Goal: Complete application form

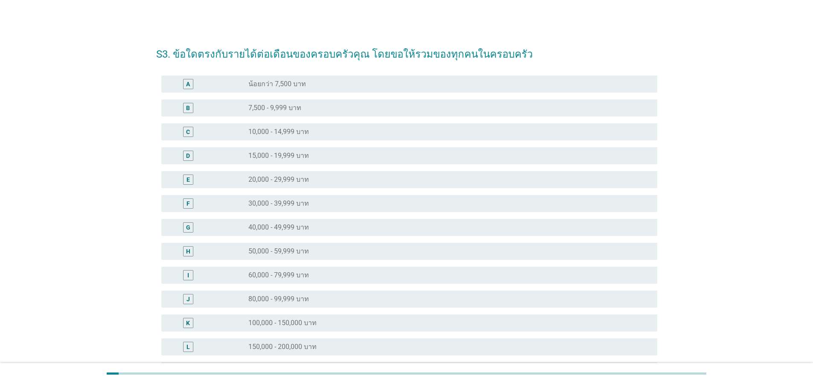
click at [259, 319] on label "100,000 - 150,000 บาท" at bounding box center [282, 323] width 68 height 9
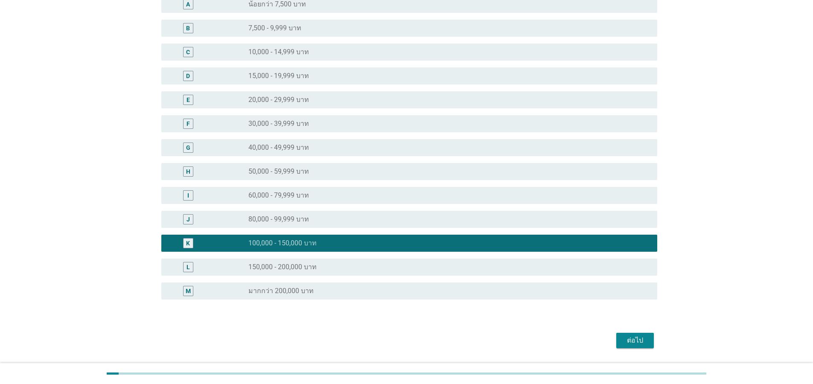
scroll to position [105, 0]
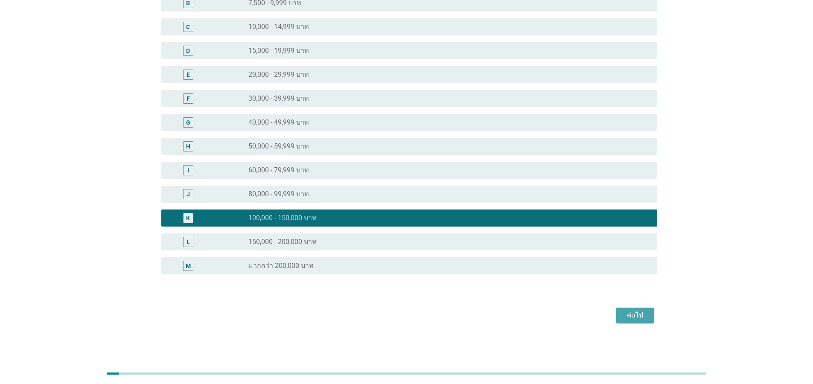
click at [636, 318] on div "ต่อไป" at bounding box center [635, 315] width 24 height 10
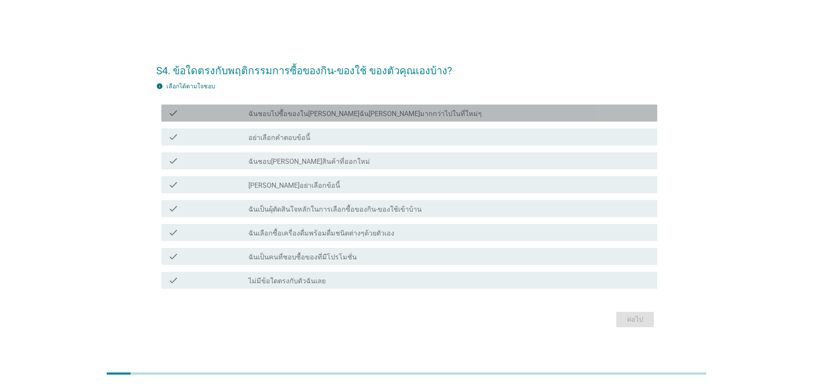
click at [315, 115] on label "ฉันชอบไปซื้อของใน[PERSON_NAME]ฉัน[PERSON_NAME]มากกว่าไปในที่ใหม่ๆ" at bounding box center [364, 114] width 233 height 9
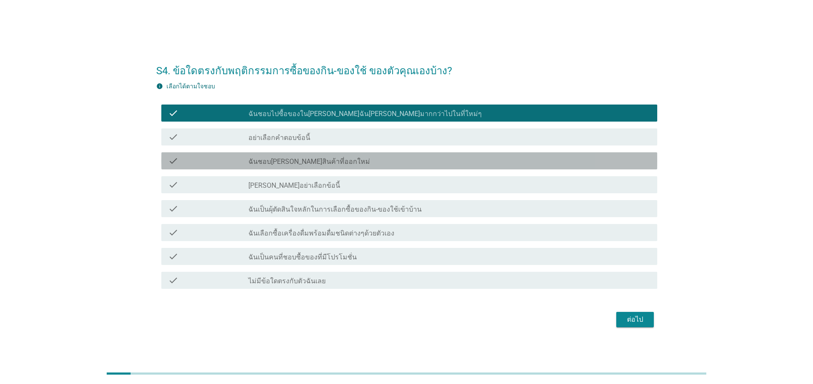
click at [289, 164] on label "ฉันชอบ[PERSON_NAME]สินค้าที่ออกใหม่" at bounding box center [309, 161] width 122 height 9
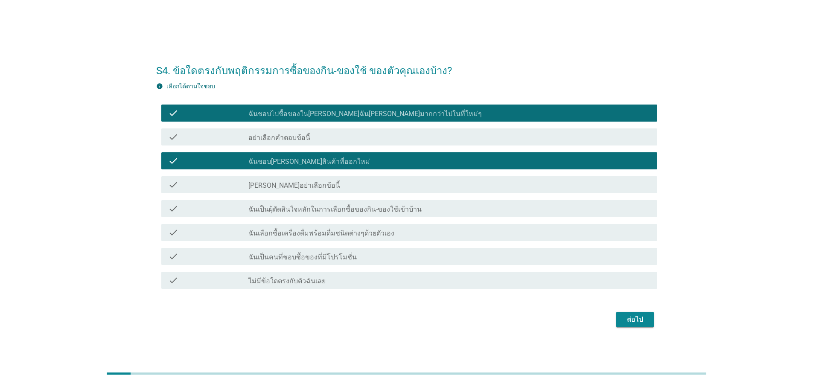
click at [282, 208] on label "ฉันเป็นผุ้ตัดสินใจหลักในการเลือกซื้อของกิน-ของใช้เข้าบ้าน" at bounding box center [334, 209] width 173 height 9
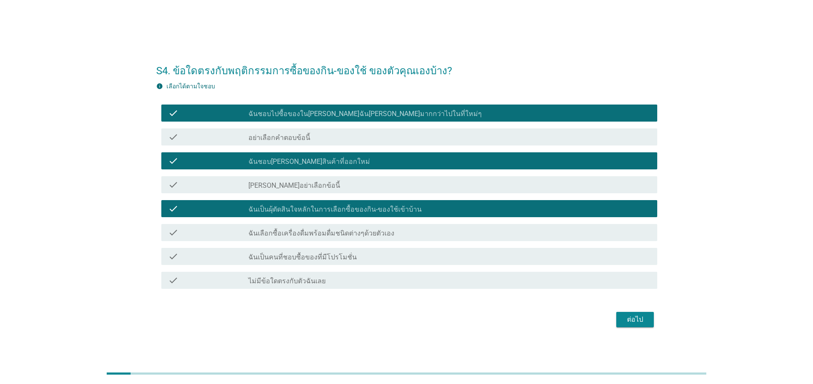
click at [281, 231] on label "ฉันเลือกซื้อเครื่องดื่มพร้อมดื่มชนิดต่างๆด้วยตัวเอง" at bounding box center [321, 233] width 146 height 9
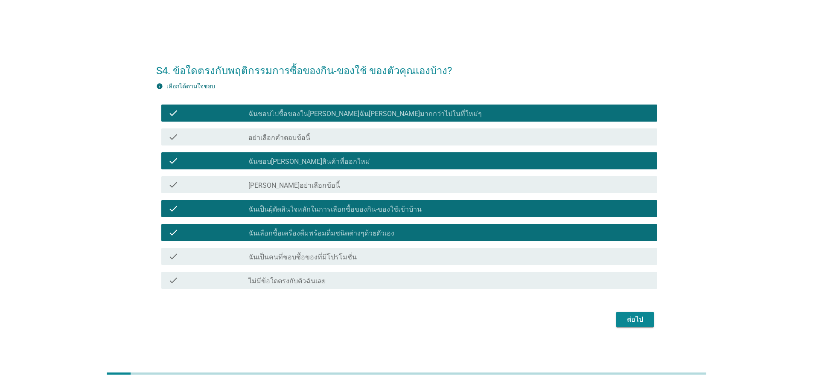
click at [285, 254] on label "ฉันเป็นคนที่ชอบซื้อของที่มีโปรโมชั่น" at bounding box center [302, 257] width 108 height 9
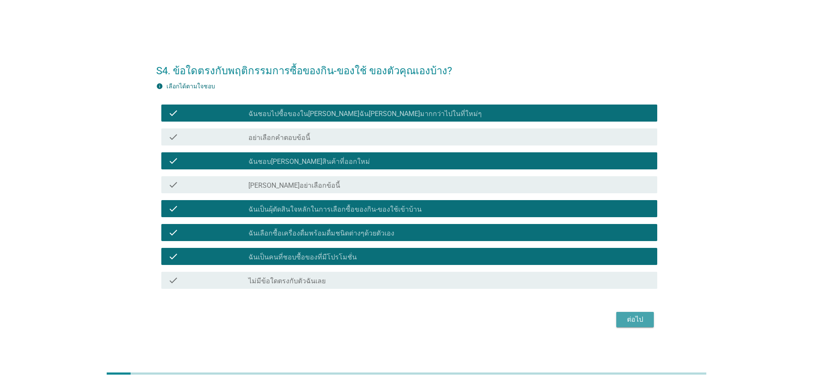
click at [636, 317] on div "ต่อไป" at bounding box center [635, 319] width 24 height 10
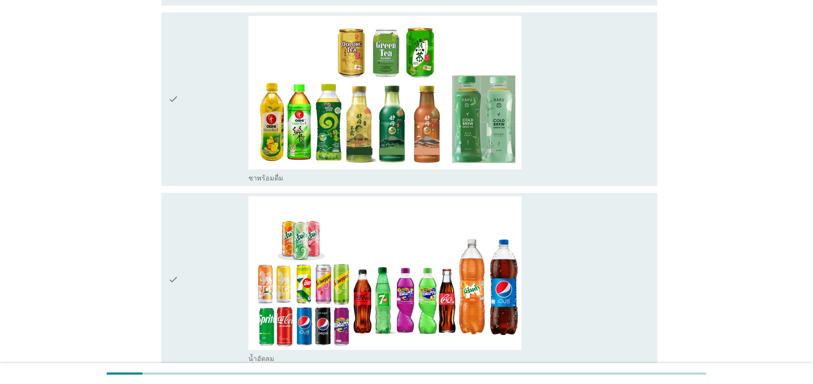
scroll to position [1177, 0]
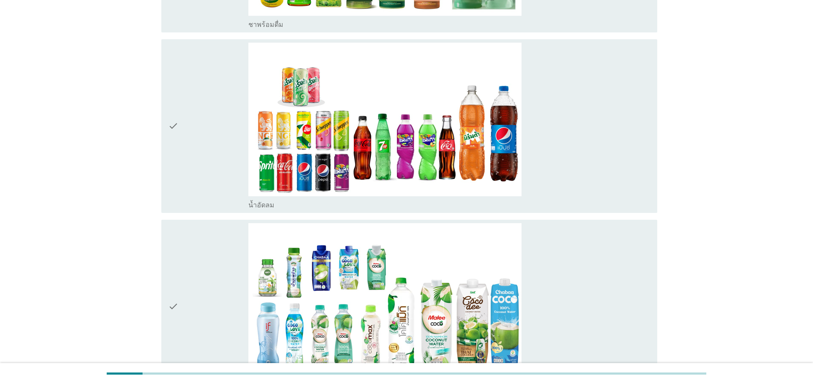
click at [167, 286] on div "check check_box_outline_blank น้ำมะพร้าวพร้อมดื่ม" at bounding box center [409, 307] width 496 height 174
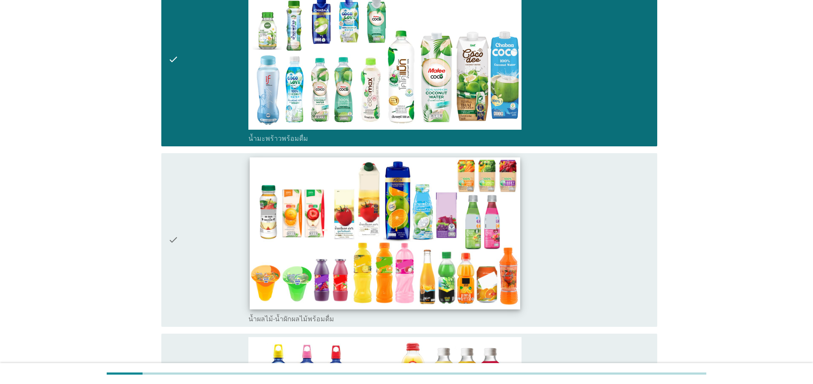
scroll to position [1433, 0]
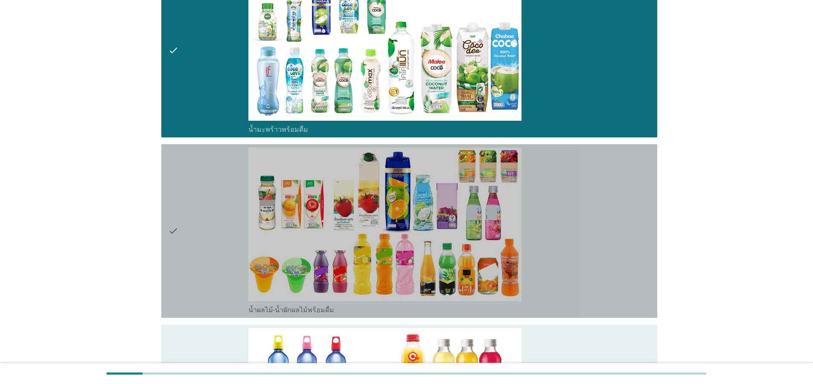
click at [182, 220] on div "check" at bounding box center [208, 231] width 80 height 167
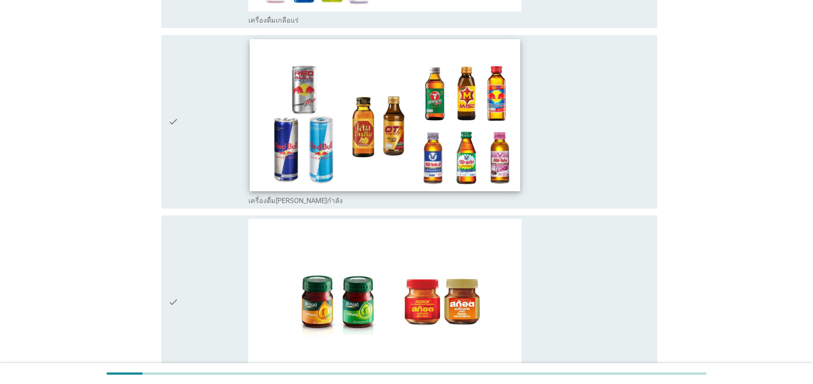
scroll to position [2201, 0]
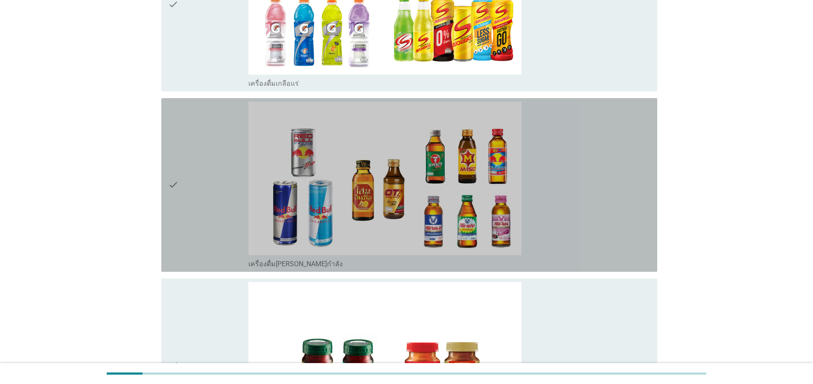
click at [171, 172] on icon "check" at bounding box center [173, 185] width 10 height 167
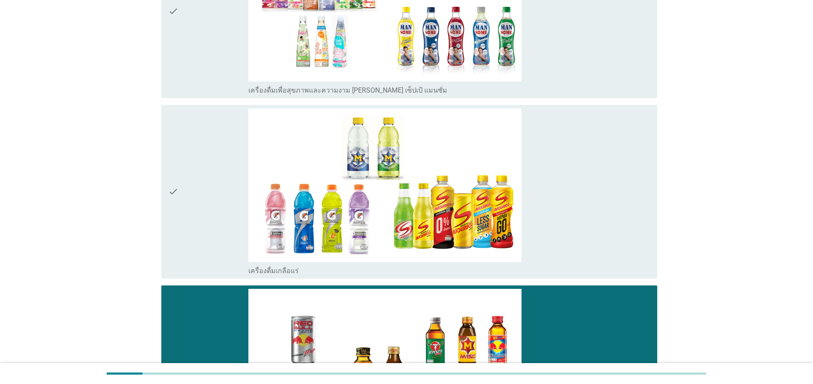
scroll to position [1945, 0]
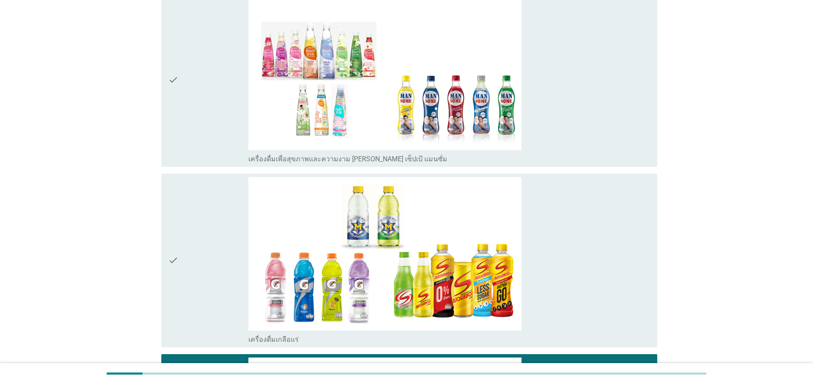
click at [171, 59] on icon "check" at bounding box center [173, 80] width 10 height 167
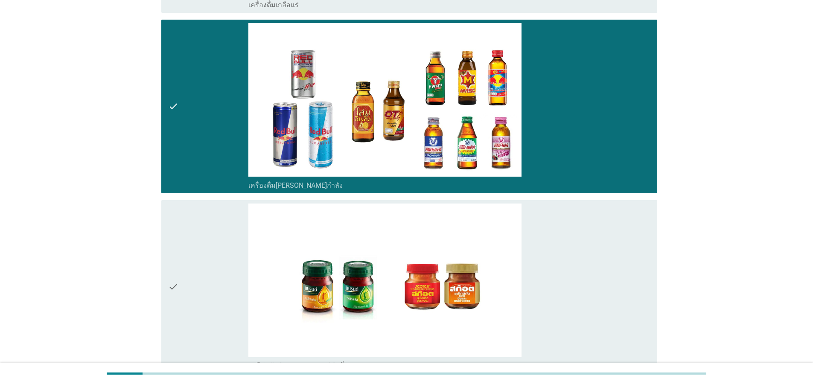
scroll to position [2354, 0]
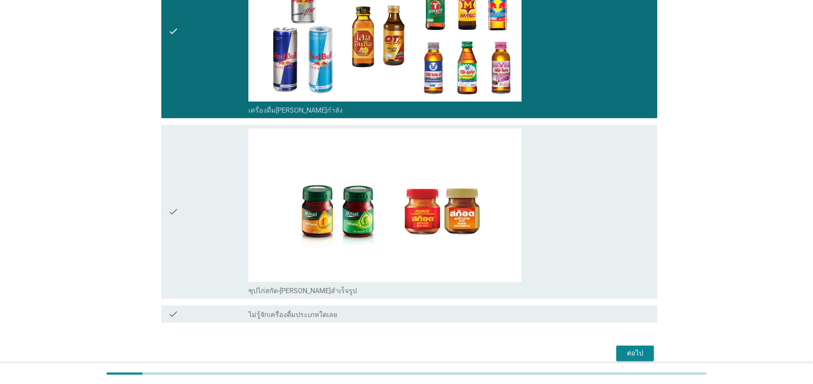
click at [631, 348] on div "ต่อไป" at bounding box center [635, 353] width 24 height 10
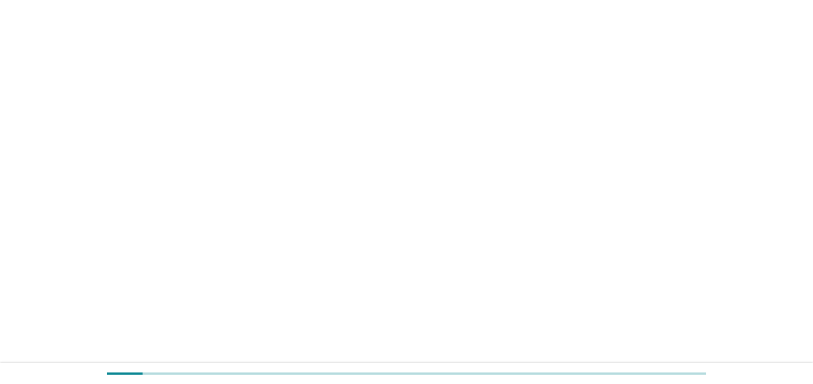
scroll to position [0, 0]
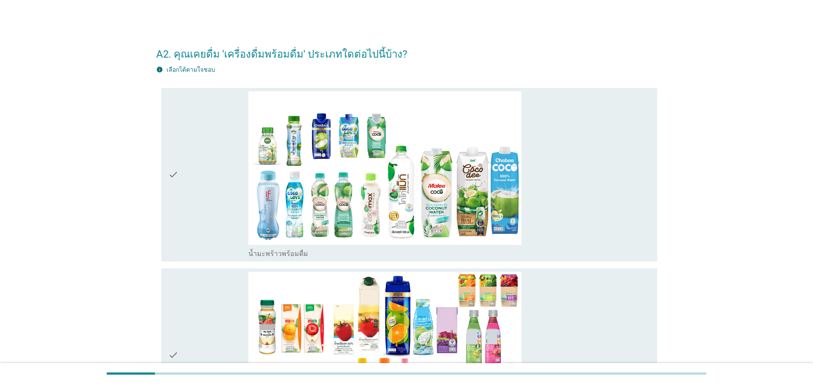
drag, startPoint x: 176, startPoint y: 178, endPoint x: 186, endPoint y: 237, distance: 60.2
click at [176, 177] on icon "check" at bounding box center [173, 174] width 10 height 167
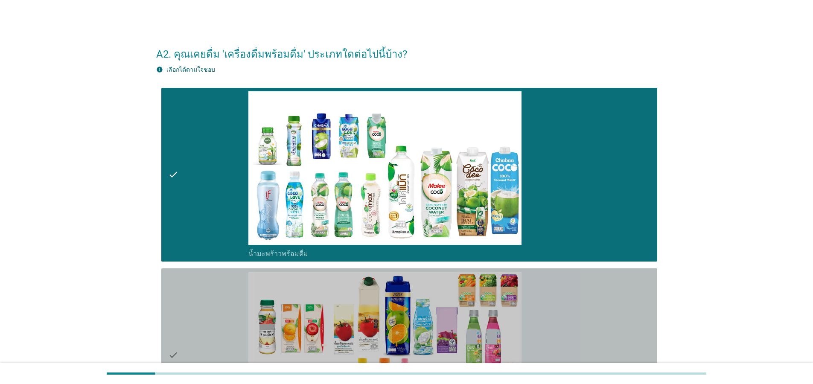
click at [181, 337] on div "check" at bounding box center [208, 355] width 80 height 167
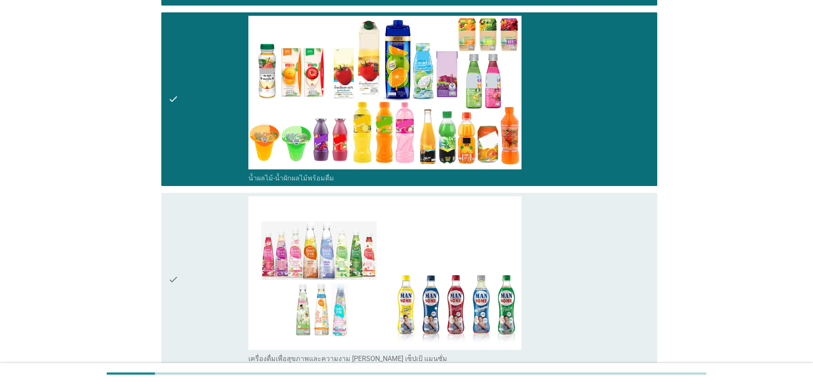
click at [179, 291] on div "check" at bounding box center [208, 279] width 80 height 167
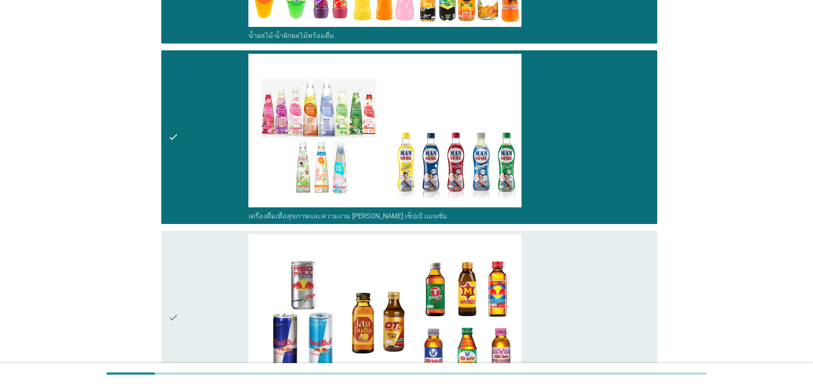
scroll to position [461, 0]
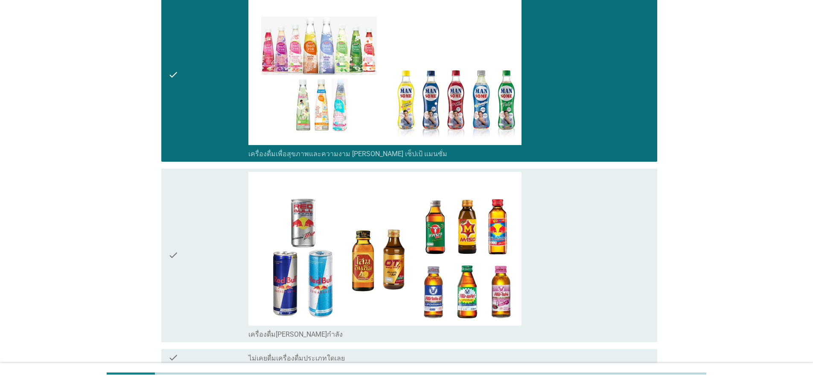
click at [177, 265] on icon "check" at bounding box center [173, 255] width 10 height 167
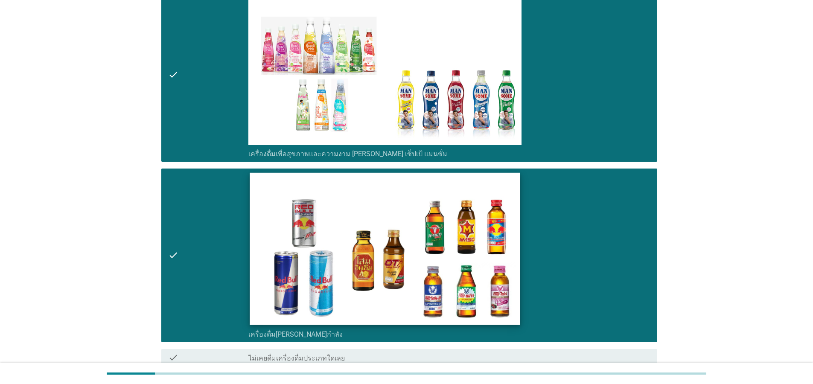
scroll to position [542, 0]
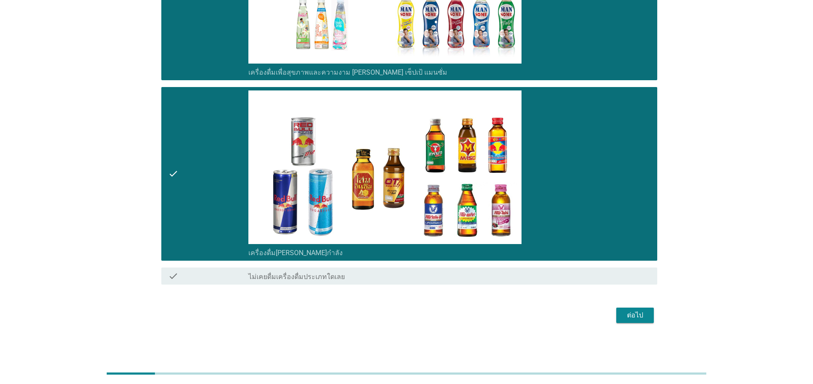
click at [646, 316] on div "ต่อไป" at bounding box center [635, 315] width 24 height 10
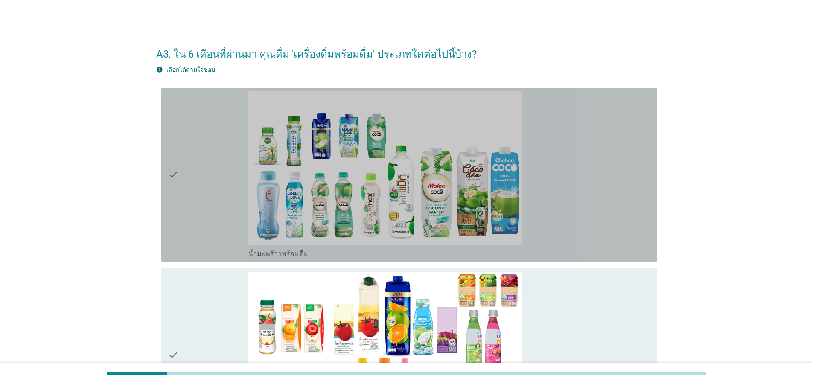
click at [171, 176] on icon "check" at bounding box center [173, 174] width 10 height 167
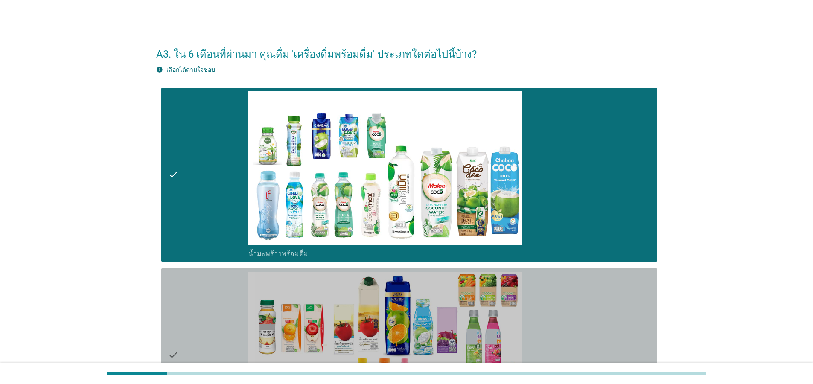
click at [180, 331] on div "check" at bounding box center [208, 355] width 80 height 167
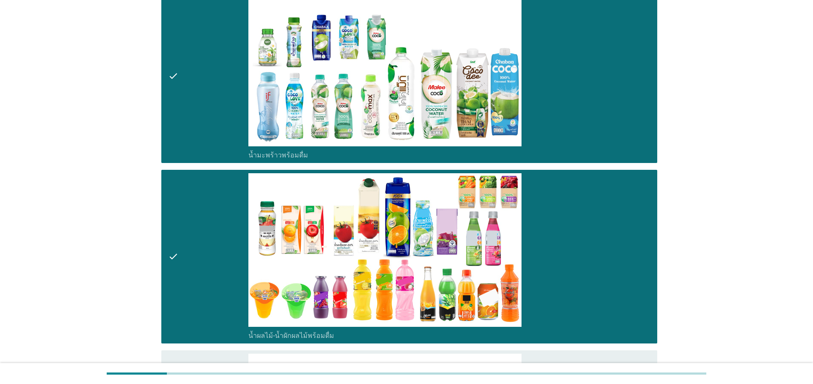
scroll to position [205, 0]
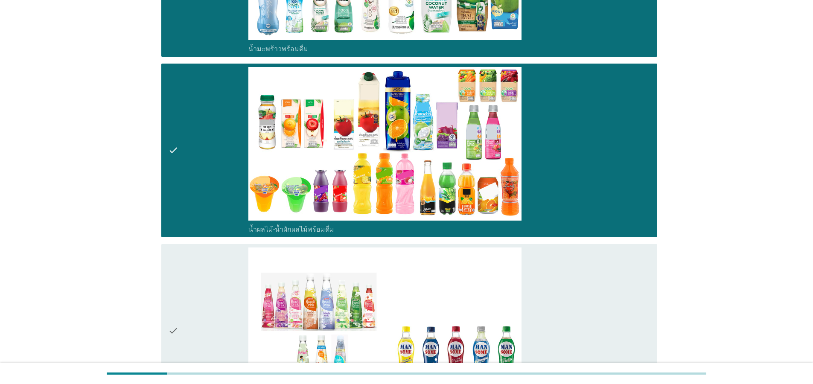
click at [178, 319] on div "check" at bounding box center [208, 330] width 80 height 167
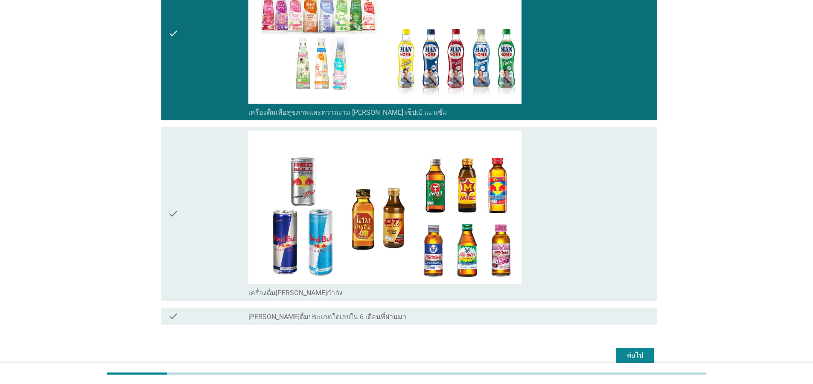
scroll to position [542, 0]
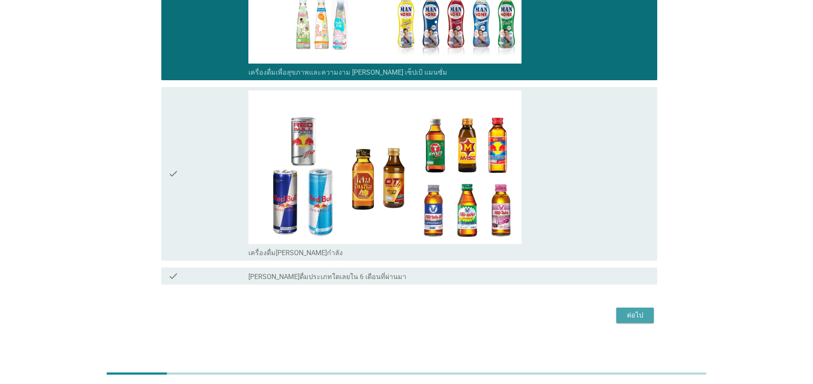
click at [644, 316] on div "ต่อไป" at bounding box center [635, 315] width 24 height 10
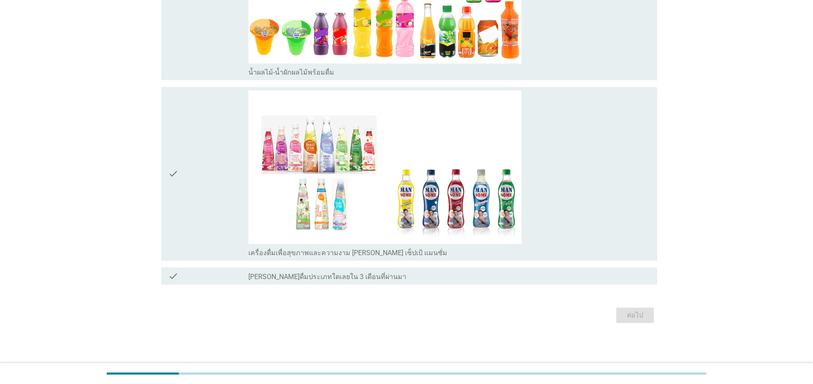
scroll to position [0, 0]
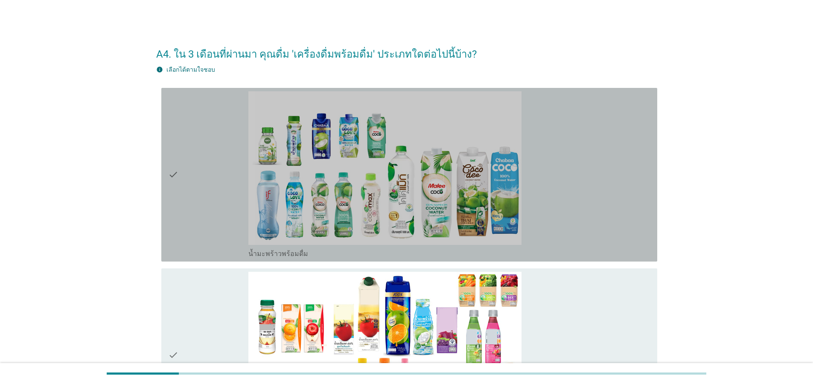
click at [165, 182] on div "check check_box_outline_blank น้ำมะพร้าวพร้อมดื่ม" at bounding box center [409, 175] width 496 height 174
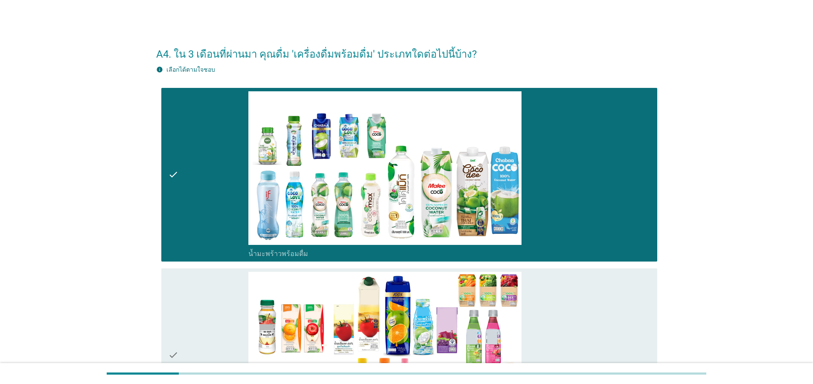
click at [167, 327] on div "check check_box_outline_blank น้ำผลไม้-น้ำผักผลไม้พร้อมดื่ม" at bounding box center [409, 355] width 496 height 174
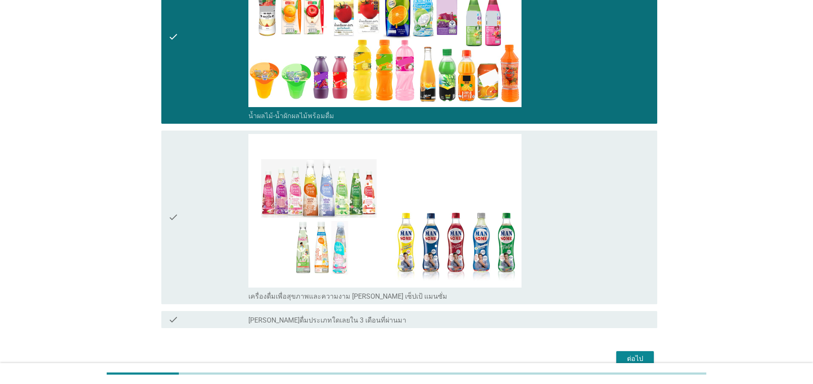
scroll to position [358, 0]
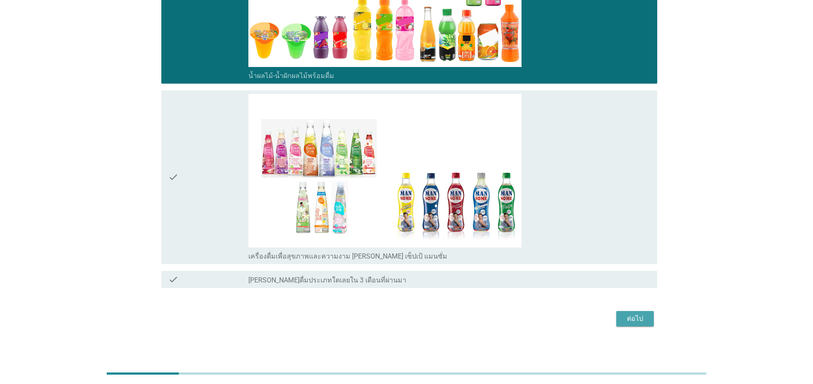
click at [623, 321] on div "ต่อไป" at bounding box center [635, 318] width 24 height 10
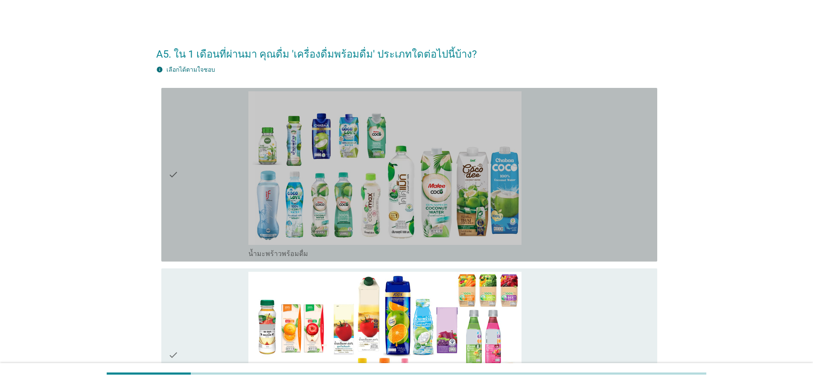
click at [180, 197] on div "check" at bounding box center [208, 174] width 80 height 167
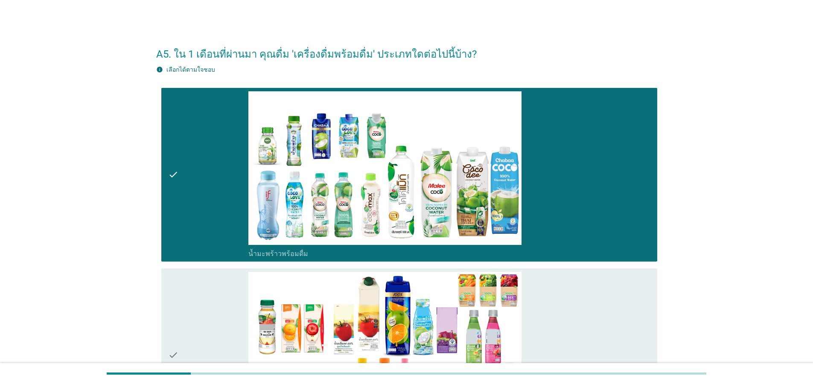
click at [179, 319] on div "check" at bounding box center [208, 355] width 80 height 167
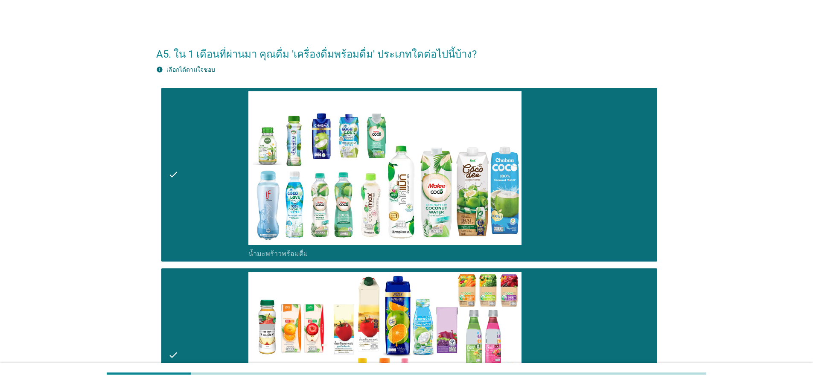
scroll to position [181, 0]
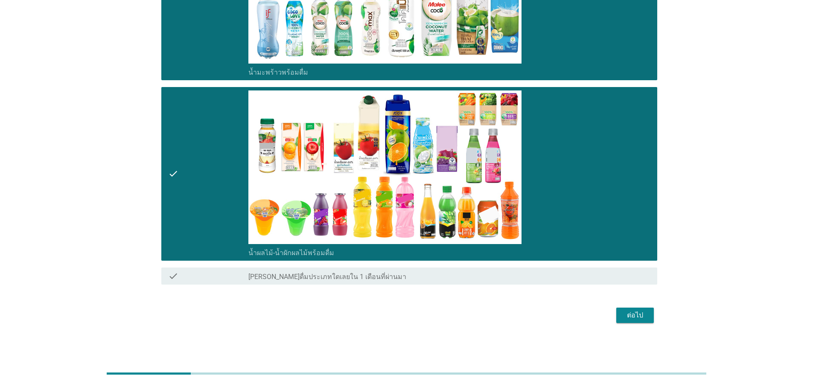
click at [642, 319] on div "ต่อไป" at bounding box center [635, 315] width 24 height 10
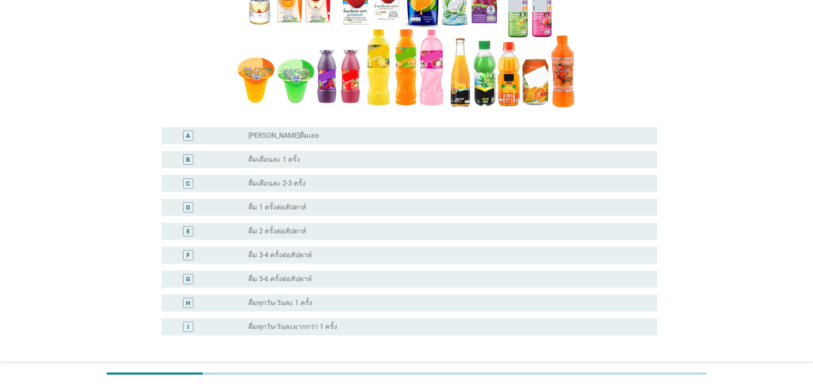
scroll to position [205, 0]
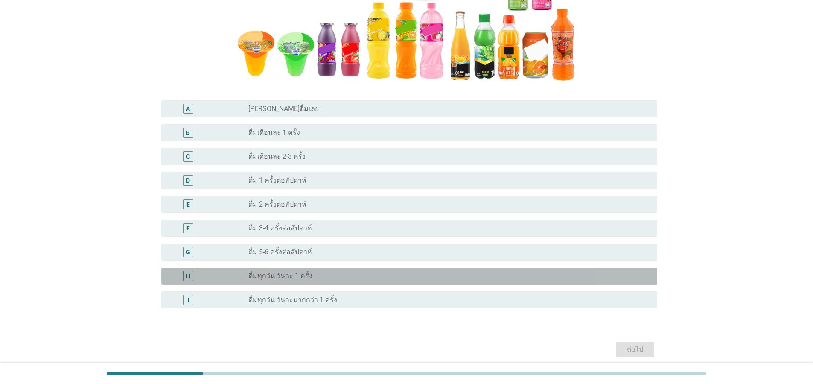
click at [321, 278] on div "radio_button_unchecked ดื่มทุกวัน-วันละ 1 ครั้ง" at bounding box center [445, 276] width 395 height 9
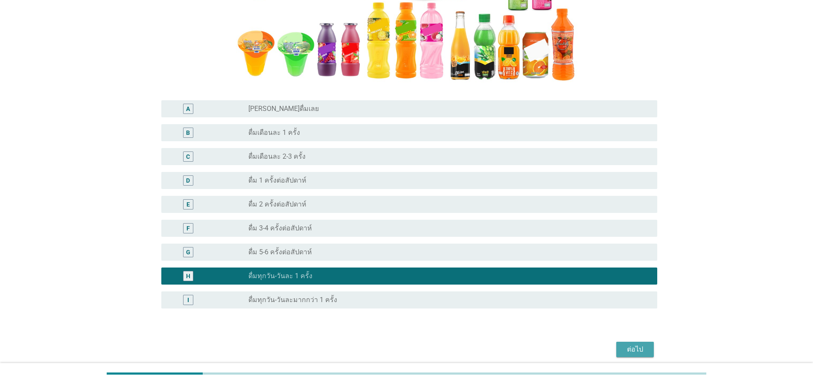
click at [635, 349] on div "ต่อไป" at bounding box center [635, 349] width 24 height 10
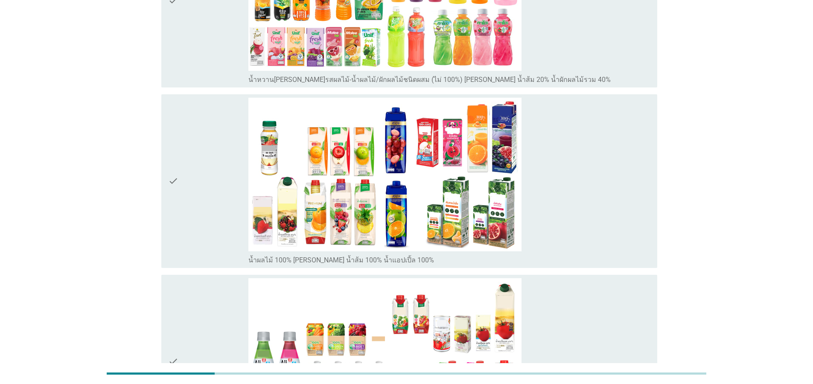
scroll to position [0, 0]
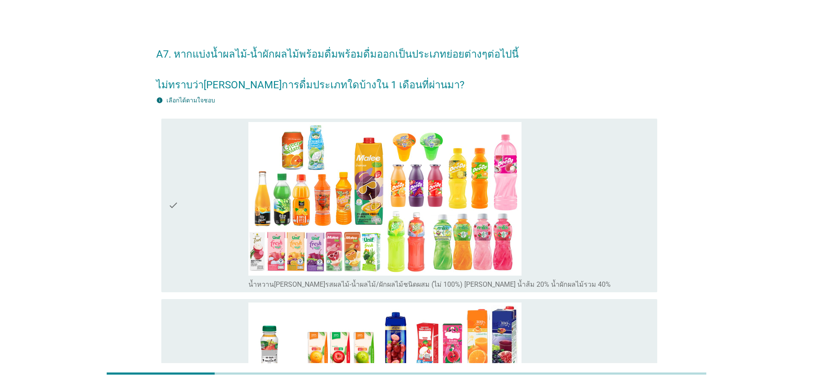
click at [171, 208] on icon "check" at bounding box center [173, 205] width 10 height 167
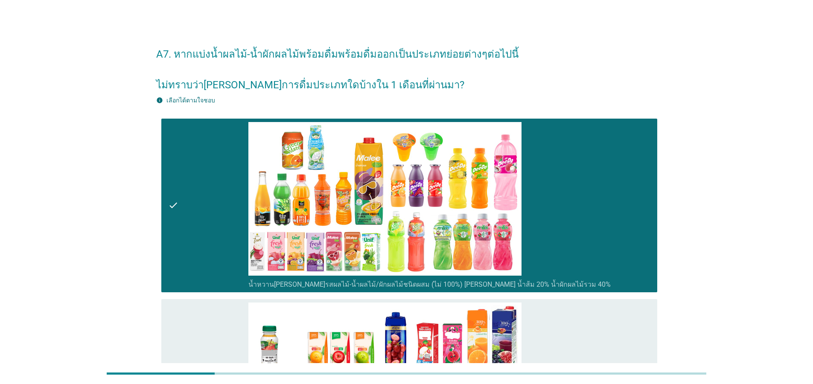
scroll to position [51, 0]
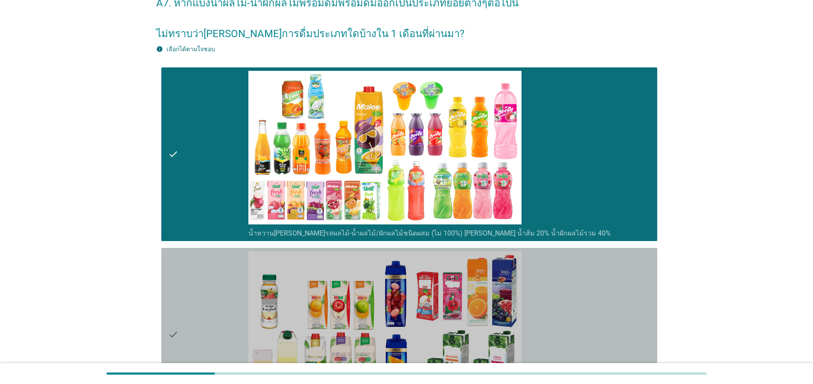
click at [179, 311] on div "check" at bounding box center [208, 334] width 80 height 167
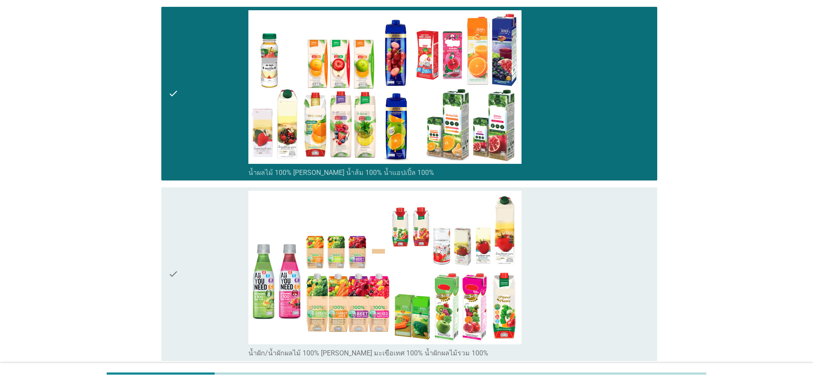
scroll to position [358, 0]
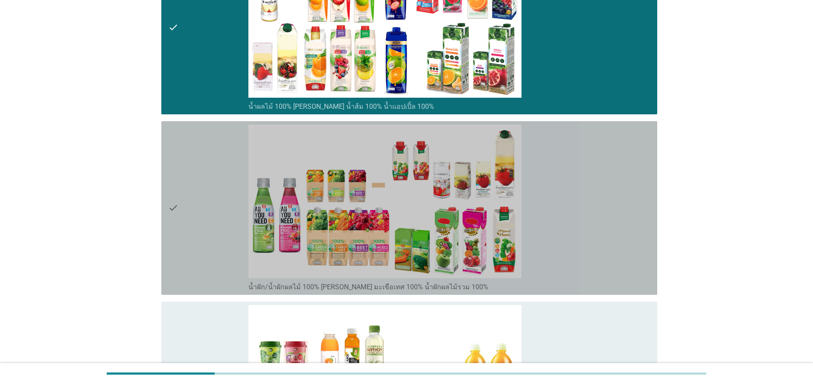
click at [172, 238] on icon "check" at bounding box center [173, 208] width 10 height 167
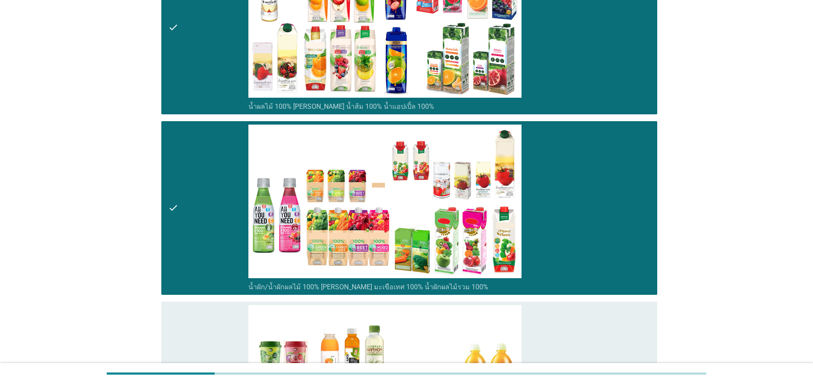
click at [174, 343] on icon "check" at bounding box center [173, 388] width 10 height 167
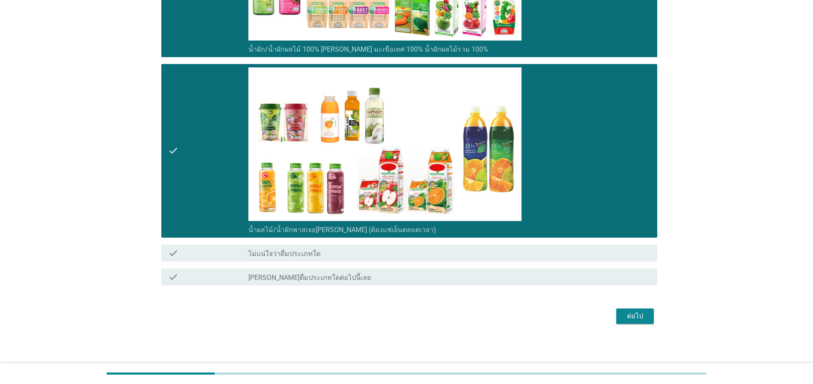
scroll to position [597, 0]
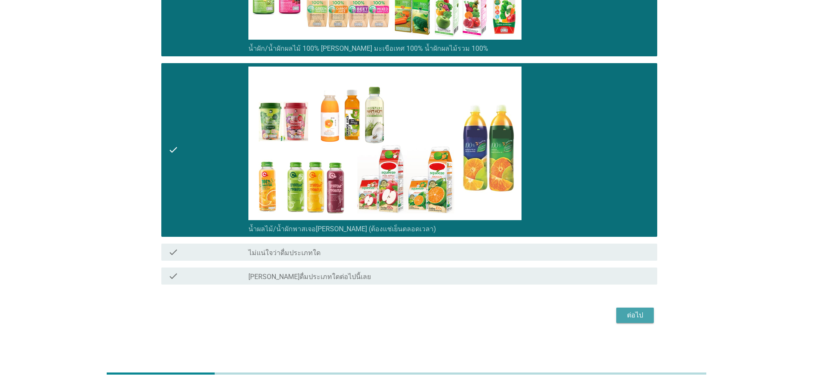
click at [627, 317] on div "ต่อไป" at bounding box center [635, 315] width 24 height 10
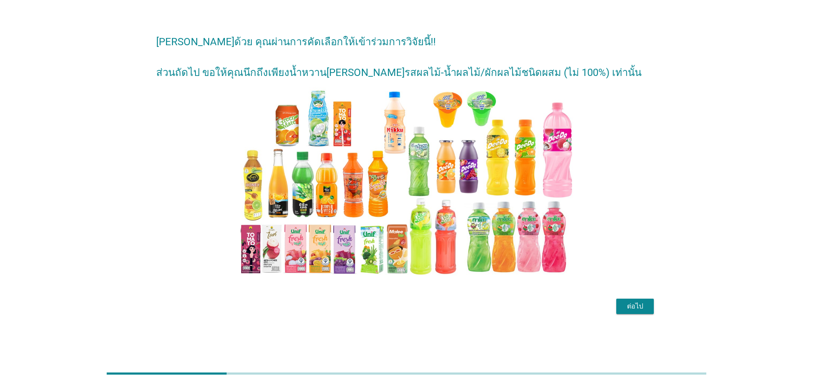
scroll to position [0, 0]
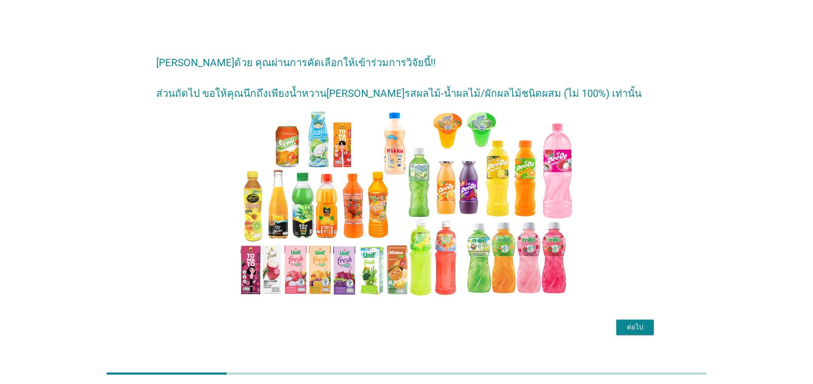
click at [641, 327] on div "ต่อไป" at bounding box center [635, 327] width 24 height 10
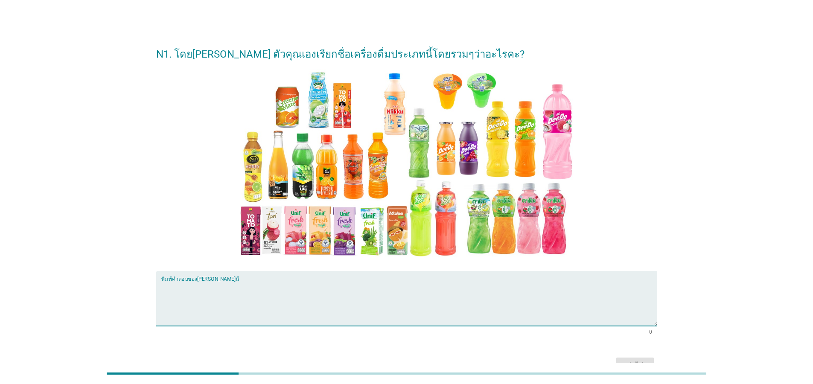
click at [390, 307] on textarea "พิมพ์คำตอบของคุณ ที่นี่" at bounding box center [409, 303] width 496 height 45
type textarea "o"
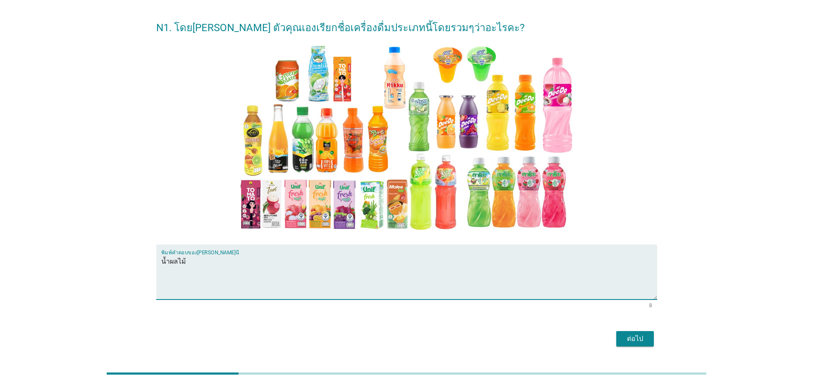
scroll to position [50, 0]
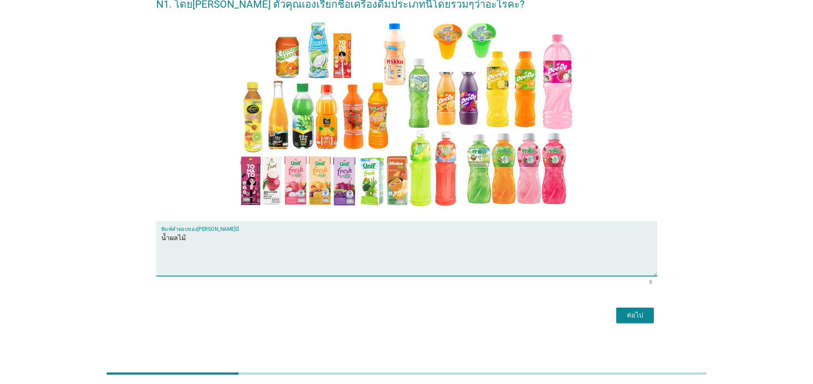
type textarea "น้ำผลไม้"
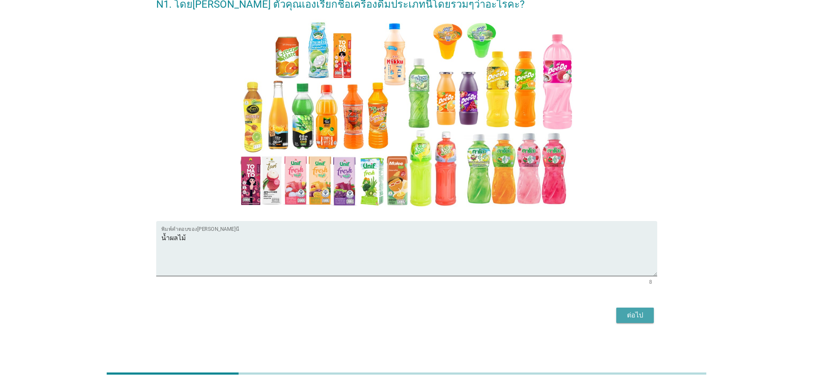
click at [647, 316] on button "ต่อไป" at bounding box center [635, 315] width 38 height 15
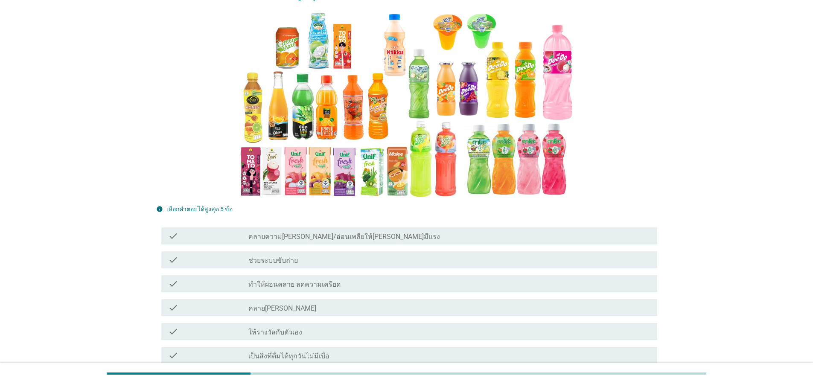
scroll to position [154, 0]
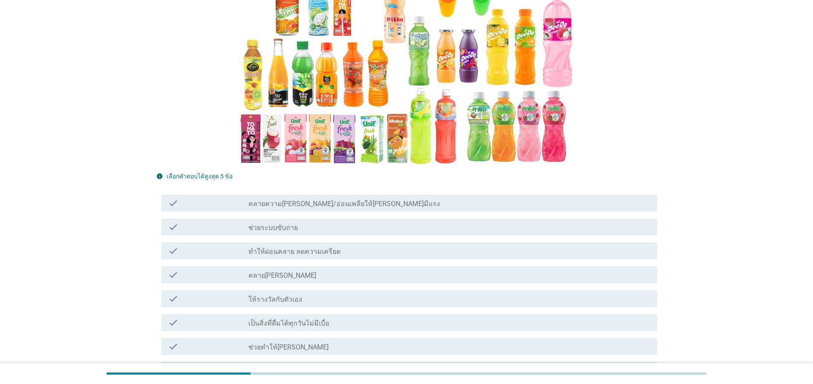
click at [319, 222] on div "check_box_outline_blank ช่วยระบบขับถ่าย" at bounding box center [449, 227] width 402 height 10
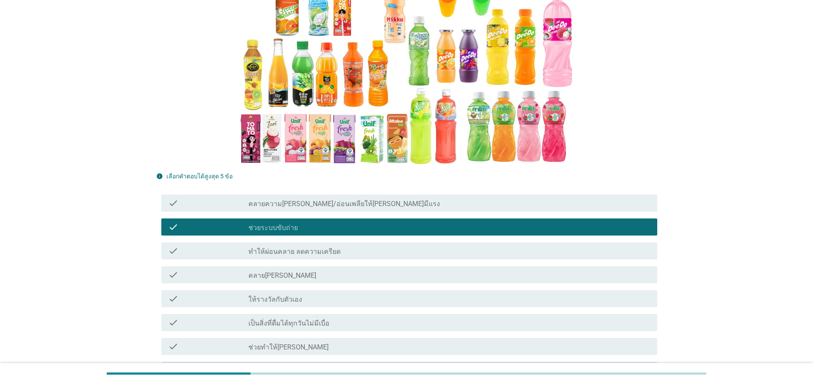
click at [295, 287] on div "check check_box_outline_blank ให้รางวัลกับตัวเอง" at bounding box center [406, 299] width 501 height 24
click at [293, 293] on div "check_box_outline_blank ให้รางวัลกับตัวเอง" at bounding box center [449, 298] width 402 height 10
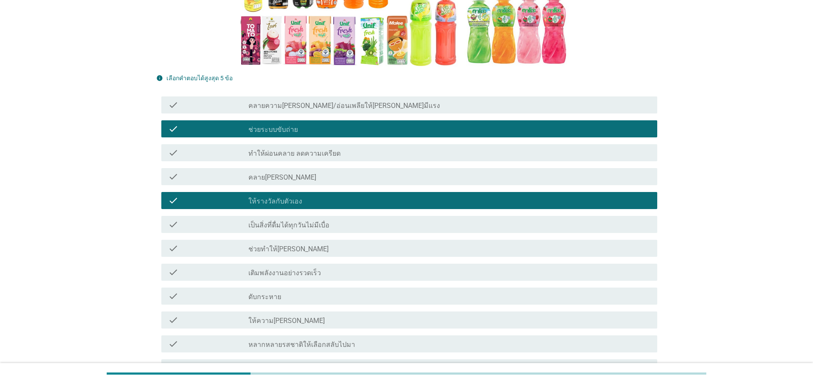
scroll to position [256, 0]
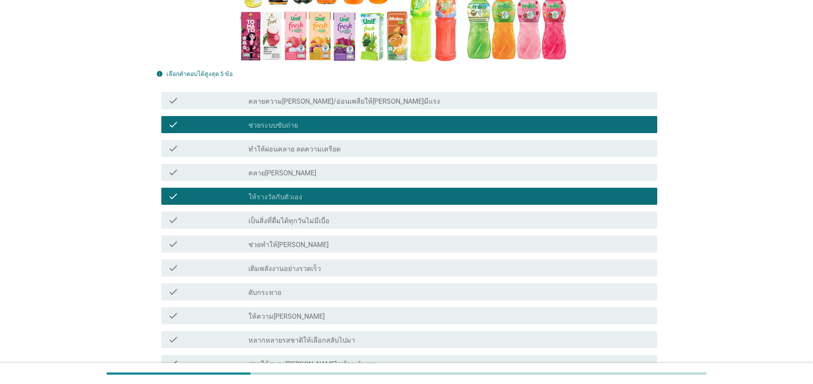
click at [342, 261] on div "check check_box_outline_blank เติมพลังงานอย่างรวดเร็ว" at bounding box center [406, 268] width 501 height 24
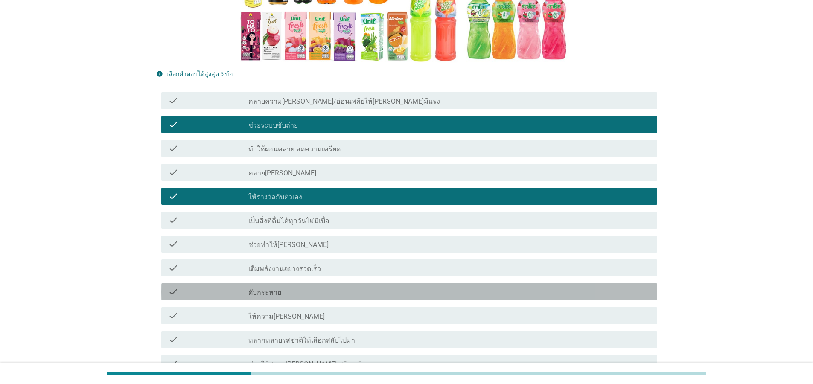
click at [327, 287] on div "check_box_outline_blank ดับกระหาย" at bounding box center [449, 292] width 402 height 10
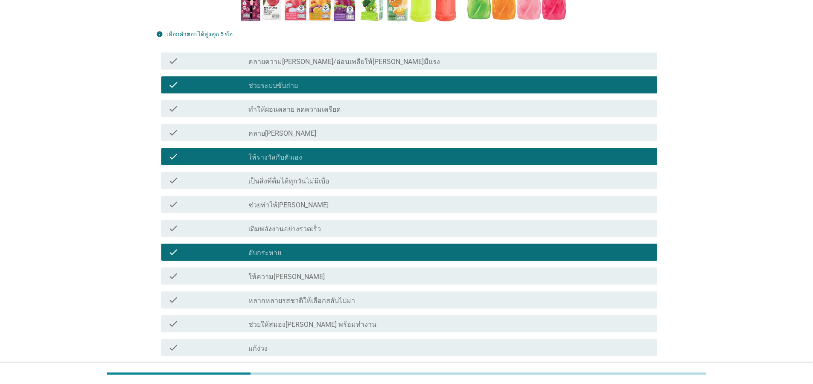
scroll to position [358, 0]
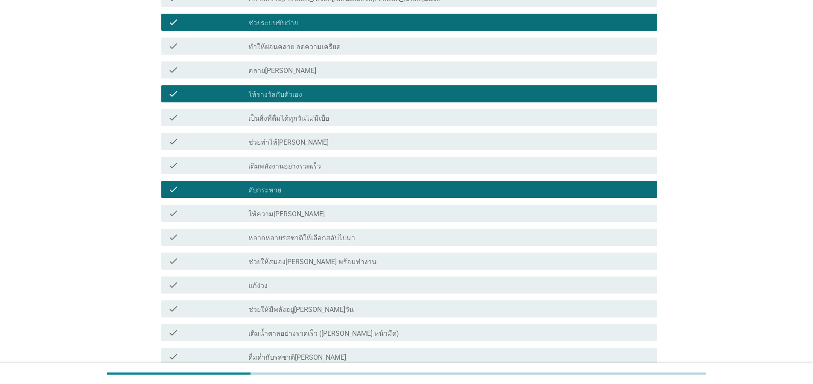
click at [299, 348] on div "check check_box_outline_blank ดื่มด่ำกับรสชาติ[PERSON_NAME]" at bounding box center [409, 356] width 496 height 17
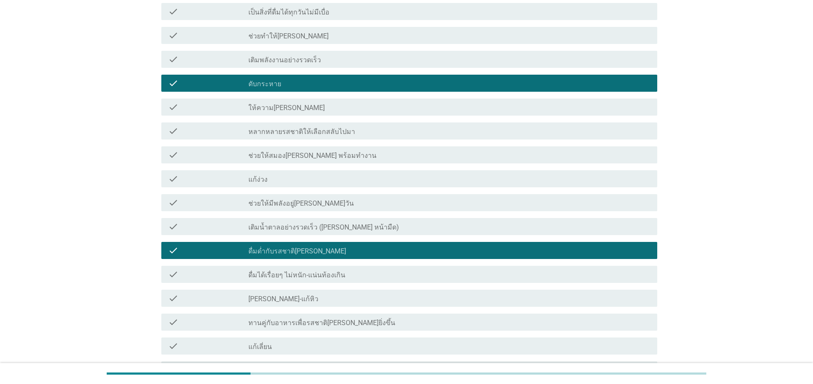
scroll to position [512, 0]
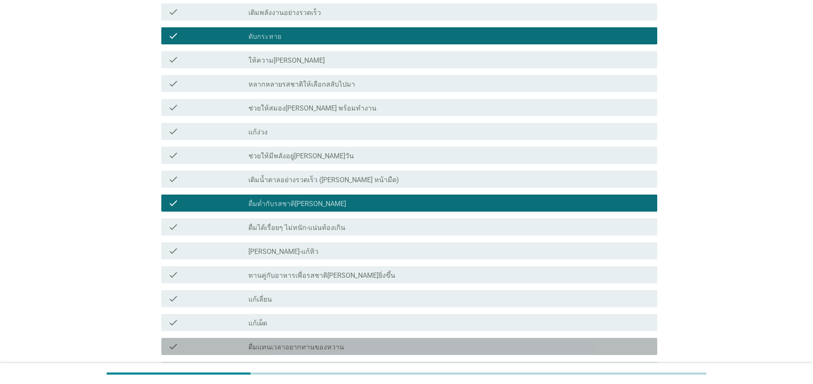
click at [369, 341] on div "check_box_outline_blank ดื่มแทนเวลาอยากทานของหวาน" at bounding box center [449, 346] width 402 height 10
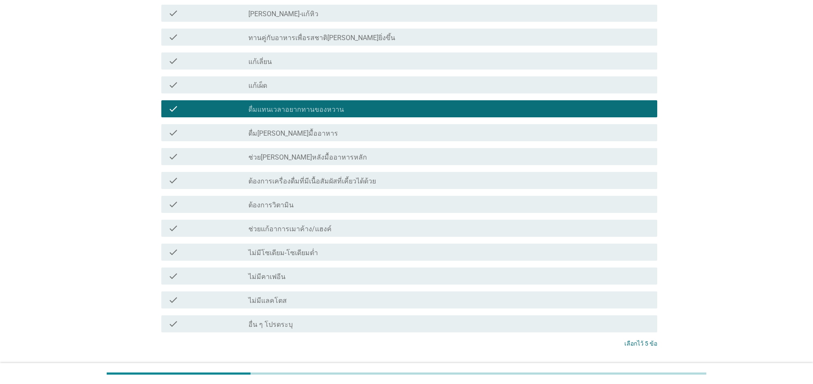
scroll to position [794, 0]
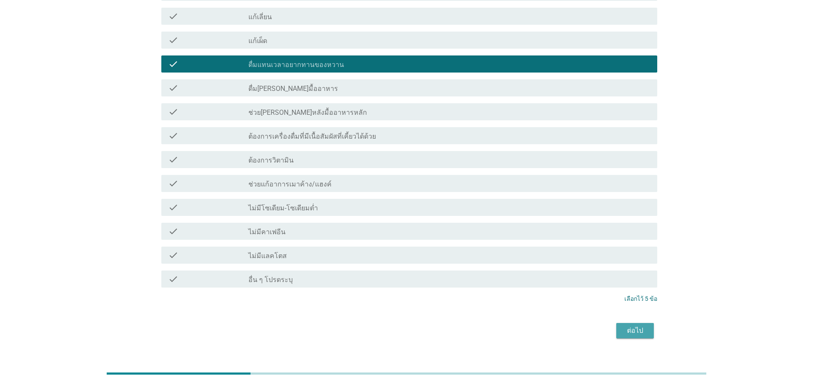
click at [646, 325] on div "ต่อไป" at bounding box center [635, 330] width 24 height 10
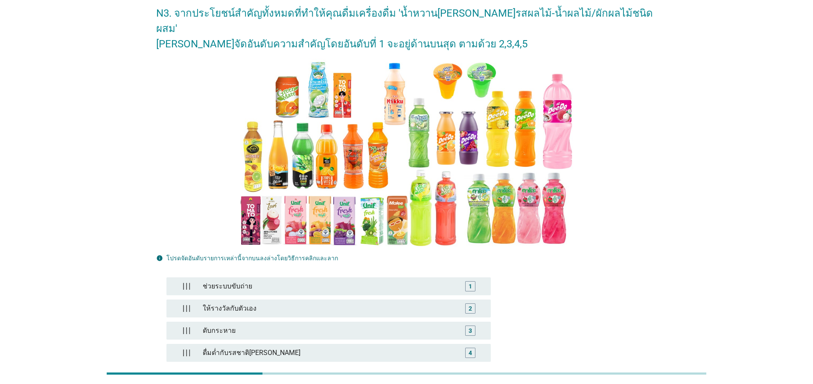
scroll to position [140, 0]
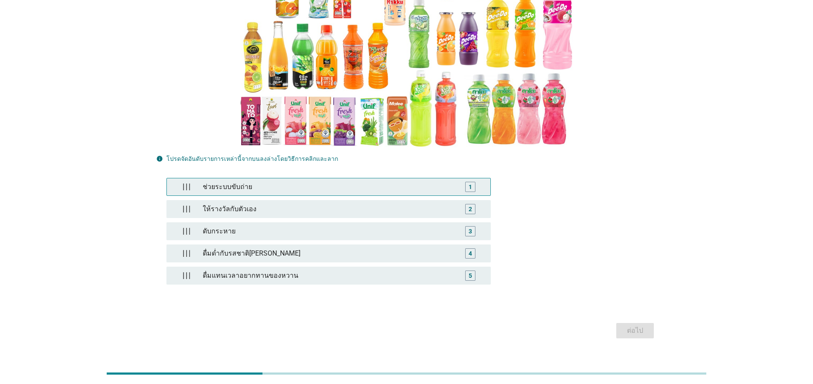
click at [469, 182] on div "1" at bounding box center [469, 186] width 3 height 9
click at [462, 204] on div "2" at bounding box center [470, 209] width 26 height 10
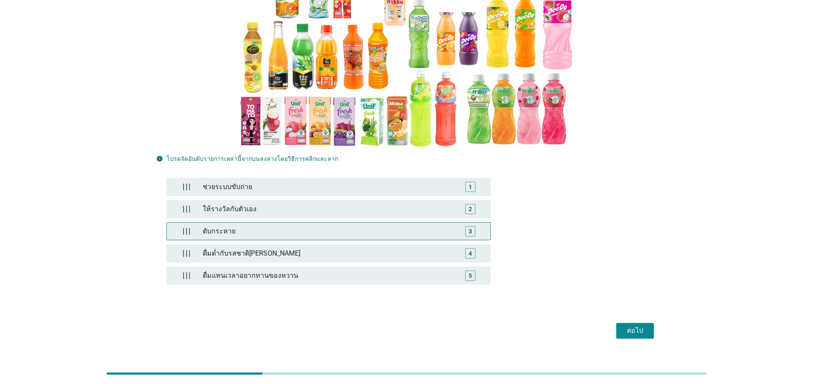
click at [458, 226] on div "3" at bounding box center [470, 231] width 26 height 10
click at [451, 245] on div "ดื่มด่ำกับรสชาติ[PERSON_NAME]" at bounding box center [328, 253] width 258 height 17
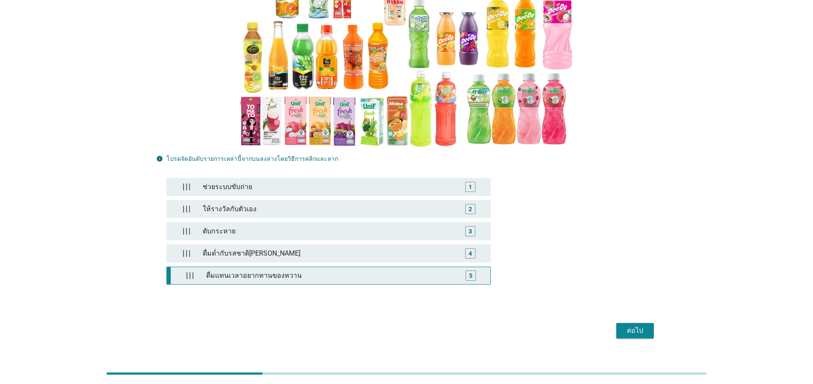
click at [449, 267] on div "ดื่มแทนเวลาอยากทานของหวาน" at bounding box center [330, 275] width 255 height 17
click at [641, 325] on div "ต่อไป" at bounding box center [635, 330] width 24 height 10
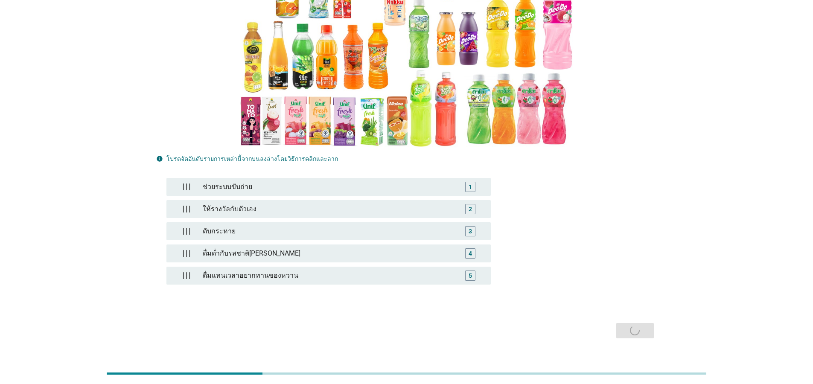
scroll to position [0, 0]
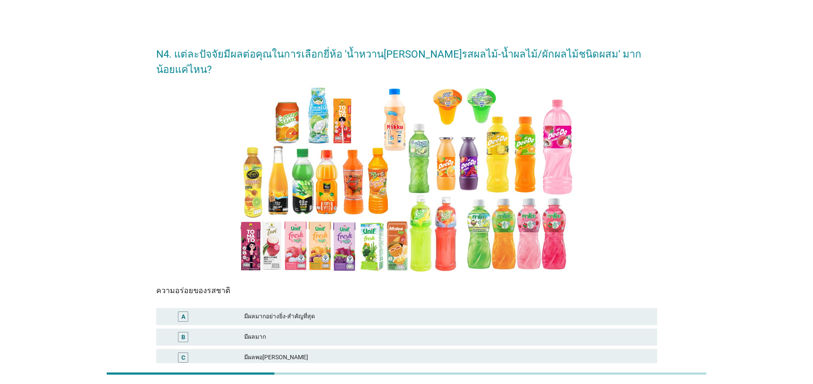
click at [383, 328] on div "B มีผลมาก" at bounding box center [406, 336] width 501 height 17
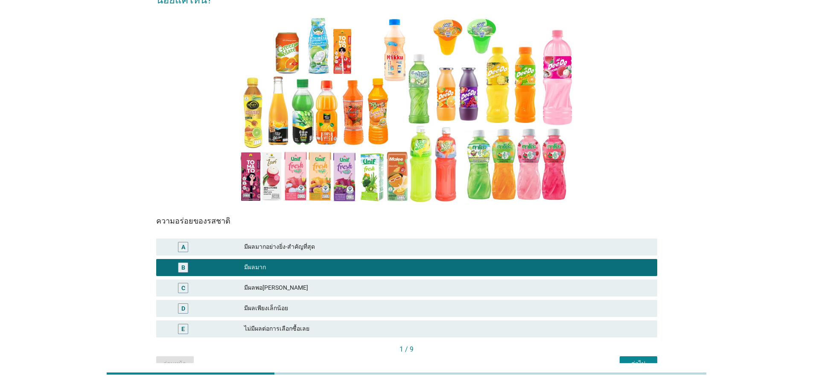
scroll to position [100, 0]
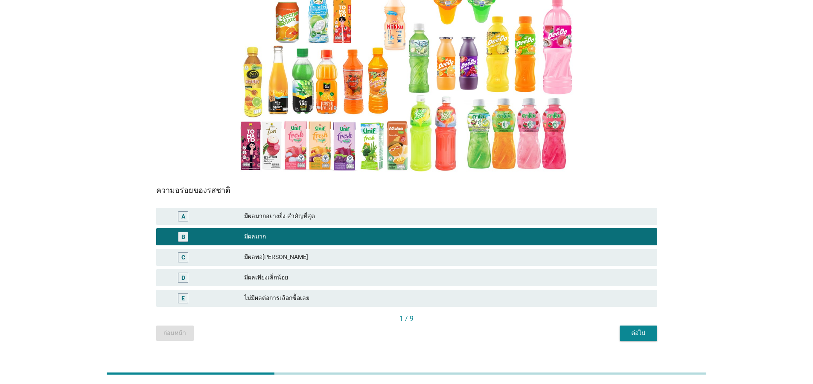
click at [642, 328] on div "ต่อไป" at bounding box center [638, 332] width 24 height 9
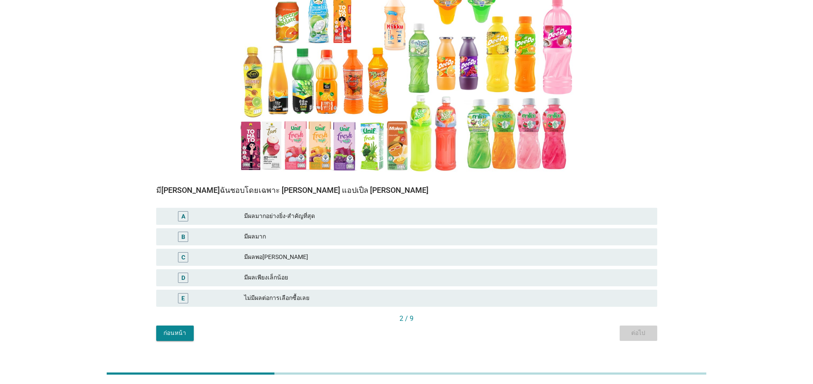
scroll to position [0, 0]
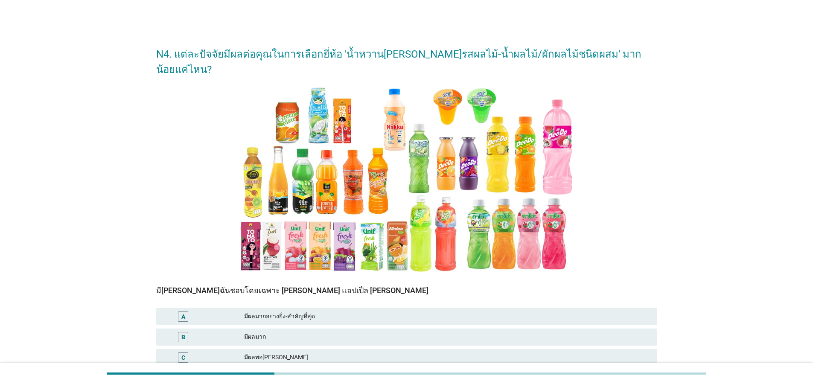
click at [337, 332] on div "มีผลมาก" at bounding box center [447, 337] width 406 height 10
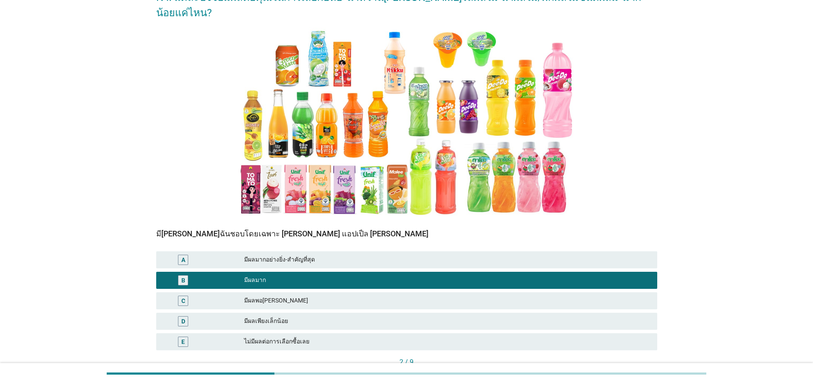
scroll to position [100, 0]
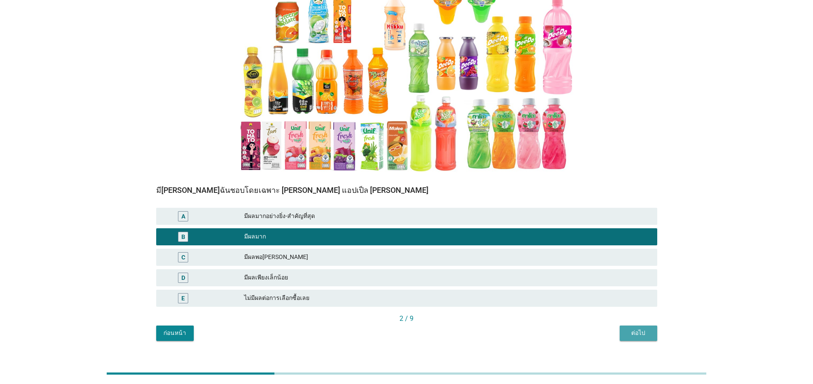
click at [635, 328] on div "ต่อไป" at bounding box center [638, 332] width 24 height 9
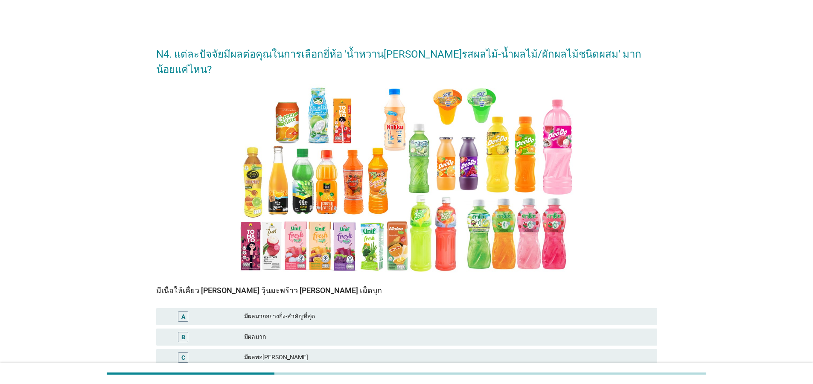
click at [431, 311] on div "มีผลมากอย่างยิ่ง-สำคัญที่สุด" at bounding box center [447, 316] width 406 height 10
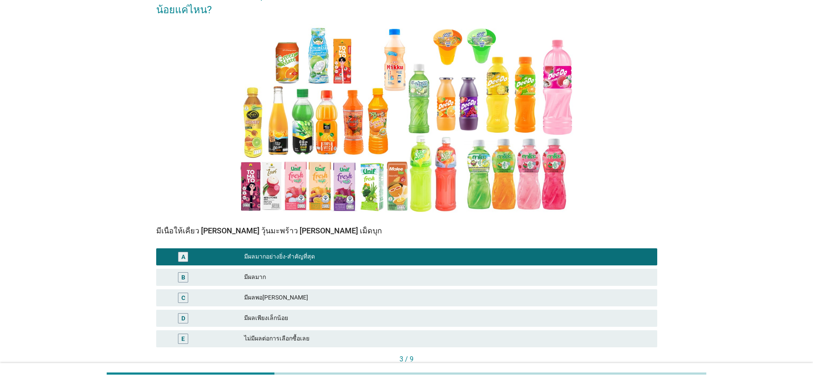
scroll to position [100, 0]
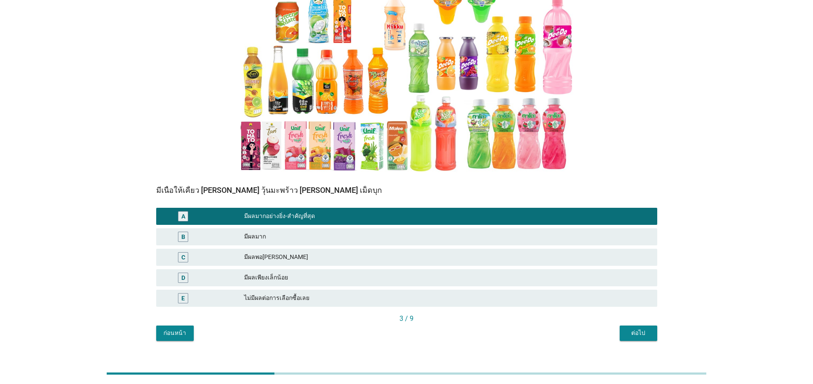
click at [653, 326] on div "N4. แต่ละปัจจัยมีผลต่อคุณในการเลือกยี่ห้อ 'น้ำหวาน[PERSON_NAME]รสผลไม้-น้ำผลไม้…" at bounding box center [406, 139] width 514 height 417
click at [650, 328] on div "ต่อไป" at bounding box center [638, 332] width 24 height 9
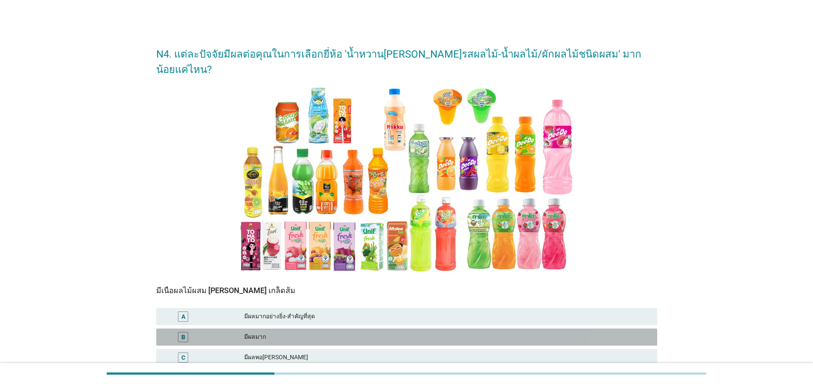
click at [346, 332] on div "มีผลมาก" at bounding box center [447, 337] width 406 height 10
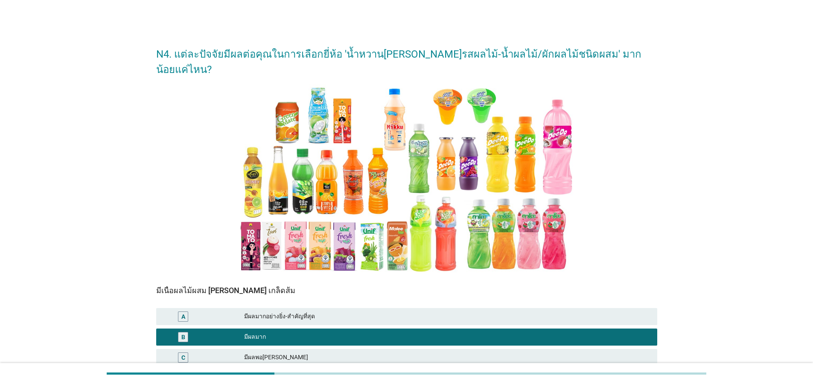
scroll to position [100, 0]
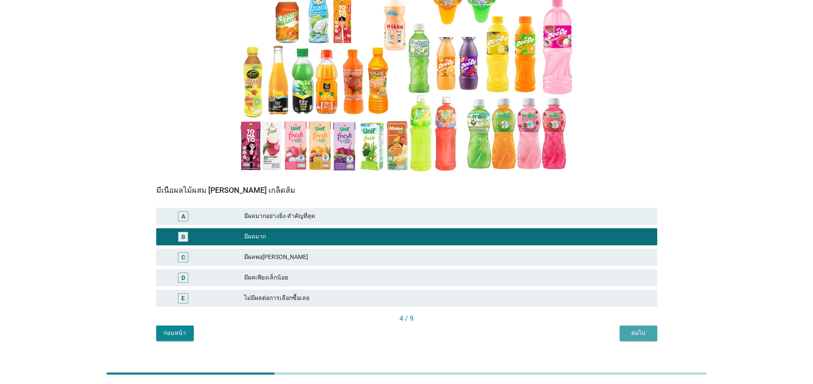
click at [649, 325] on button "ต่อไป" at bounding box center [638, 332] width 38 height 15
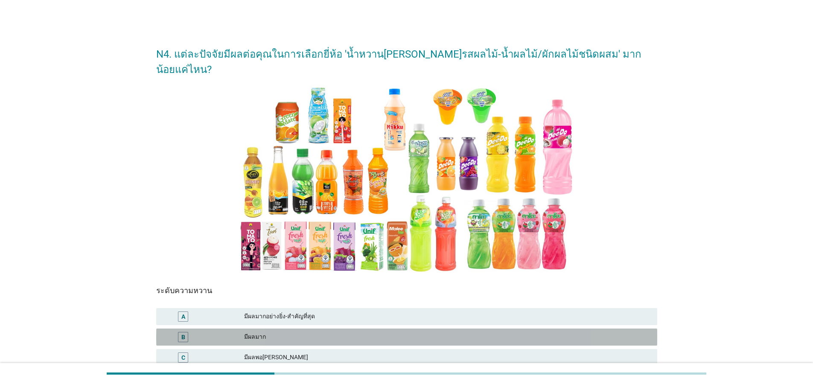
click at [454, 332] on div "มีผลมาก" at bounding box center [447, 337] width 406 height 10
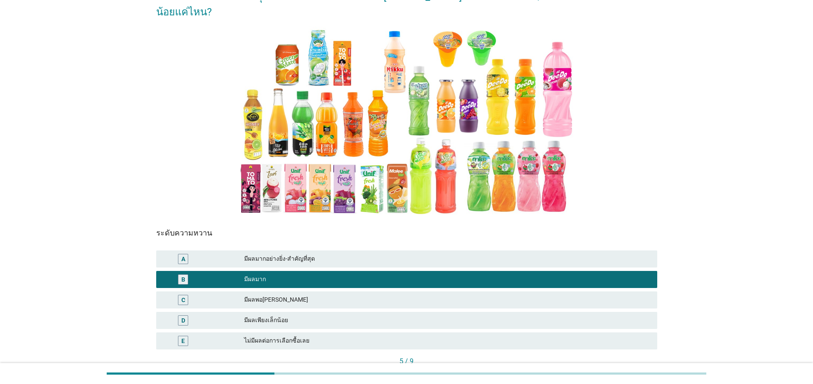
scroll to position [100, 0]
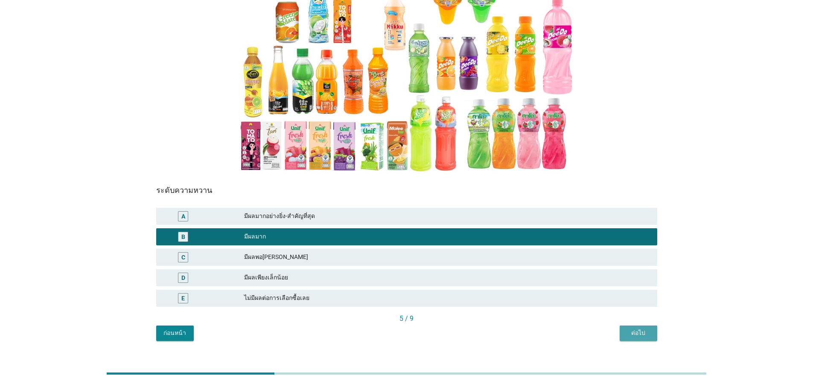
click at [643, 325] on button "ต่อไป" at bounding box center [638, 332] width 38 height 15
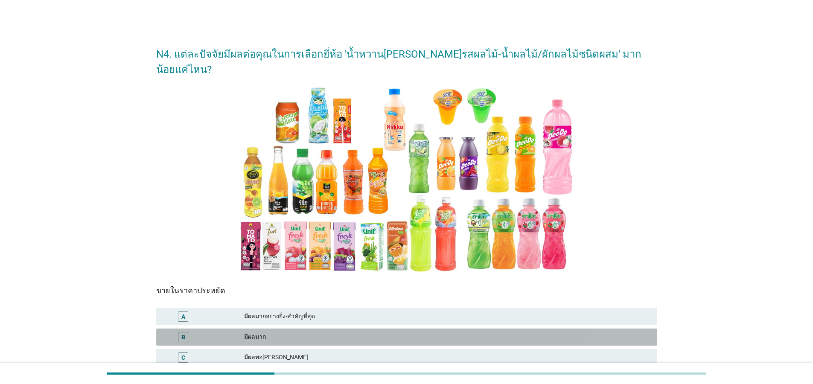
click at [493, 332] on div "มีผลมาก" at bounding box center [447, 337] width 406 height 10
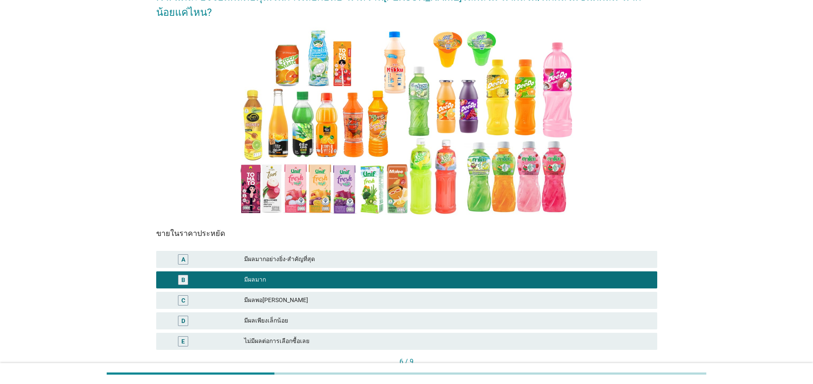
scroll to position [100, 0]
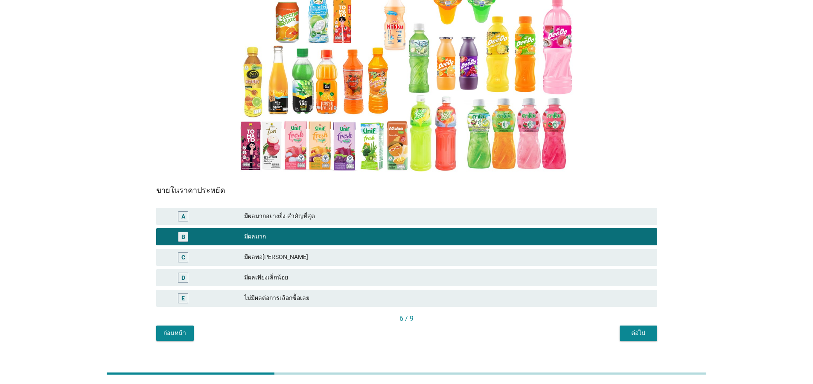
click at [651, 325] on button "ต่อไป" at bounding box center [638, 332] width 38 height 15
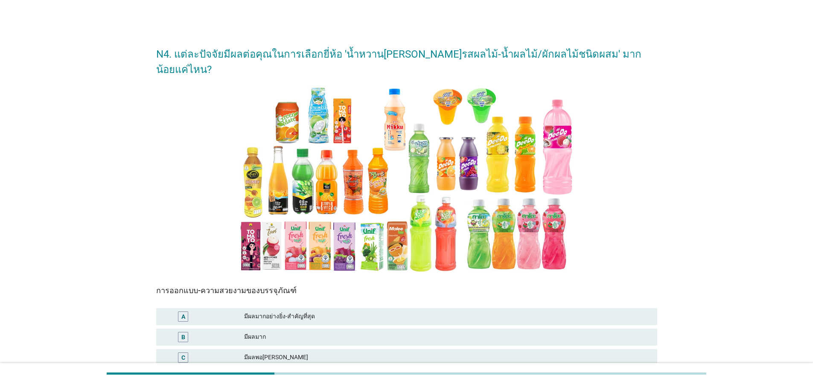
click at [472, 327] on div "B มีผลมาก" at bounding box center [406, 337] width 504 height 20
click at [635, 311] on div "มีผลมากอย่างยิ่ง-สำคัญที่สุด" at bounding box center [447, 316] width 406 height 10
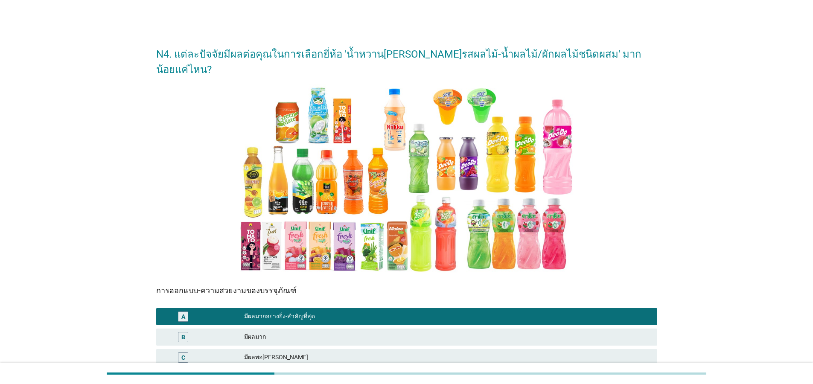
scroll to position [100, 0]
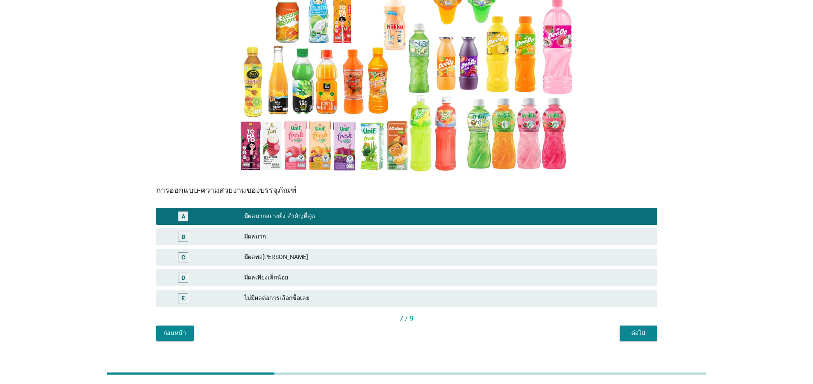
click at [655, 325] on button "ต่อไป" at bounding box center [638, 332] width 38 height 15
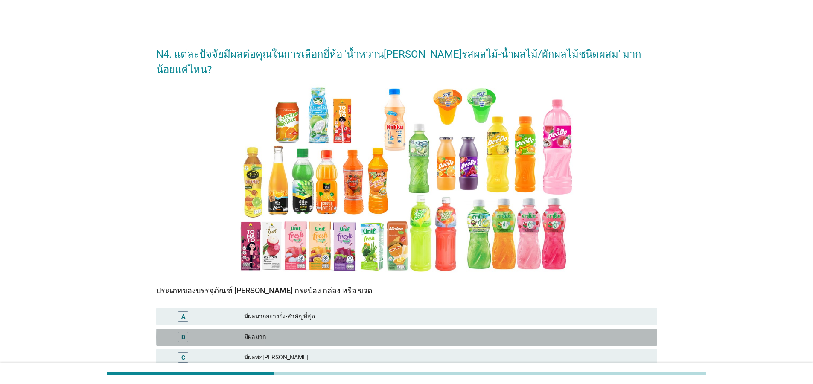
click at [371, 332] on div "มีผลมาก" at bounding box center [447, 337] width 406 height 10
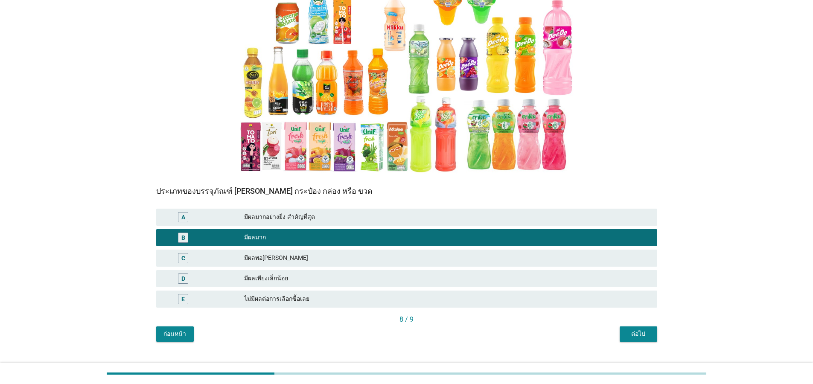
scroll to position [100, 0]
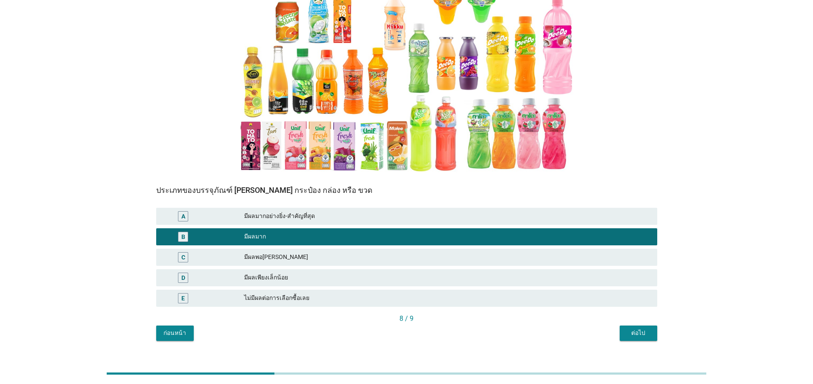
click at [629, 328] on div "ต่อไป" at bounding box center [638, 332] width 24 height 9
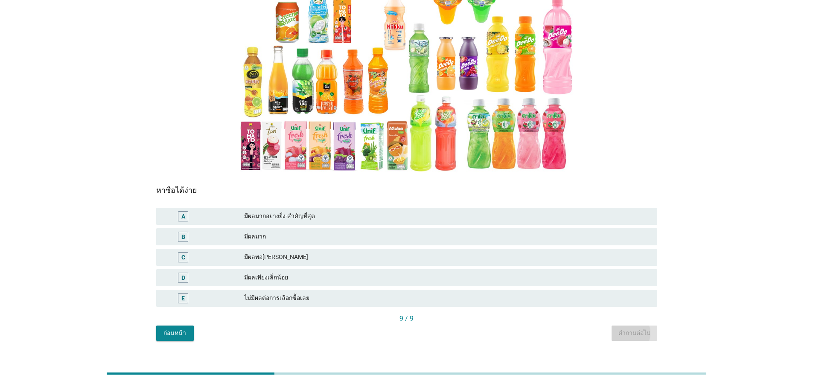
scroll to position [0, 0]
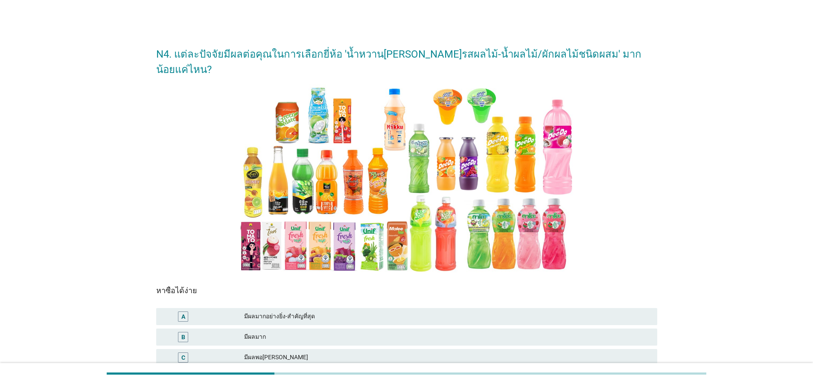
click at [399, 332] on div "มีผลมาก" at bounding box center [447, 337] width 406 height 10
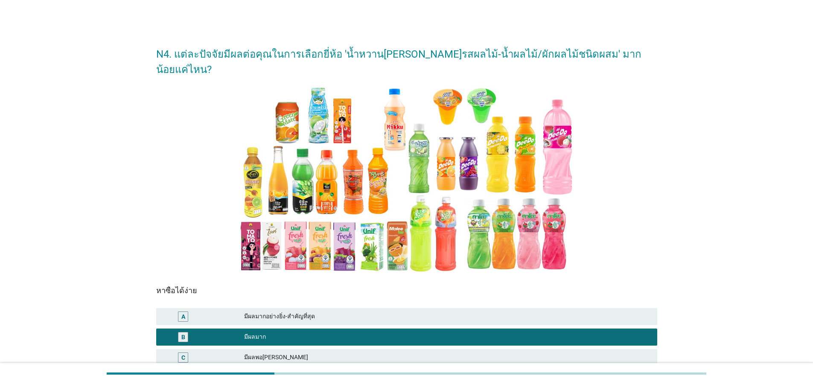
scroll to position [100, 0]
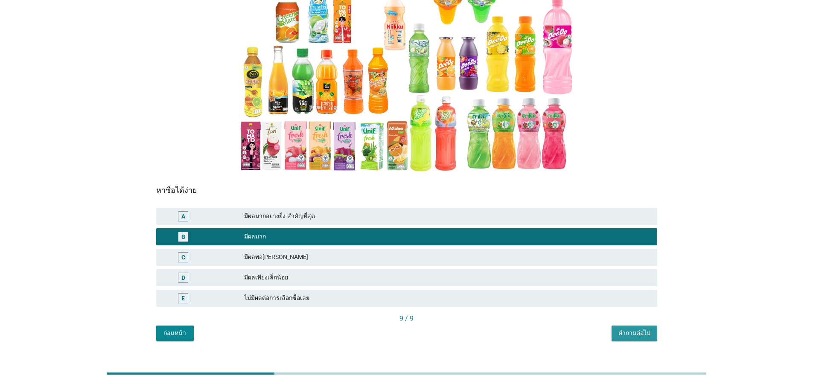
drag, startPoint x: 647, startPoint y: 321, endPoint x: 641, endPoint y: 322, distance: 6.9
click at [647, 328] on div "คำถามต่อไป" at bounding box center [634, 332] width 32 height 9
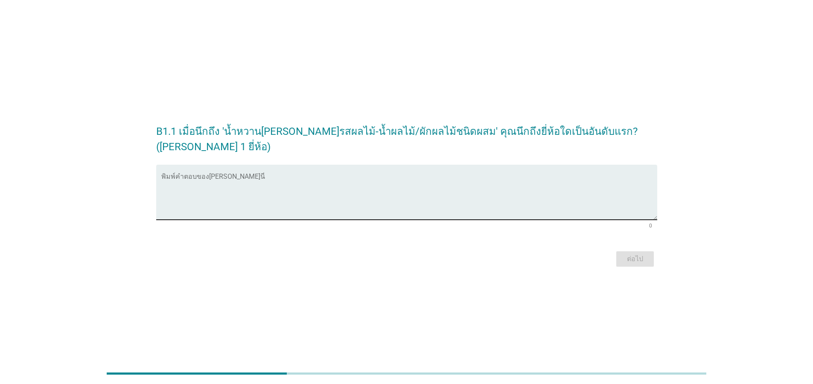
click at [441, 183] on textarea "พิมพ์คำตอบของคุณ ที่นี่" at bounding box center [409, 197] width 496 height 45
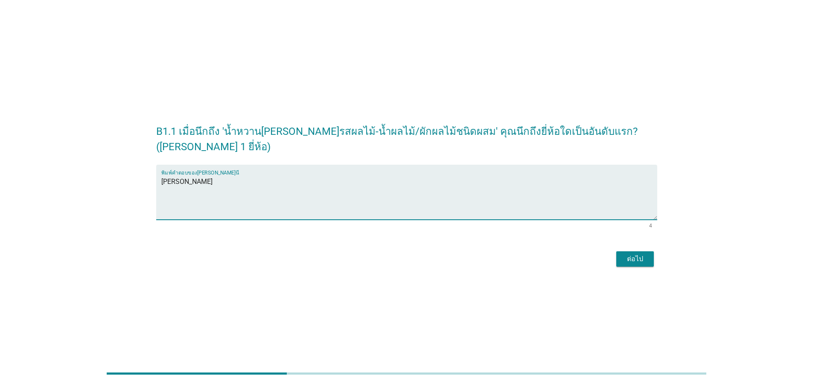
type textarea "[PERSON_NAME]"
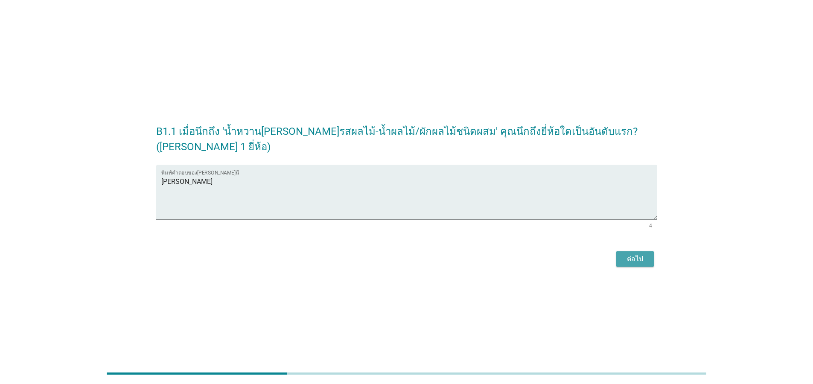
click at [647, 251] on button "ต่อไป" at bounding box center [635, 258] width 38 height 15
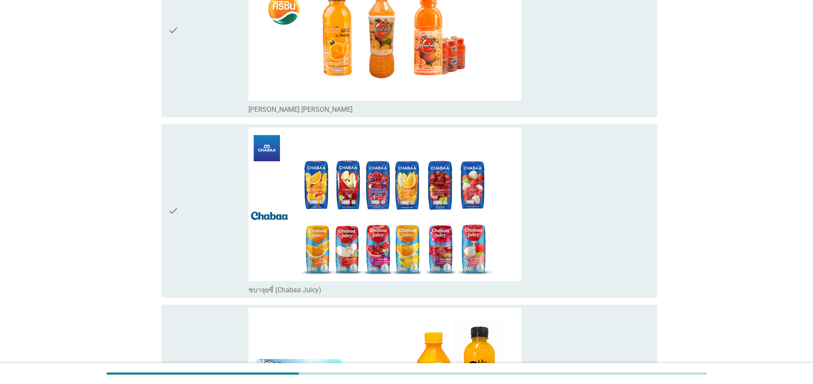
scroll to position [1280, 0]
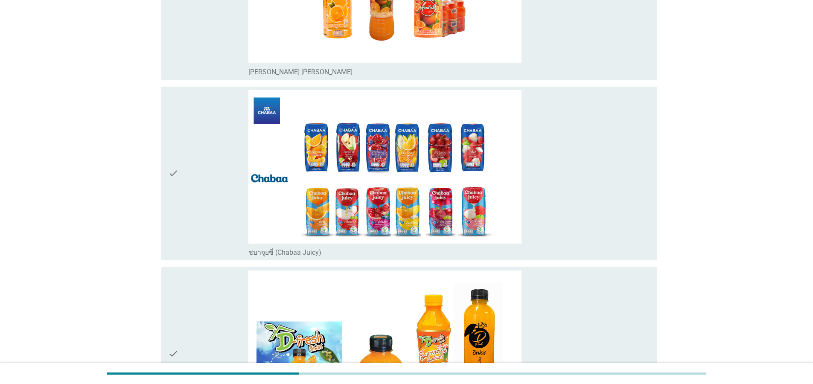
click at [171, 183] on icon "check" at bounding box center [173, 173] width 10 height 167
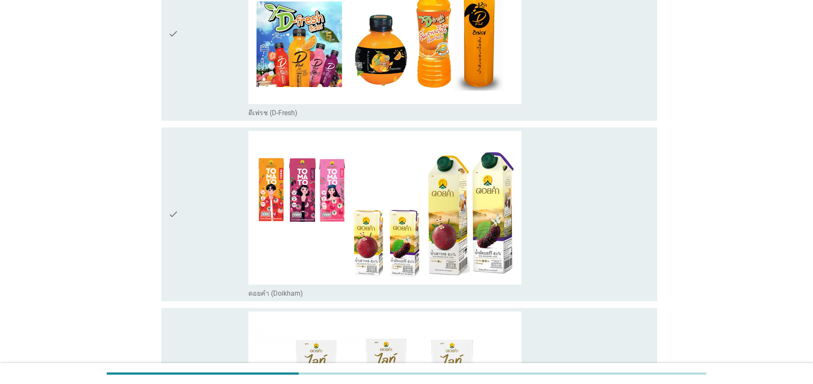
scroll to position [1689, 0]
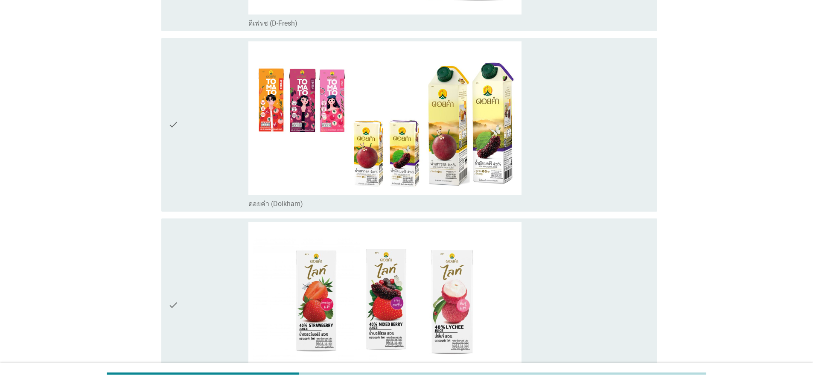
click at [165, 143] on div "check check_box_outline_blank ดอยคำ (Doikham)" at bounding box center [409, 125] width 496 height 174
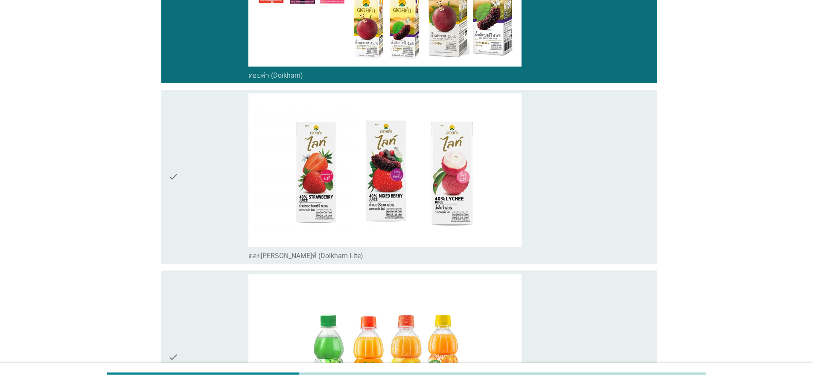
scroll to position [1843, 0]
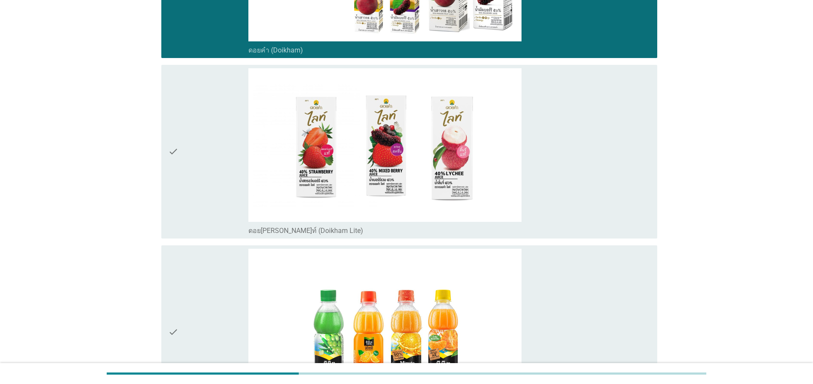
click at [177, 176] on icon "check" at bounding box center [173, 151] width 10 height 167
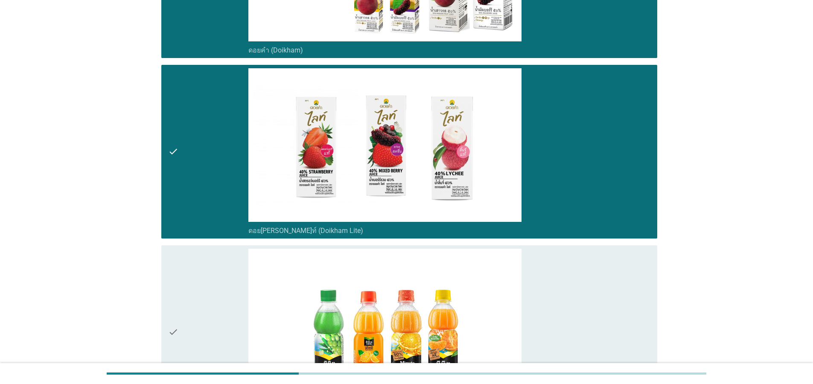
click at [174, 323] on icon "check" at bounding box center [173, 332] width 10 height 167
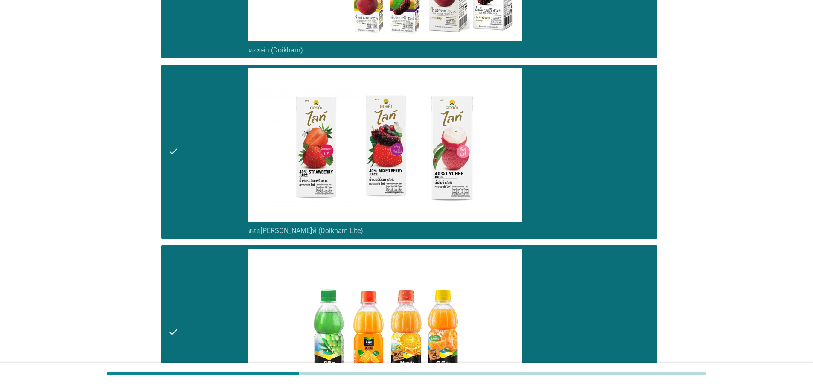
scroll to position [2098, 0]
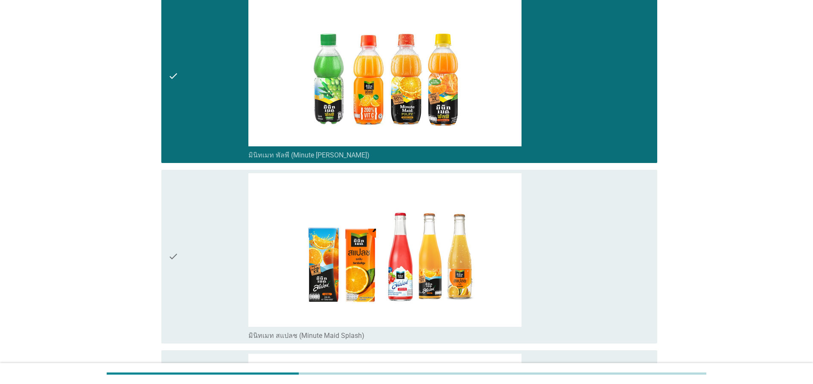
click at [178, 262] on div "check" at bounding box center [208, 256] width 80 height 167
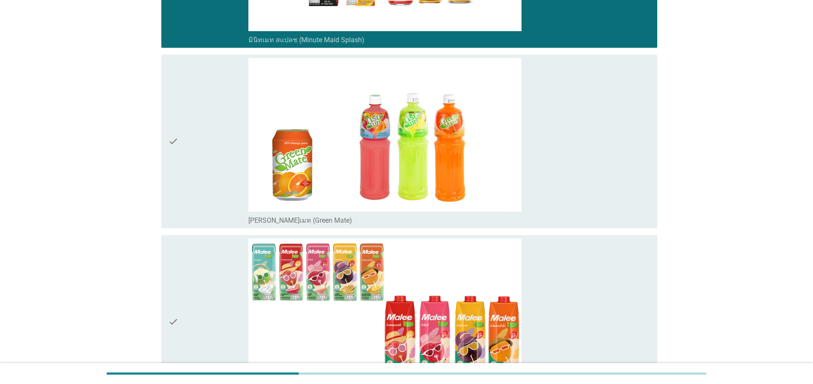
scroll to position [2457, 0]
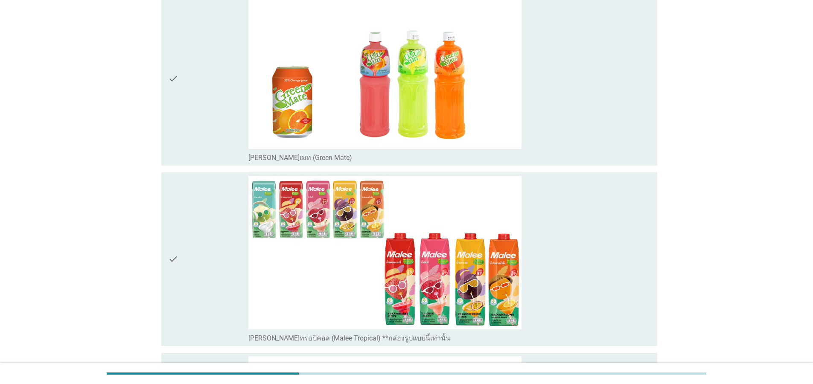
click at [177, 249] on icon "check" at bounding box center [173, 259] width 10 height 167
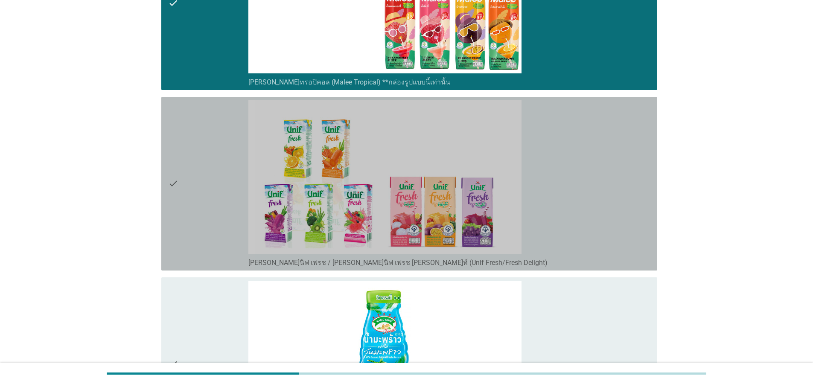
click at [176, 207] on icon "check" at bounding box center [173, 183] width 10 height 167
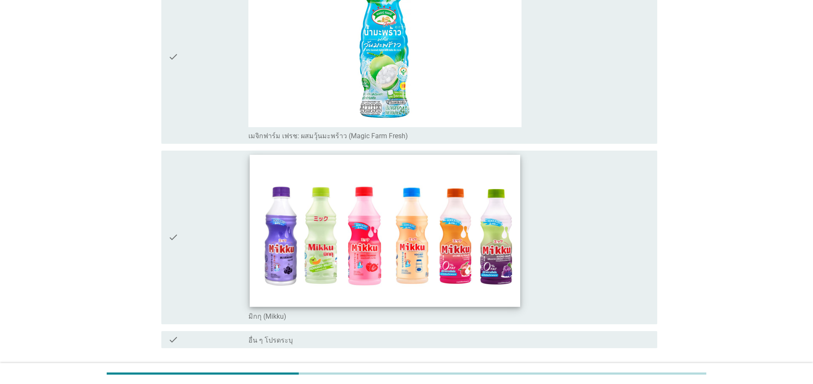
scroll to position [3083, 0]
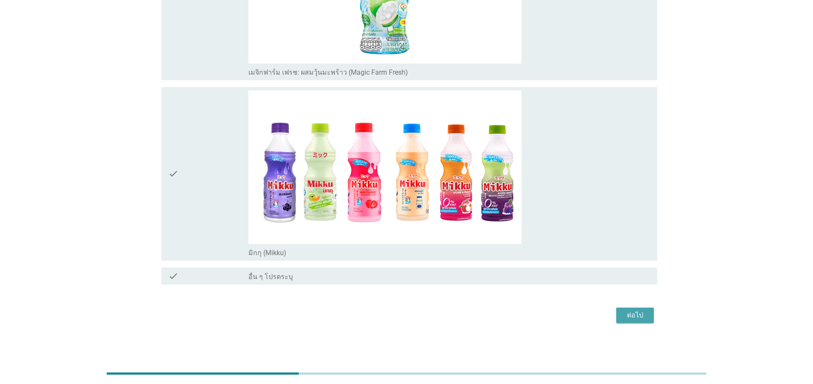
click at [646, 318] on div "ต่อไป" at bounding box center [635, 315] width 24 height 10
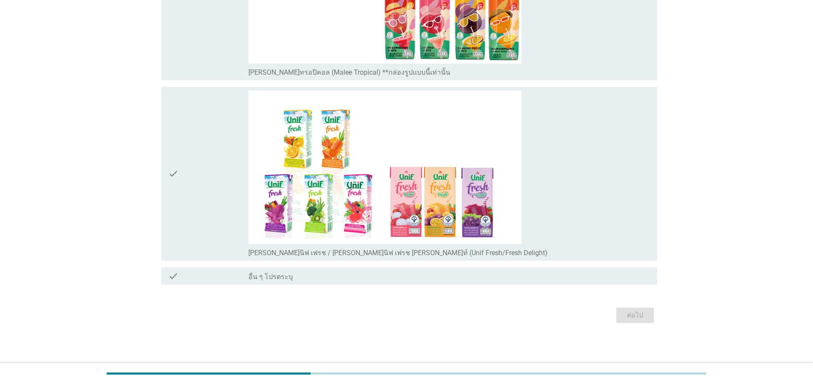
scroll to position [0, 0]
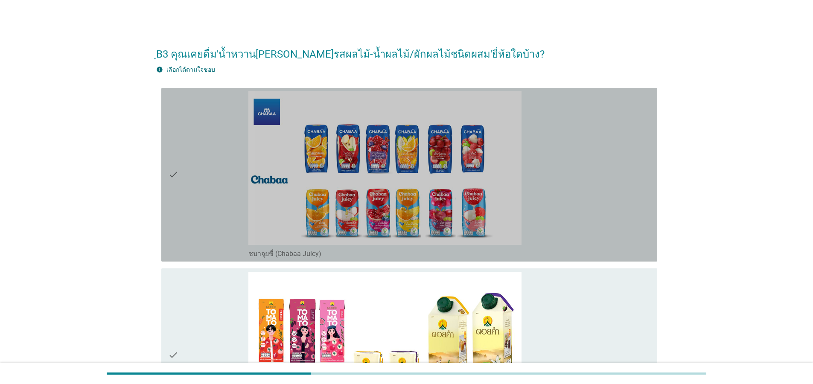
click at [176, 185] on icon "check" at bounding box center [173, 174] width 10 height 167
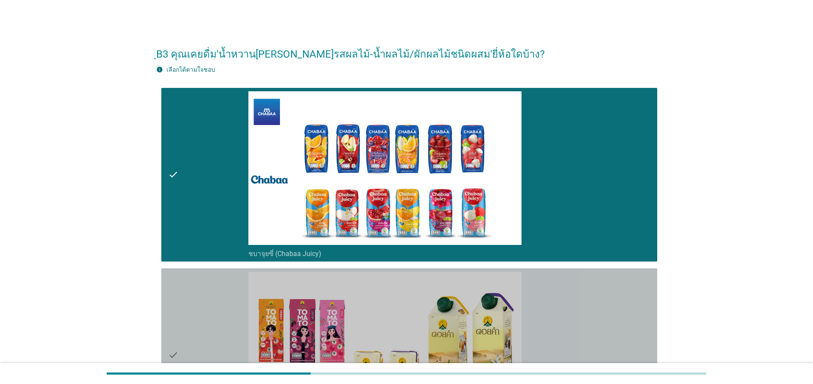
click at [166, 342] on div "check check_box_outline_blank ดอยคำ (Doikham)" at bounding box center [409, 355] width 496 height 174
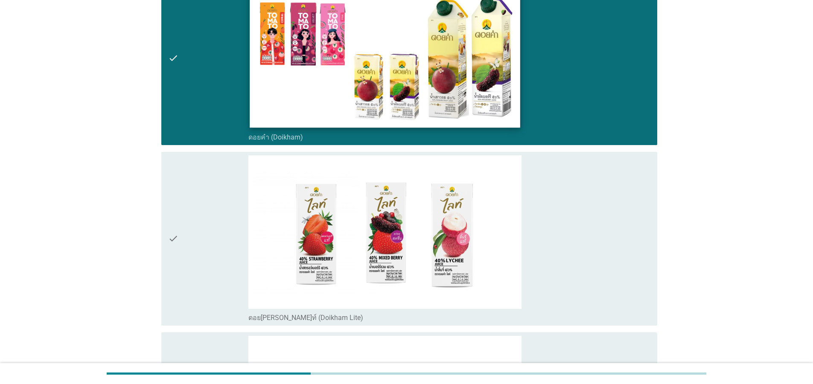
scroll to position [358, 0]
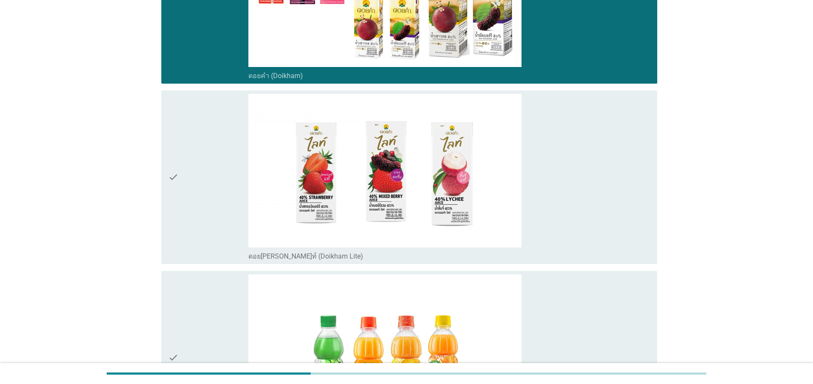
click at [194, 204] on div "check" at bounding box center [208, 177] width 80 height 167
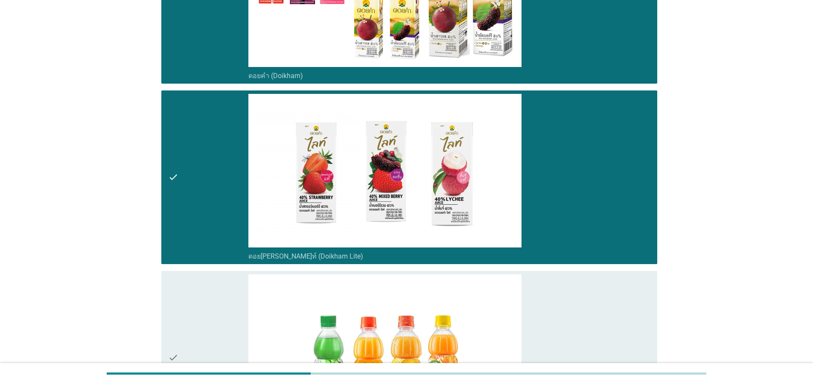
click at [179, 322] on div "check" at bounding box center [208, 357] width 80 height 167
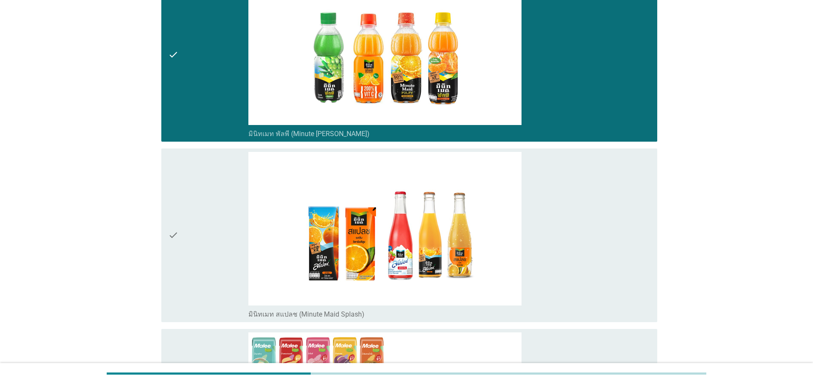
scroll to position [665, 0]
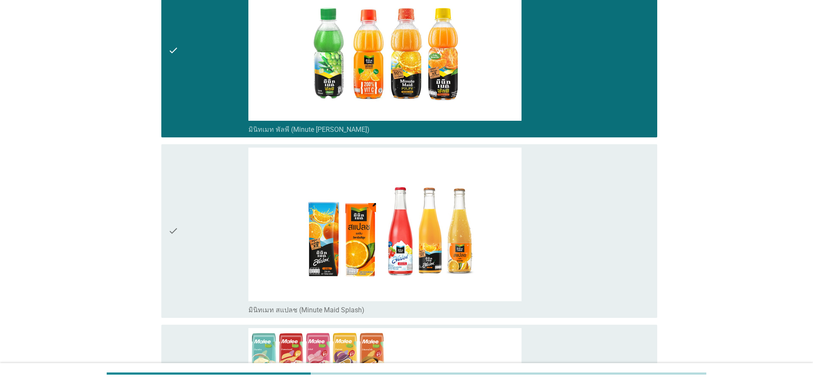
click at [182, 250] on div "check" at bounding box center [208, 231] width 80 height 167
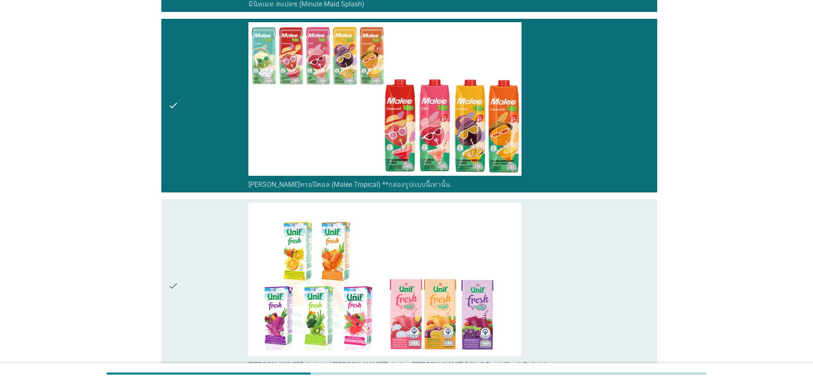
scroll to position [972, 0]
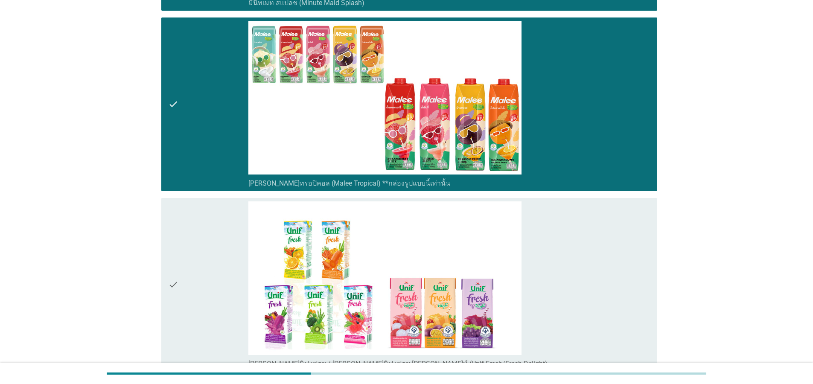
click at [186, 309] on div "check" at bounding box center [208, 284] width 80 height 167
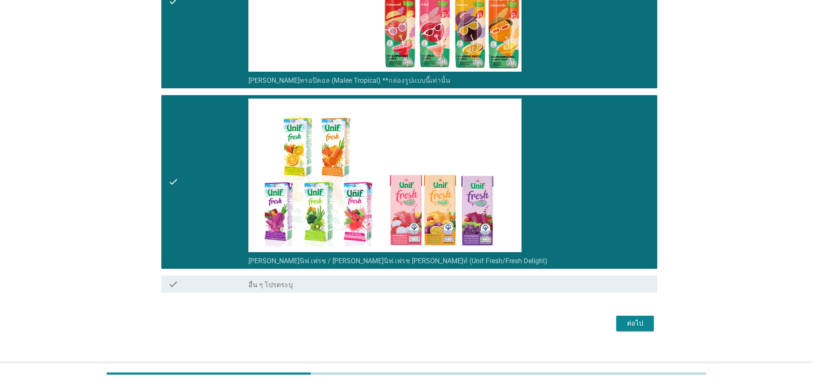
scroll to position [1083, 0]
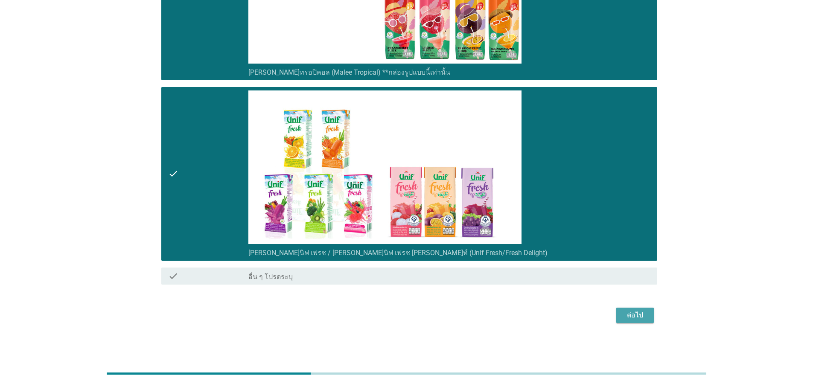
drag, startPoint x: 636, startPoint y: 319, endPoint x: 631, endPoint y: 320, distance: 5.4
click at [637, 319] on div "ต่อไป" at bounding box center [635, 315] width 24 height 10
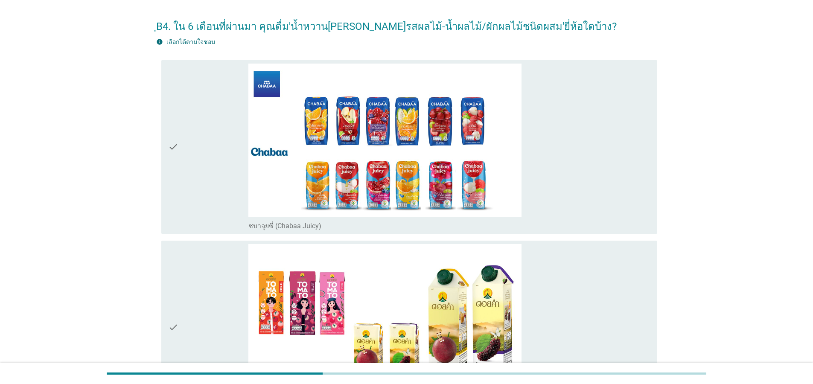
scroll to position [0, 0]
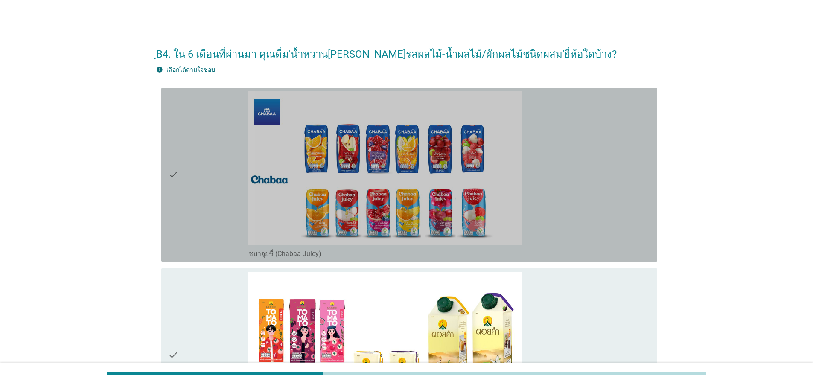
click at [174, 189] on icon "check" at bounding box center [173, 174] width 10 height 167
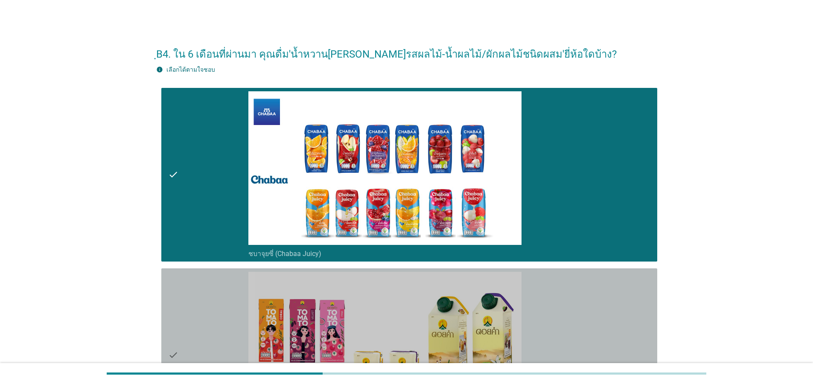
click at [168, 338] on icon "check" at bounding box center [173, 355] width 10 height 167
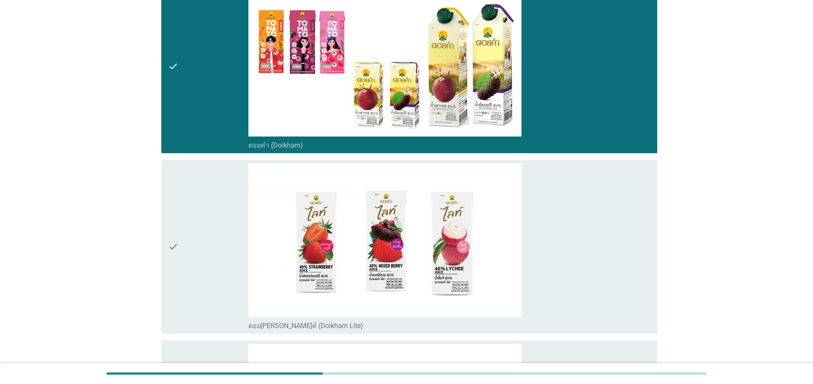
scroll to position [307, 0]
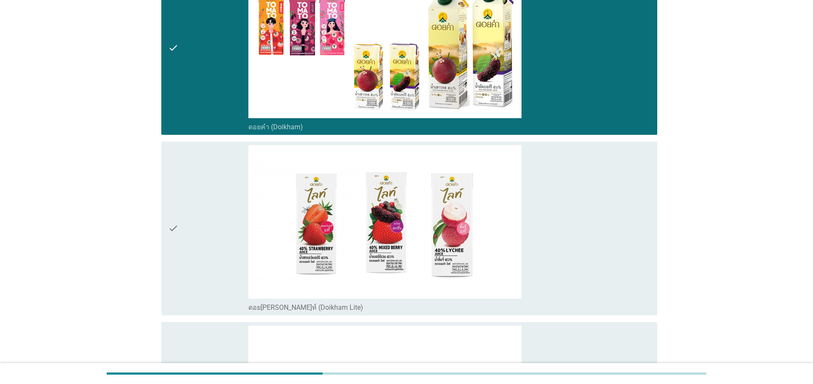
click at [184, 220] on div "check" at bounding box center [208, 228] width 80 height 167
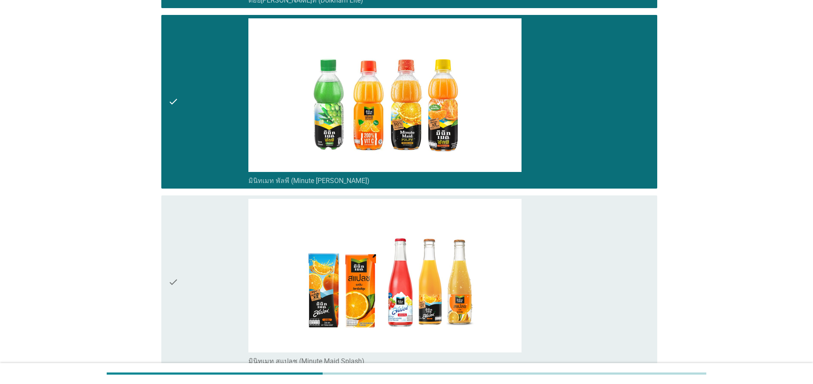
click at [181, 309] on div "check" at bounding box center [208, 282] width 80 height 167
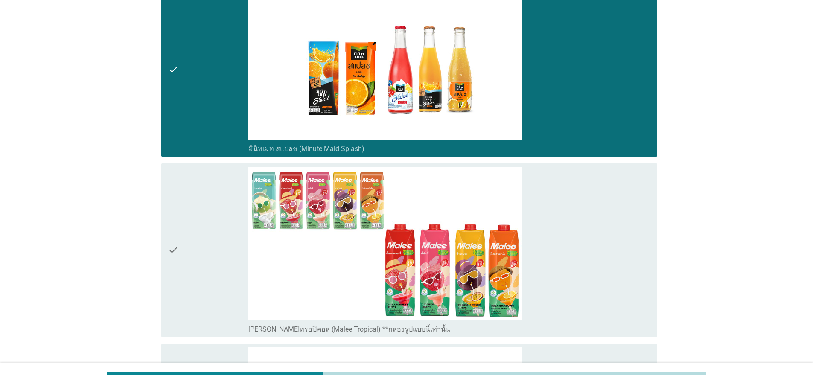
scroll to position [870, 0]
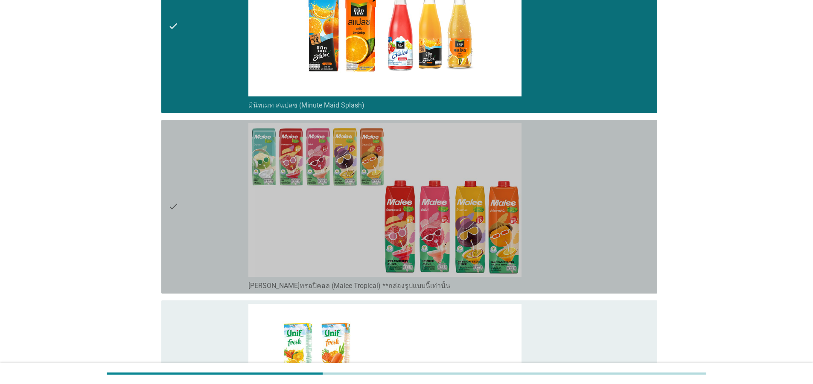
click at [183, 225] on div "check" at bounding box center [208, 206] width 80 height 167
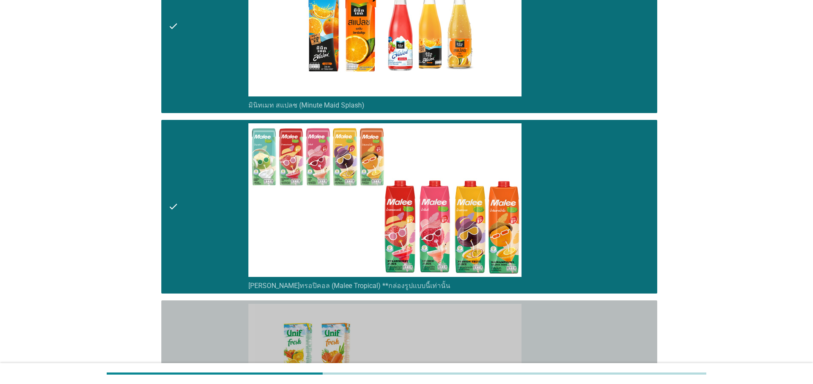
click at [179, 336] on div "check" at bounding box center [208, 387] width 80 height 167
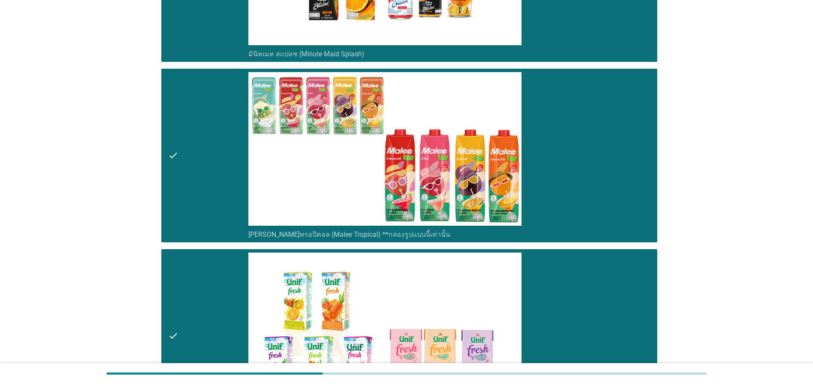
scroll to position [1083, 0]
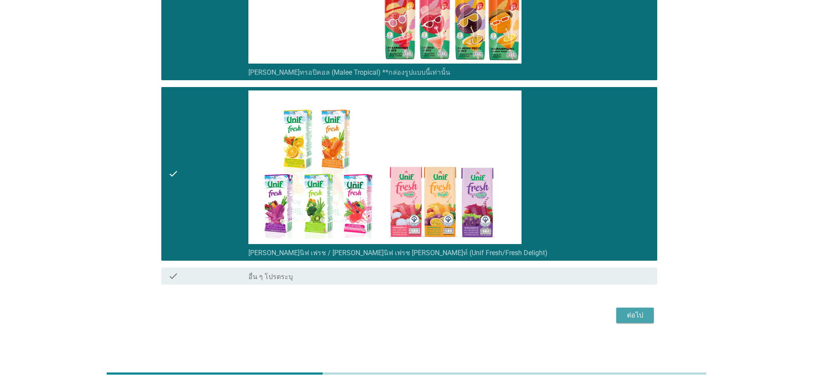
click at [641, 311] on div "ต่อไป" at bounding box center [635, 315] width 24 height 10
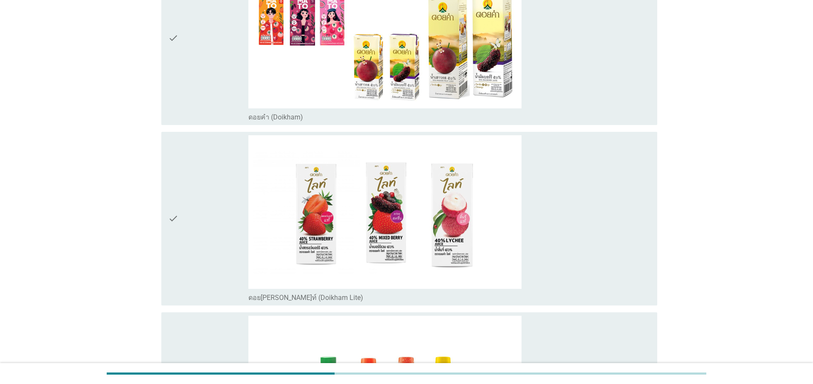
scroll to position [461, 0]
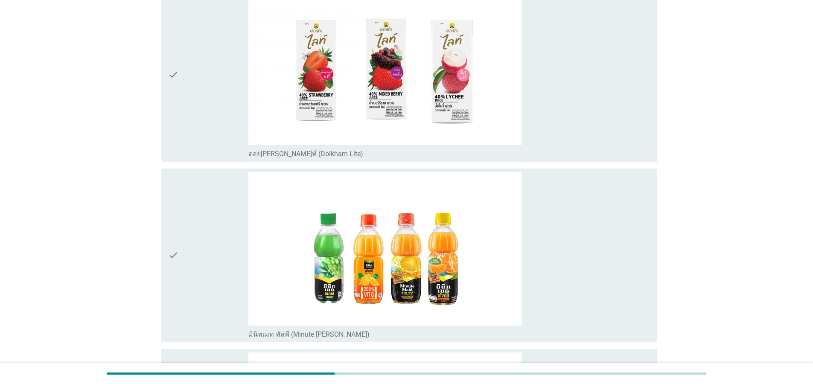
click at [179, 265] on div "check" at bounding box center [208, 255] width 80 height 167
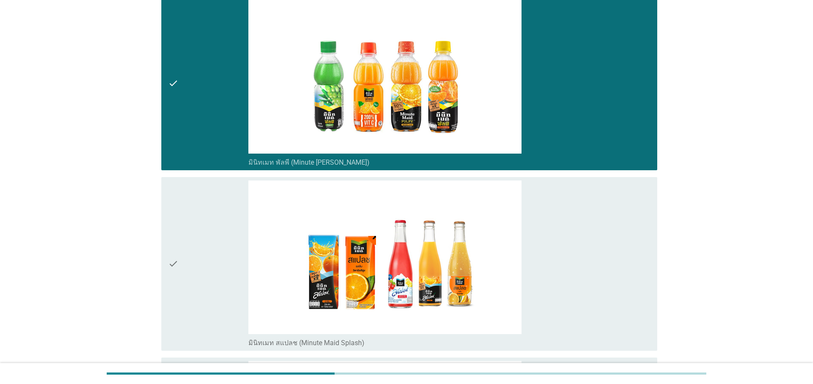
scroll to position [768, 0]
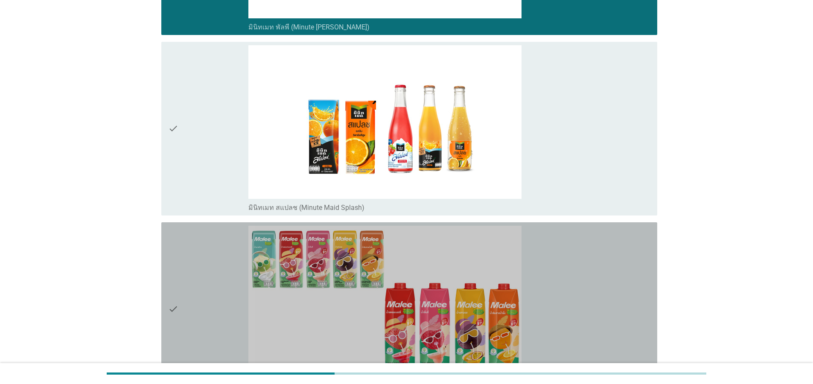
click at [179, 265] on div "check" at bounding box center [208, 309] width 80 height 167
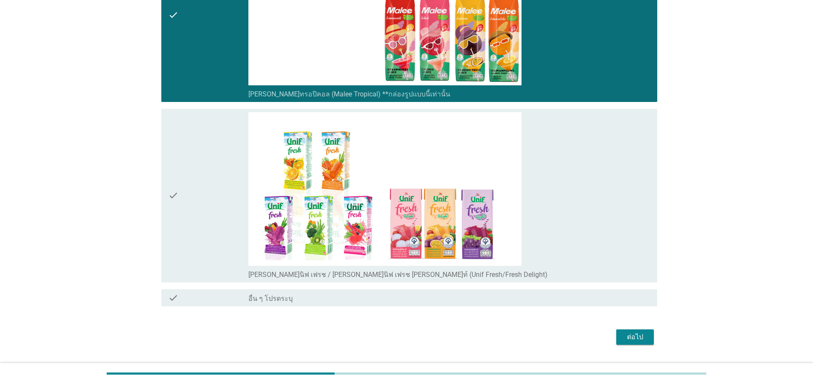
scroll to position [1083, 0]
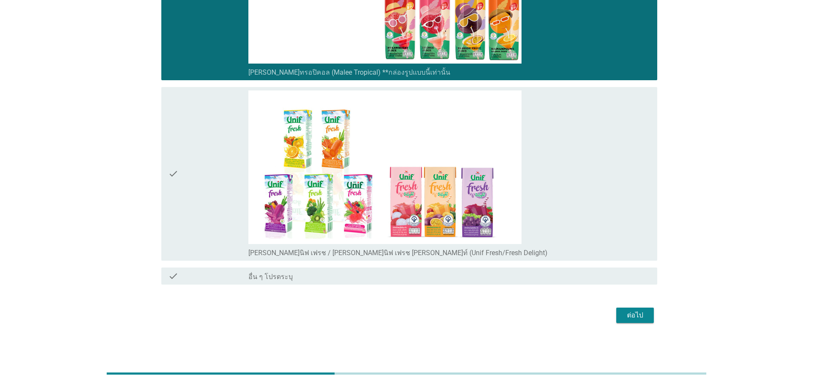
click at [187, 190] on div "check" at bounding box center [208, 173] width 80 height 167
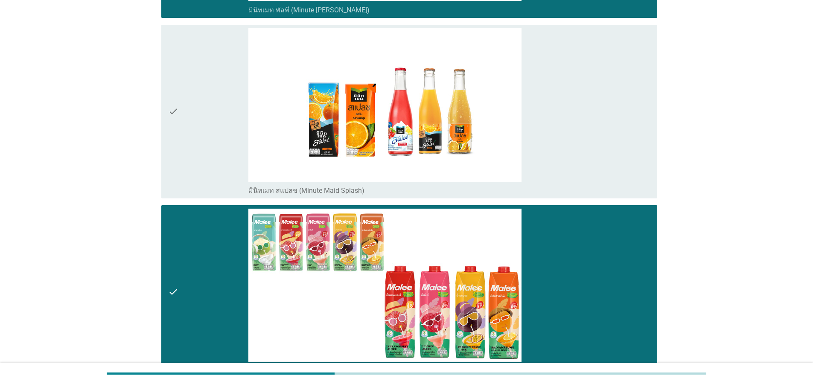
scroll to position [776, 0]
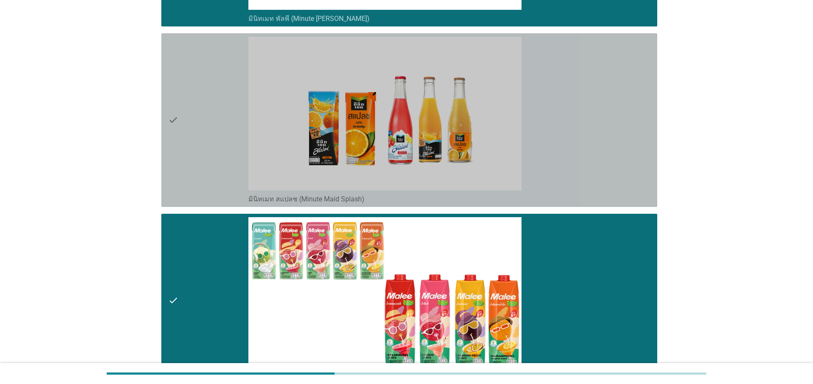
click at [181, 142] on div "check" at bounding box center [208, 120] width 80 height 167
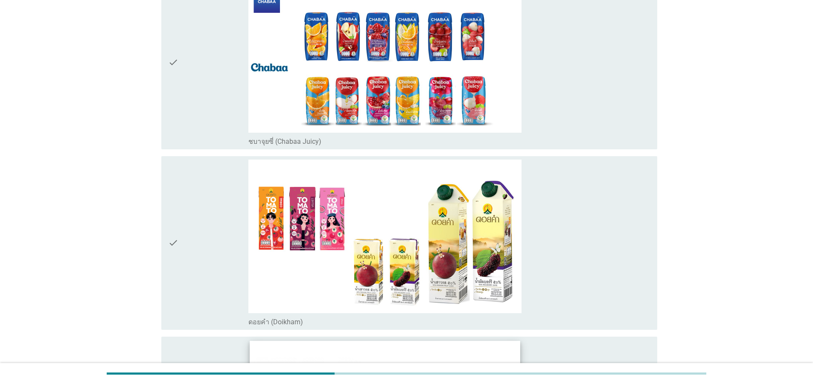
scroll to position [111, 0]
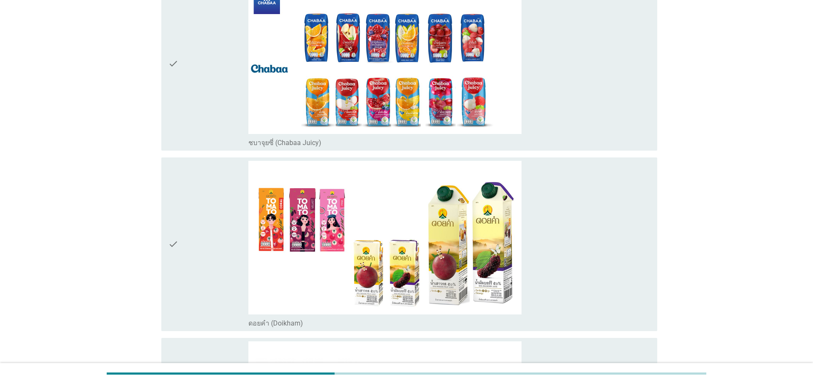
click at [174, 244] on icon "check" at bounding box center [173, 244] width 10 height 167
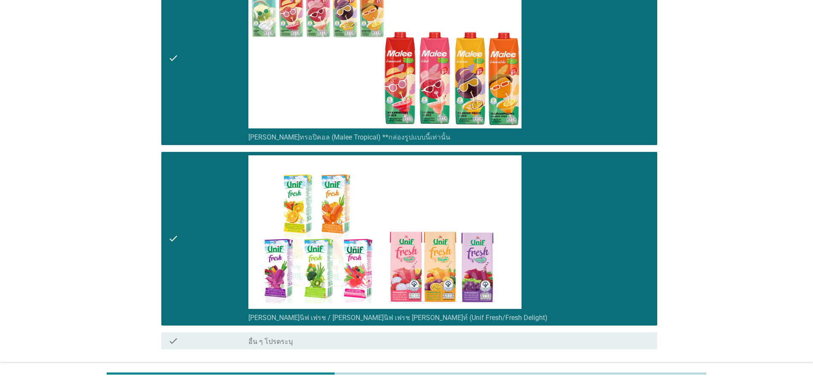
scroll to position [1083, 0]
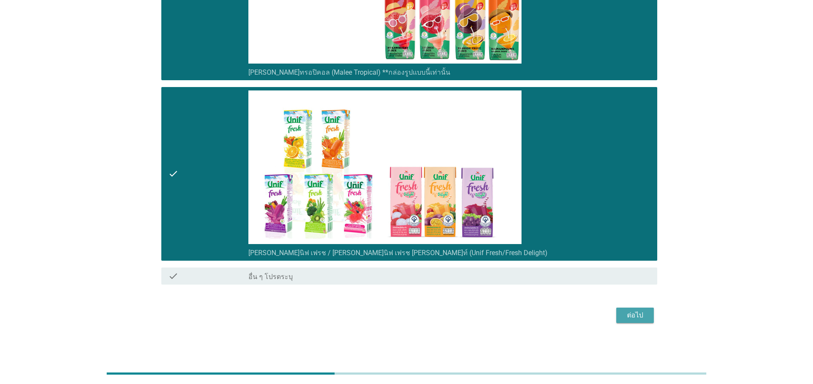
click at [637, 315] on div "ต่อไป" at bounding box center [635, 315] width 24 height 10
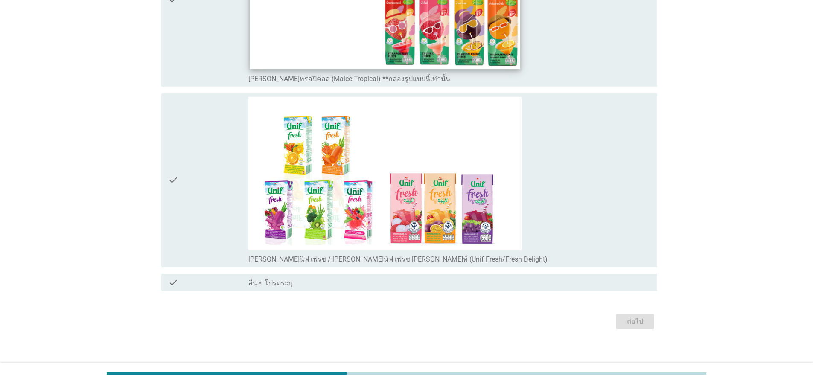
scroll to position [723, 0]
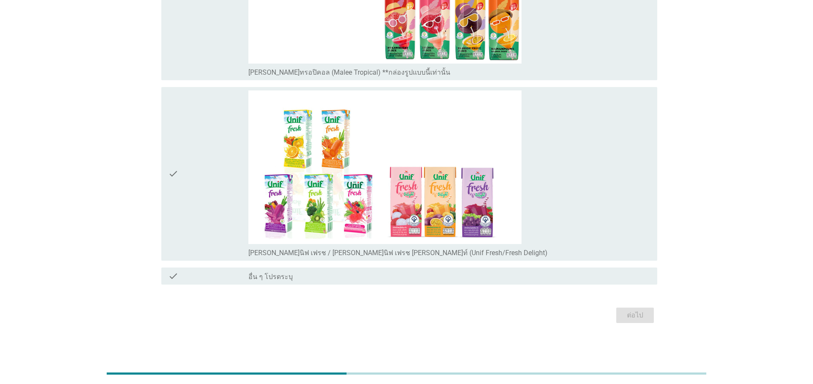
click at [173, 179] on icon "check" at bounding box center [173, 173] width 10 height 167
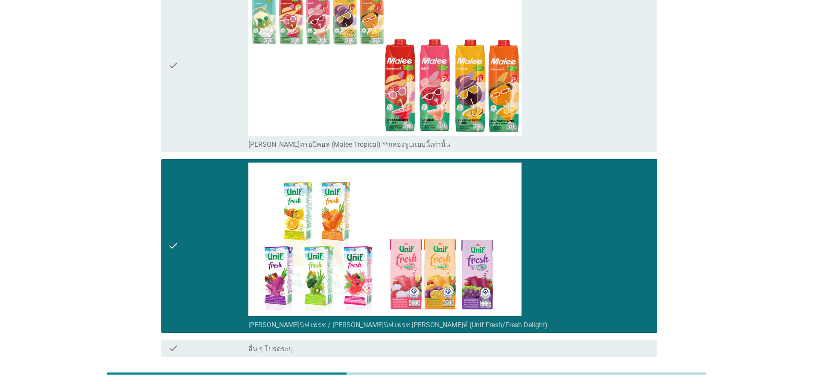
scroll to position [569, 0]
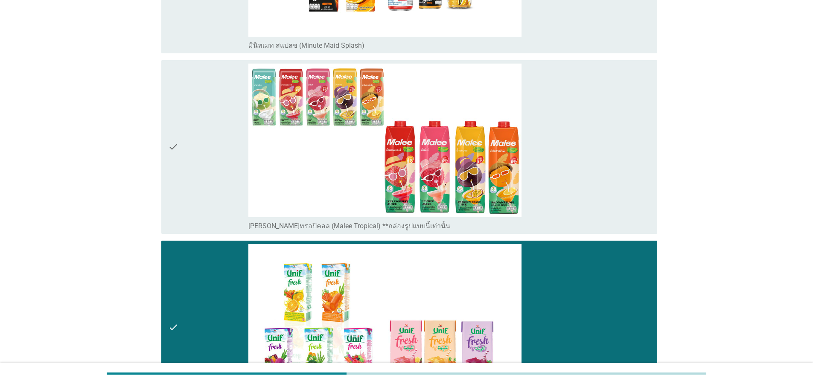
click at [178, 143] on icon "check" at bounding box center [173, 147] width 10 height 167
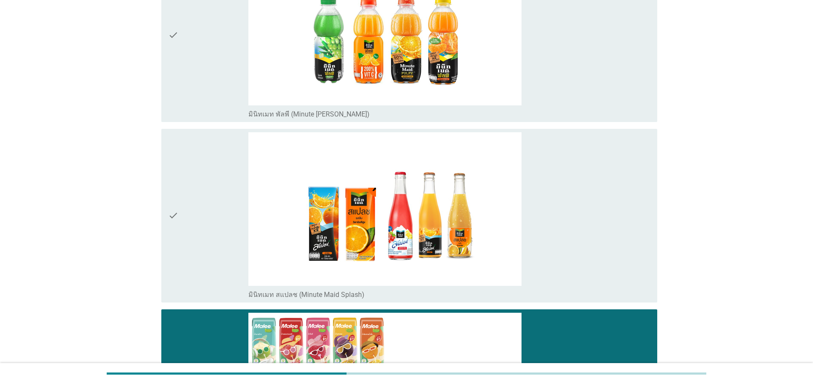
scroll to position [262, 0]
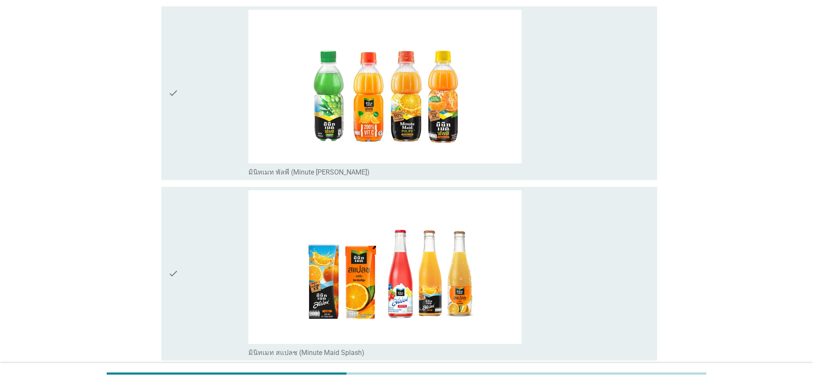
click at [186, 269] on div "check" at bounding box center [208, 273] width 80 height 167
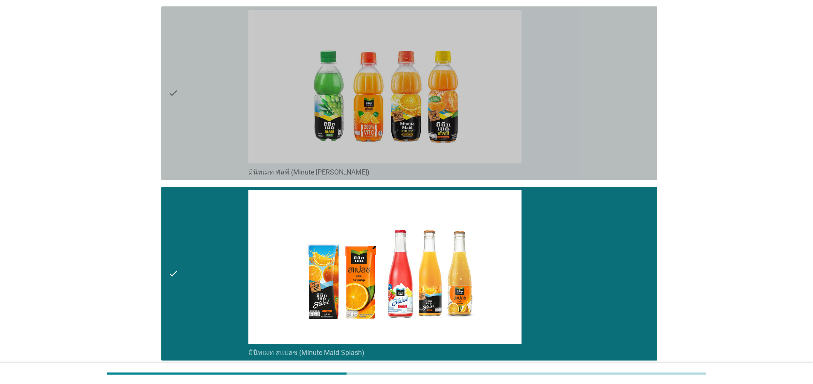
click at [174, 94] on icon "check" at bounding box center [173, 93] width 10 height 167
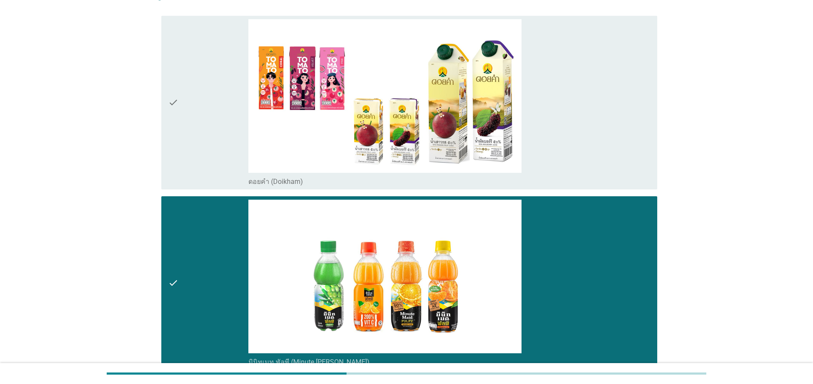
scroll to position [57, 0]
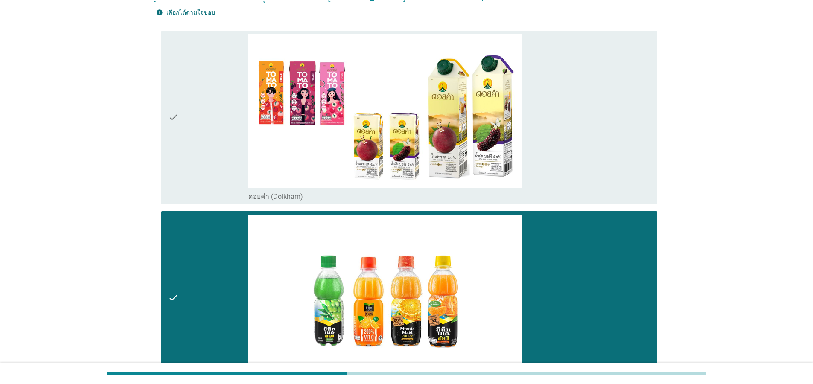
click at [186, 119] on div "check" at bounding box center [208, 117] width 80 height 167
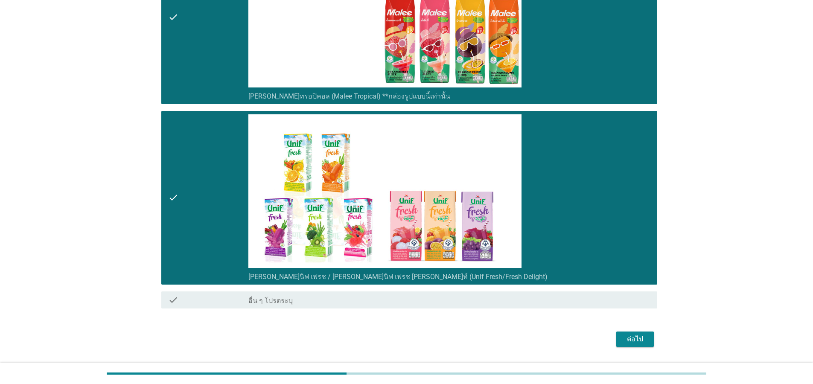
scroll to position [723, 0]
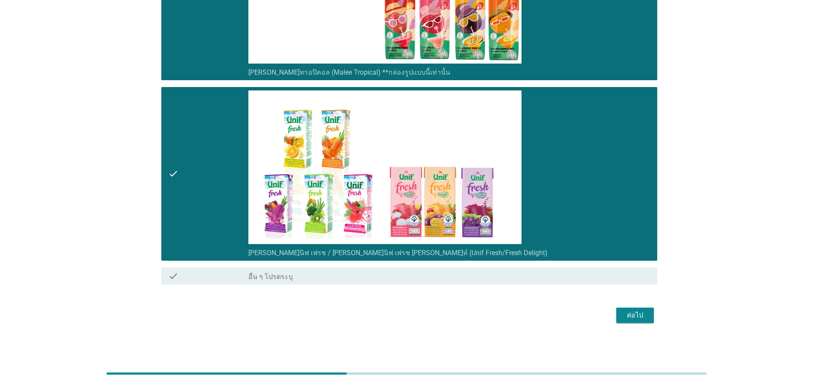
click at [631, 314] on div "ต่อไป" at bounding box center [635, 315] width 24 height 10
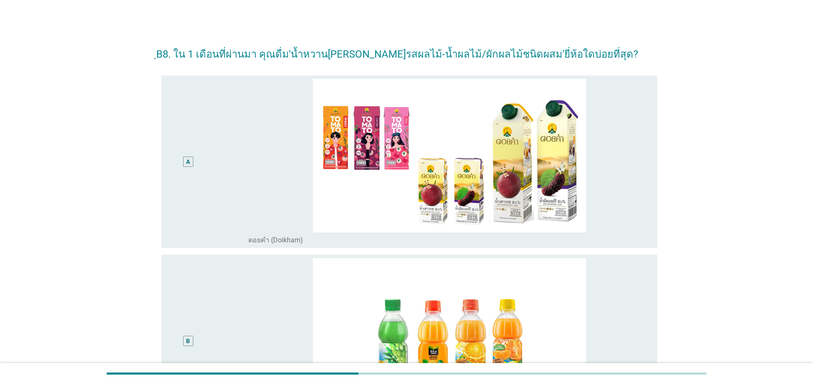
click at [185, 163] on div "A" at bounding box center [188, 162] width 10 height 10
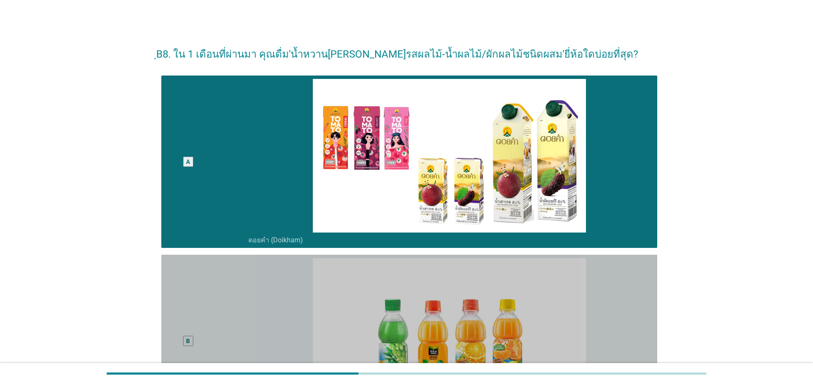
click at [170, 321] on div "B" at bounding box center [188, 340] width 40 height 165
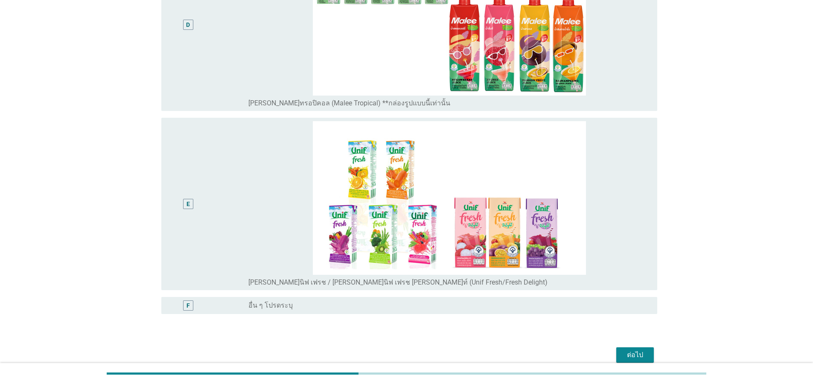
scroll to position [714, 0]
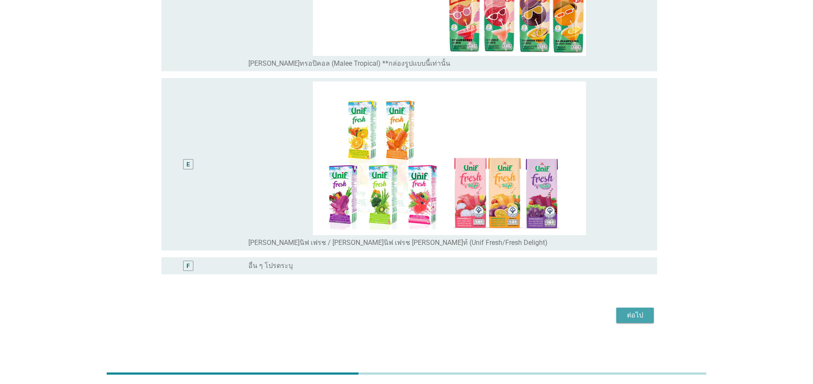
click at [635, 315] on div "ต่อไป" at bounding box center [635, 315] width 24 height 10
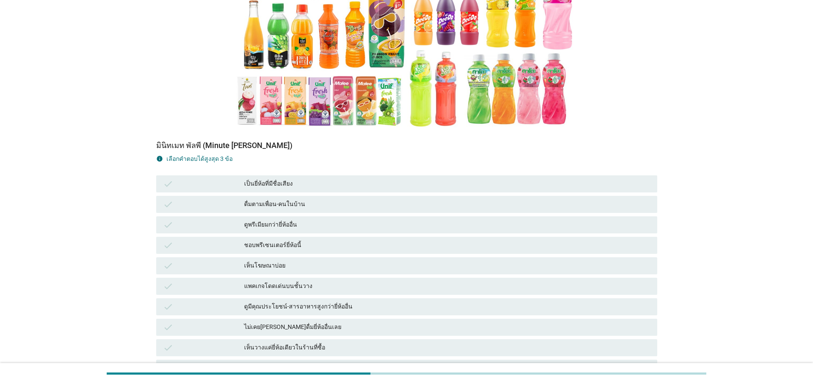
scroll to position [154, 0]
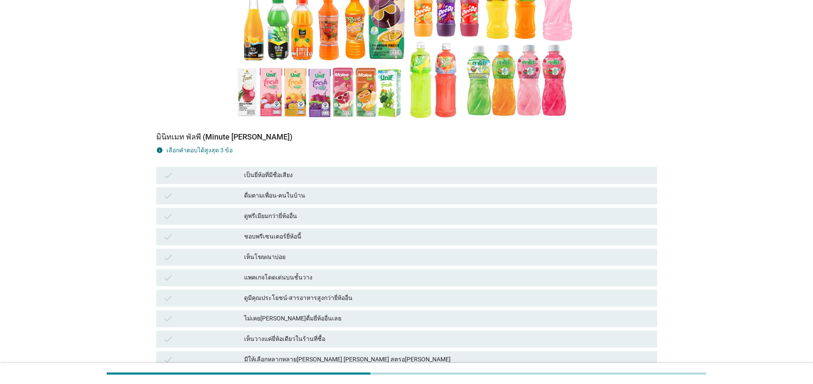
click at [166, 175] on icon "check" at bounding box center [168, 175] width 10 height 10
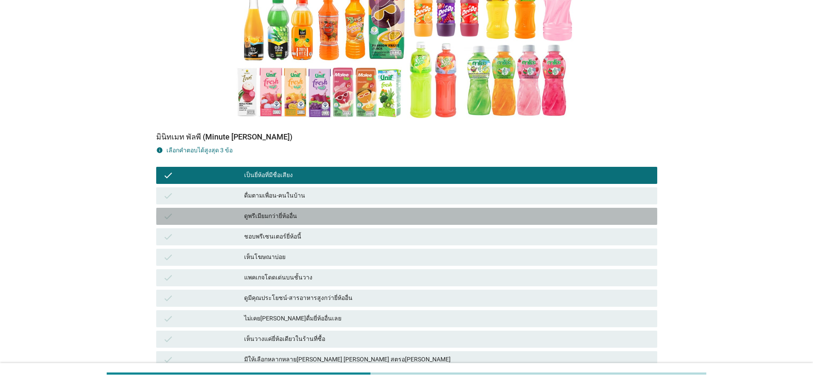
click at [170, 217] on icon "check" at bounding box center [168, 216] width 10 height 10
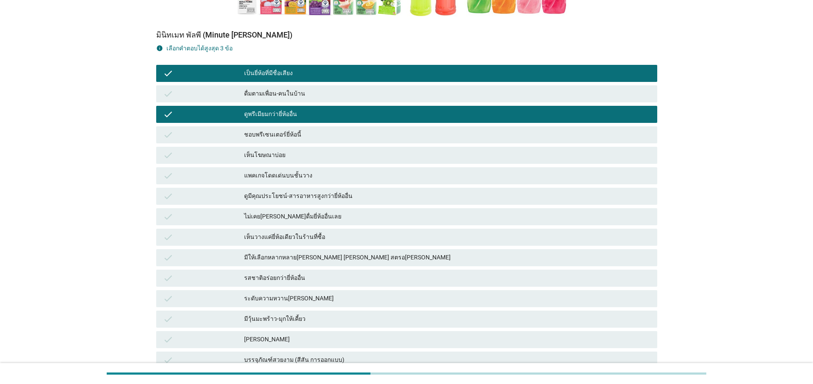
scroll to position [256, 0]
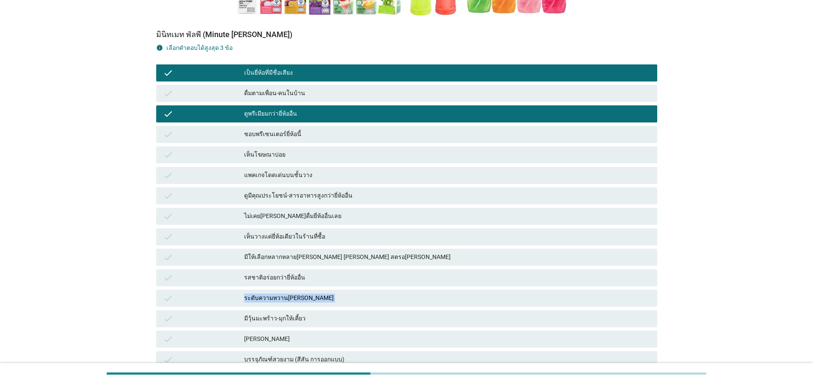
drag, startPoint x: 197, startPoint y: 300, endPoint x: 116, endPoint y: 314, distance: 82.7
click at [116, 314] on div "B9. เพราะอะไร[PERSON_NAME]ดื่มน้ำผลไม้ 100% 'น้ำหวาน[PERSON_NAME]รสผลไม้-น้ำผลไ…" at bounding box center [406, 159] width 772 height 769
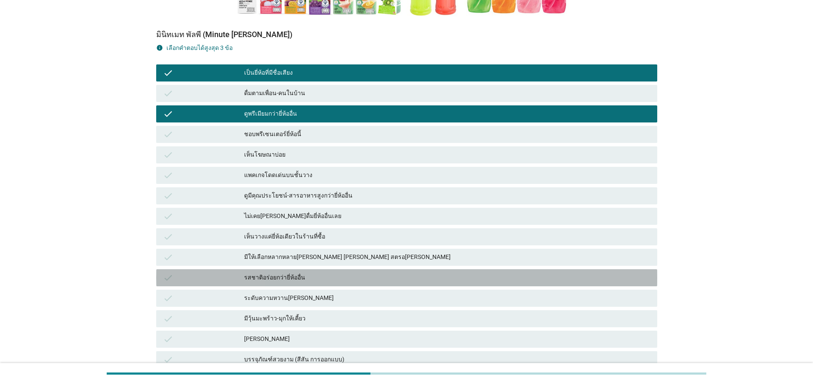
click at [217, 281] on div "check" at bounding box center [203, 278] width 81 height 10
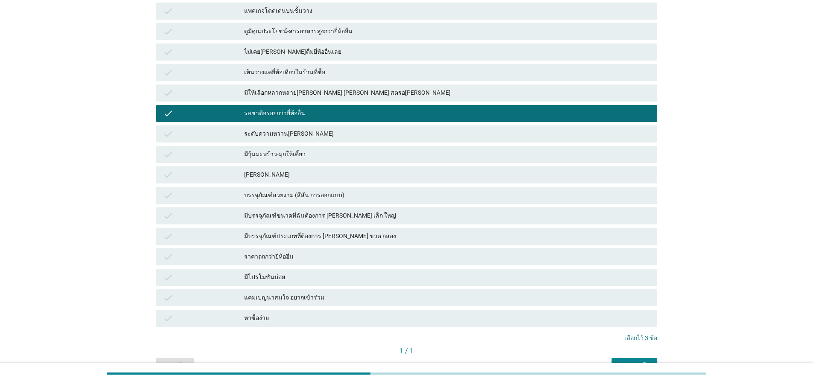
scroll to position [468, 0]
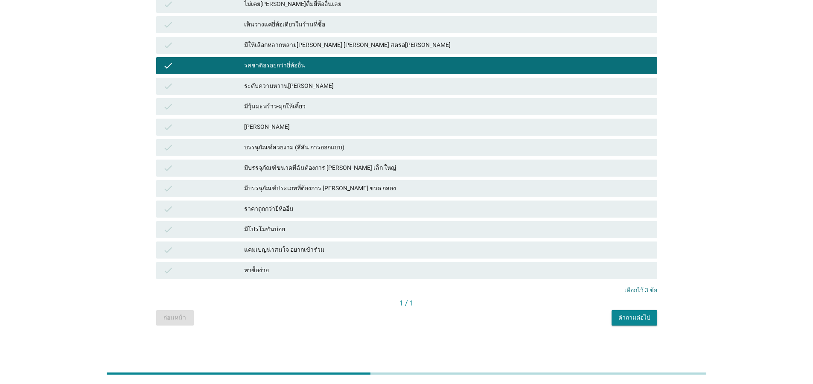
click at [633, 320] on div "คำถามต่อไป" at bounding box center [634, 317] width 32 height 9
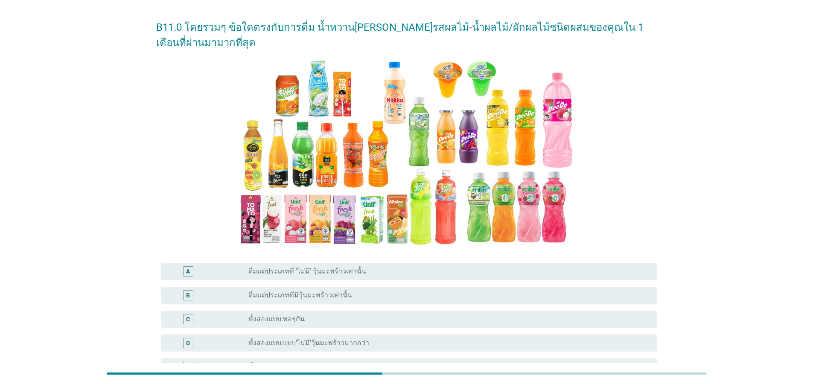
scroll to position [51, 0]
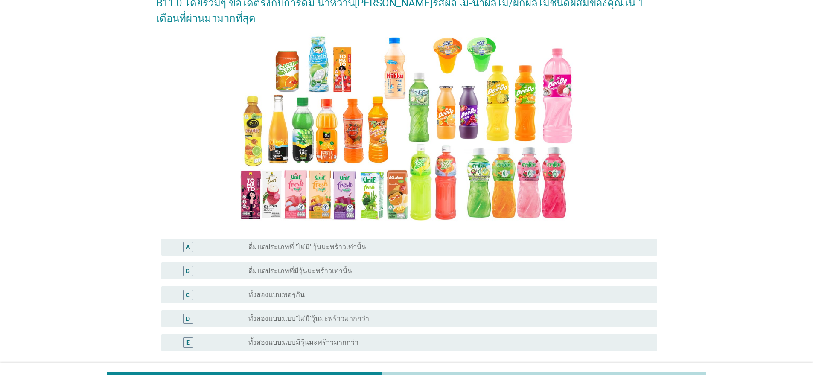
click at [343, 290] on div "radio_button_unchecked ทั้งสองแบบ:พอๆกัน" at bounding box center [445, 294] width 395 height 9
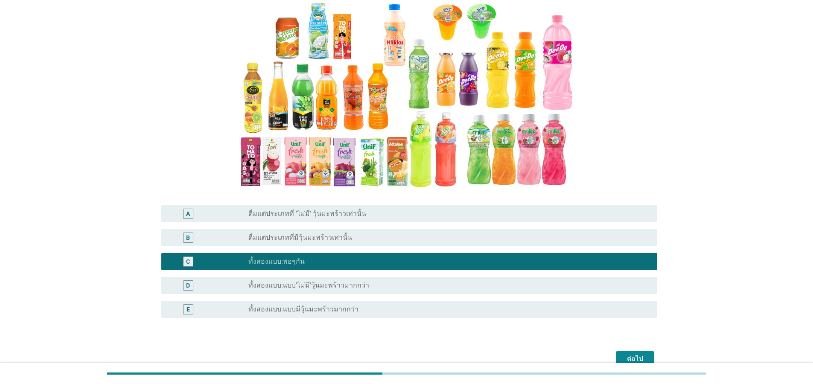
scroll to position [113, 0]
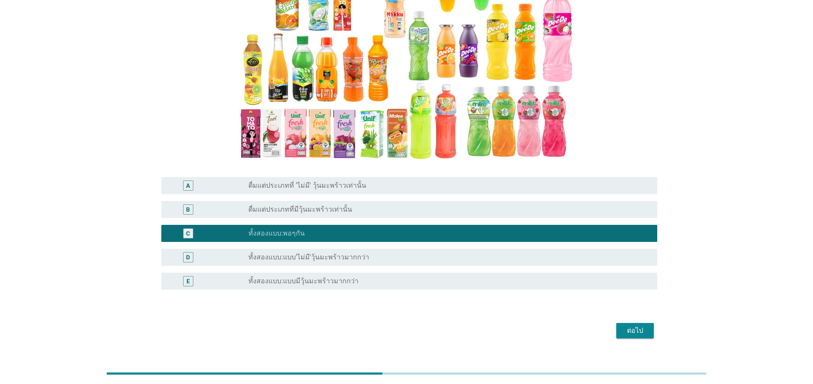
click at [632, 325] on div "ต่อไป" at bounding box center [635, 330] width 24 height 10
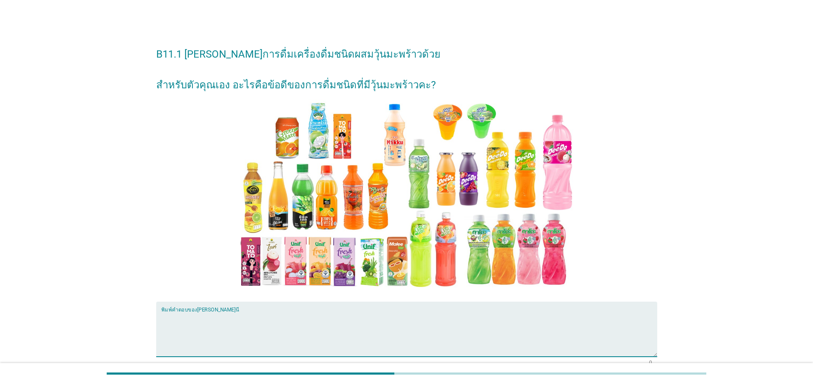
click at [316, 334] on textarea "พิมพ์คำตอบของคุณ ที่นี่" at bounding box center [409, 334] width 496 height 45
type textarea "อร่อย"
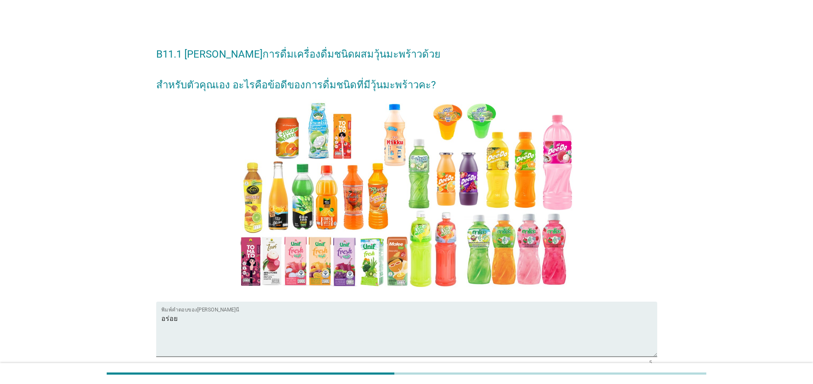
click at [704, 238] on div "B11.1 [PERSON_NAME]การดื่มเครื่องดื่มชนิดผสมวุ้นมะพร้าวด้วย สำหรับตัวคุณเอง อะไ…" at bounding box center [406, 222] width 772 height 382
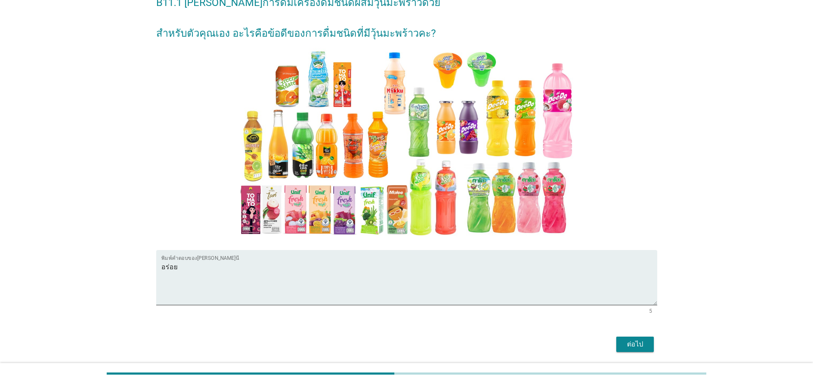
scroll to position [81, 0]
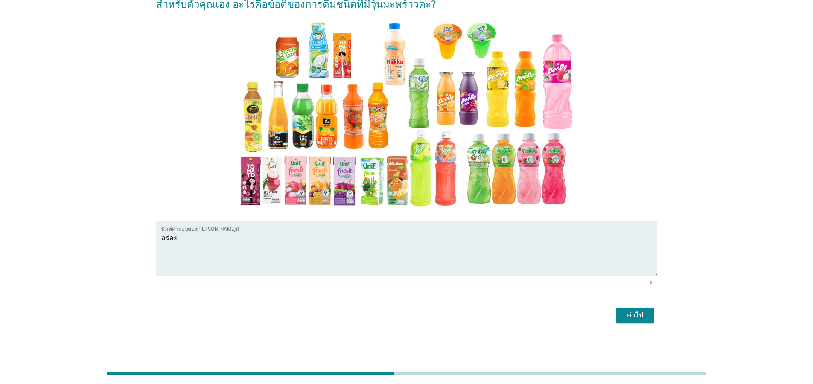
click at [642, 318] on div "ต่อไป" at bounding box center [635, 315] width 24 height 10
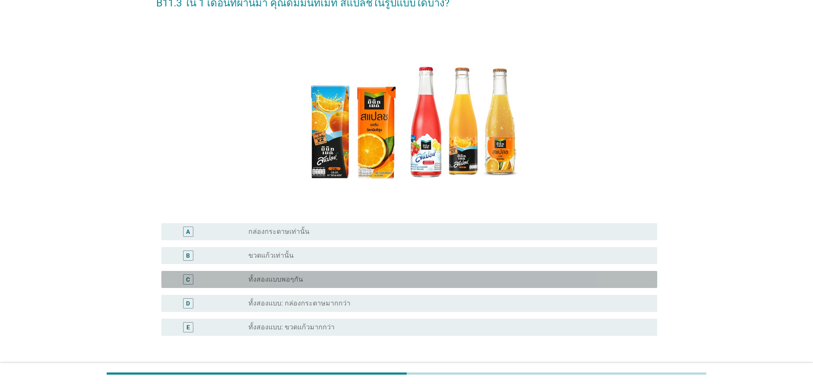
click at [306, 284] on div "radio_button_unchecked ทั้งสองแบบพอๆกัน" at bounding box center [449, 279] width 402 height 10
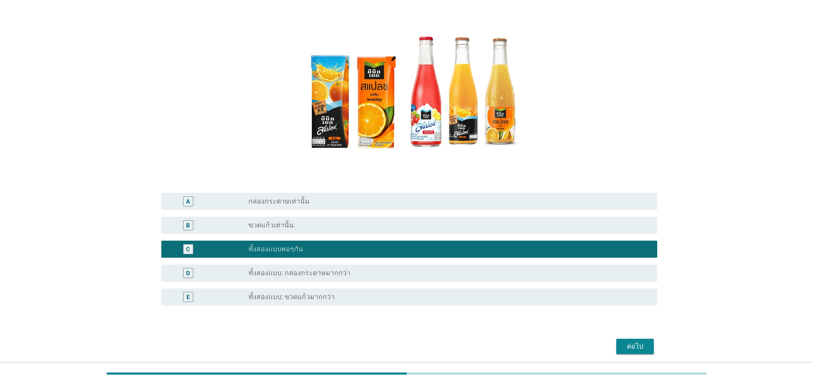
scroll to position [113, 0]
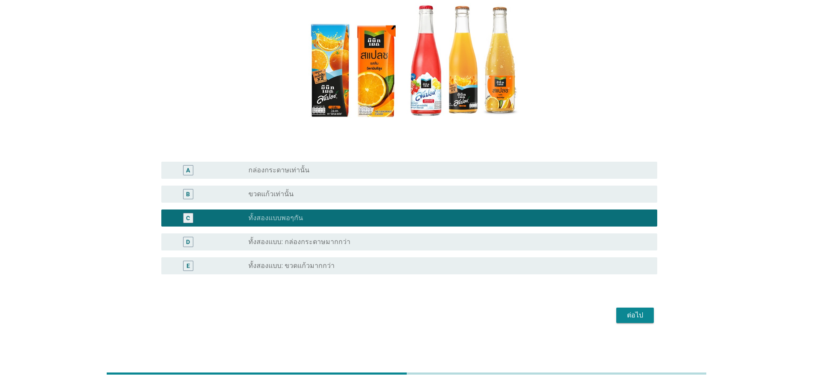
click at [637, 317] on div "ต่อไป" at bounding box center [635, 315] width 24 height 10
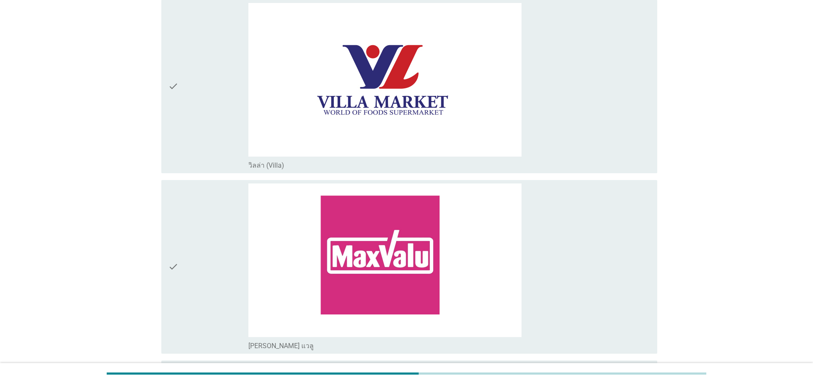
scroll to position [2255, 0]
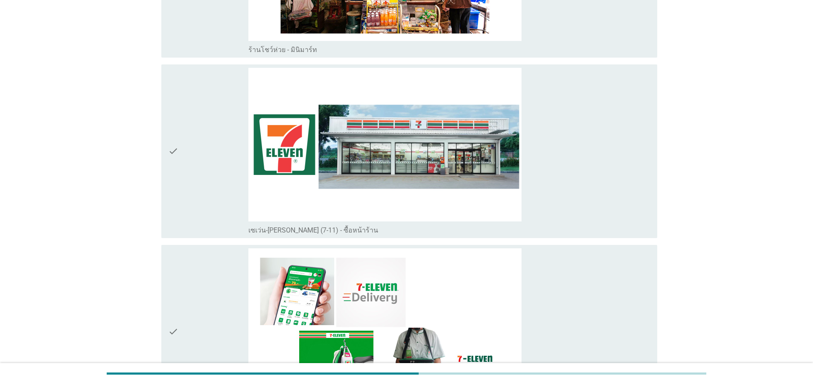
click at [172, 128] on icon "check" at bounding box center [173, 151] width 10 height 167
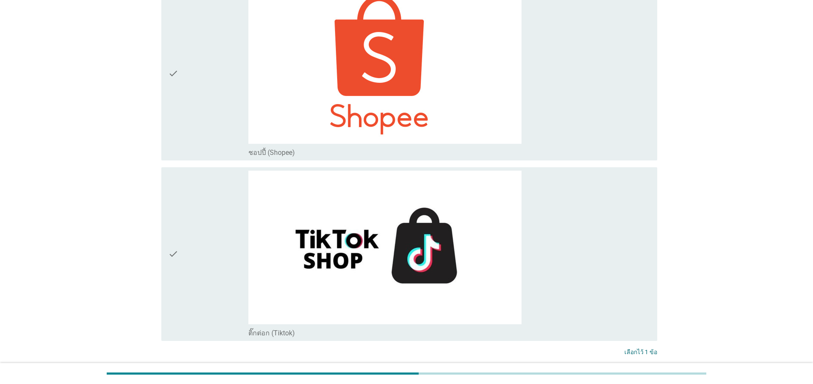
scroll to position [3279, 0]
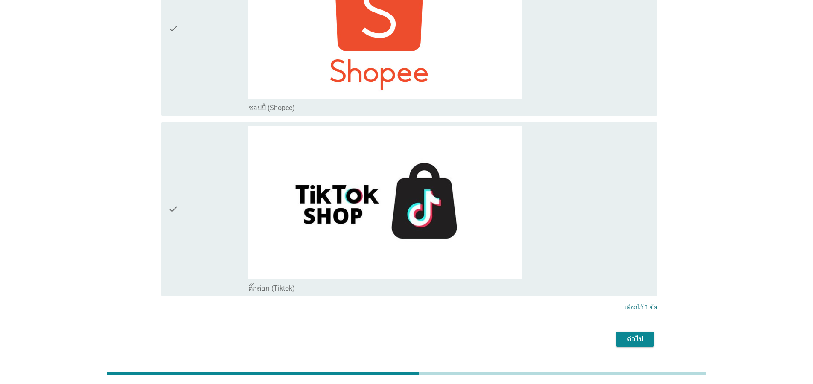
click at [638, 334] on div "ต่อไป" at bounding box center [635, 339] width 24 height 10
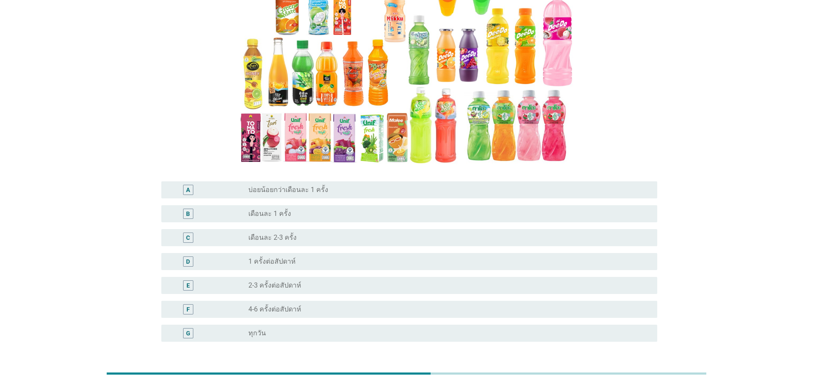
scroll to position [102, 0]
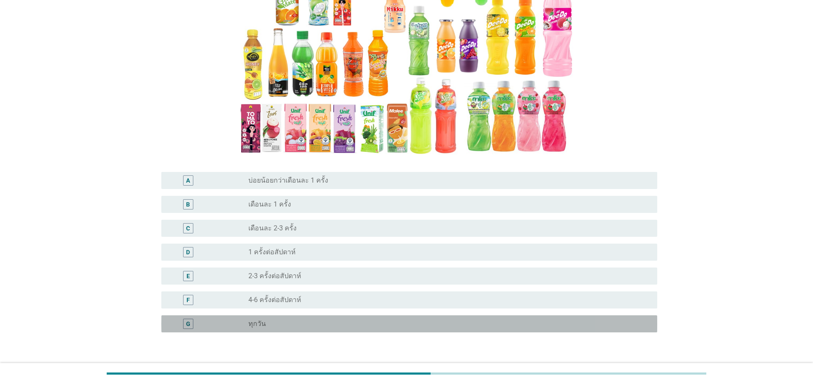
click at [283, 327] on div "radio_button_unchecked ทุกวัน" at bounding box center [445, 323] width 395 height 9
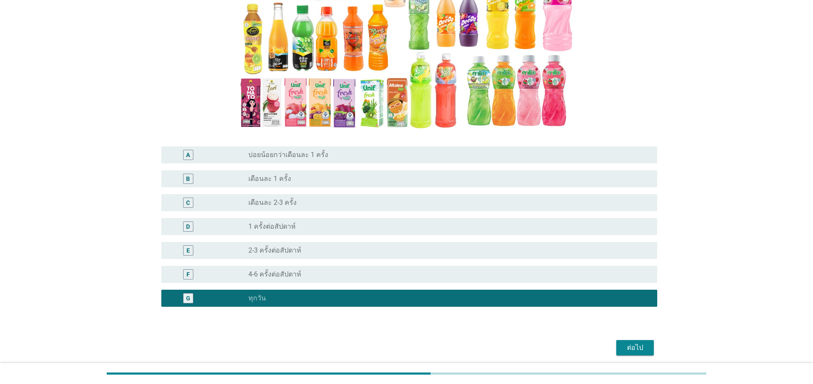
scroll to position [160, 0]
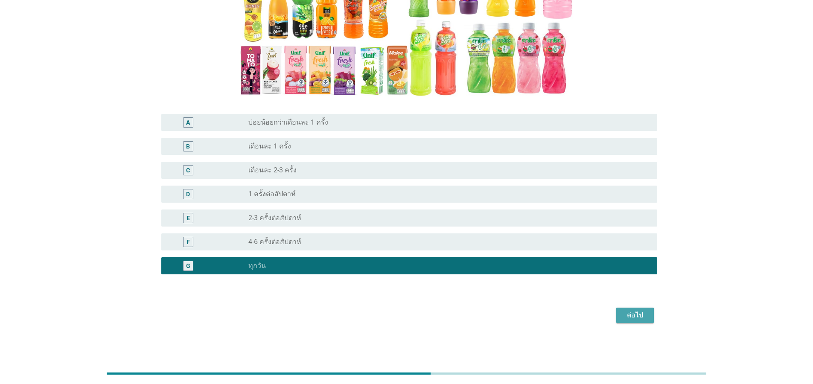
click at [646, 318] on div "ต่อไป" at bounding box center [635, 315] width 24 height 10
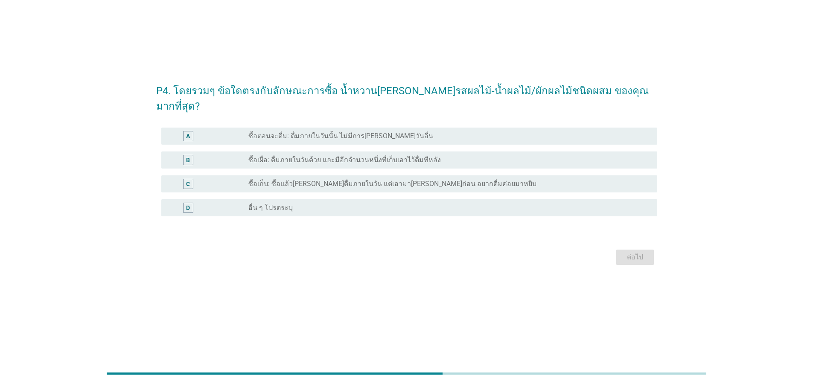
scroll to position [0, 0]
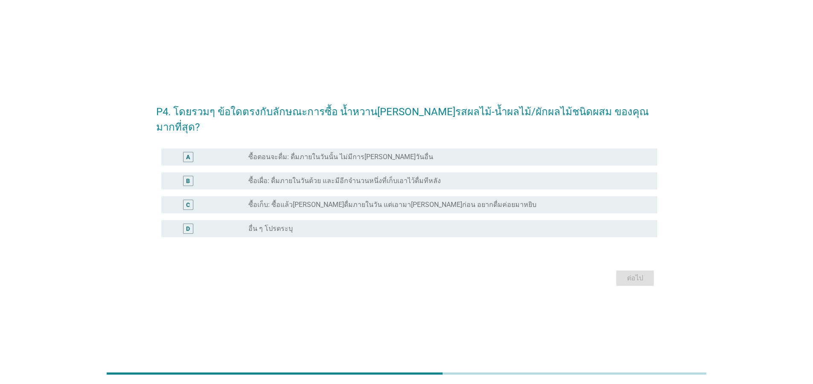
click at [354, 153] on label "ซื้อตอนจะดื่ม: ดื่มภายในวันนั้น ไม่มีการ[PERSON_NAME]วันอื่น" at bounding box center [340, 157] width 185 height 9
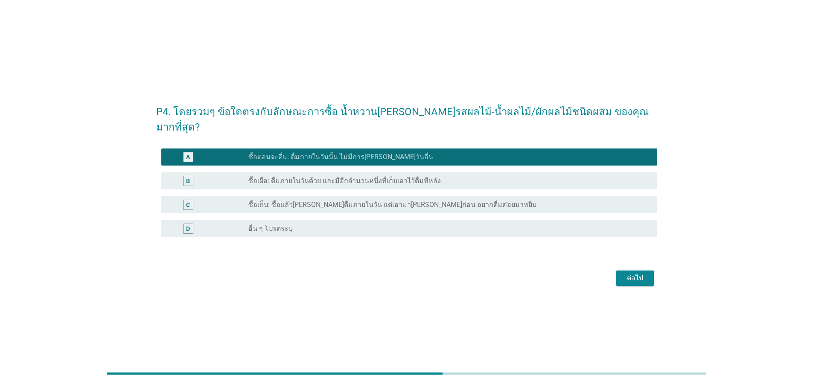
click at [629, 273] on div "ต่อไป" at bounding box center [635, 278] width 24 height 10
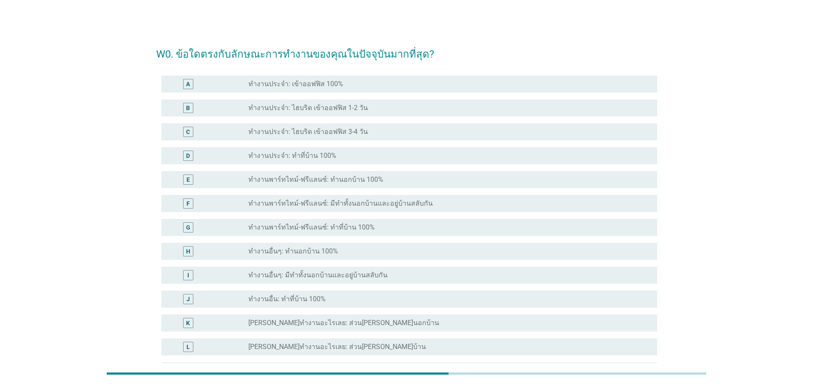
click at [314, 81] on label "ทำงานประจำ: เข้าออฟฟิส 100%" at bounding box center [295, 84] width 95 height 9
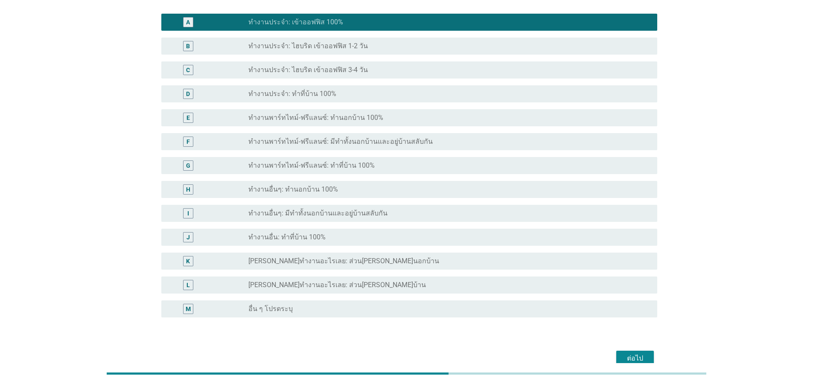
scroll to position [105, 0]
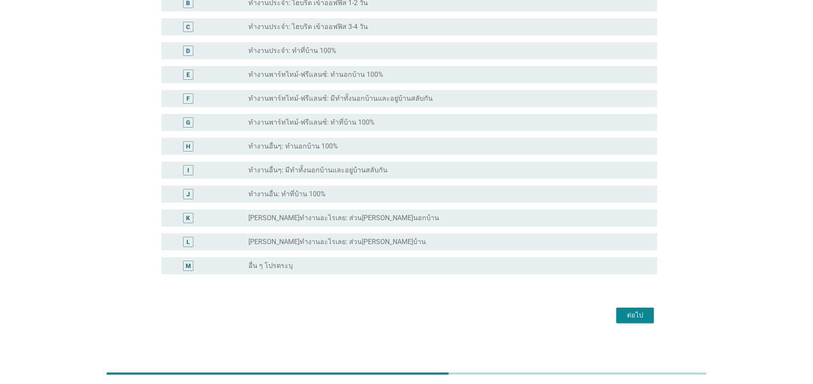
click at [636, 314] on div "ต่อไป" at bounding box center [635, 315] width 24 height 10
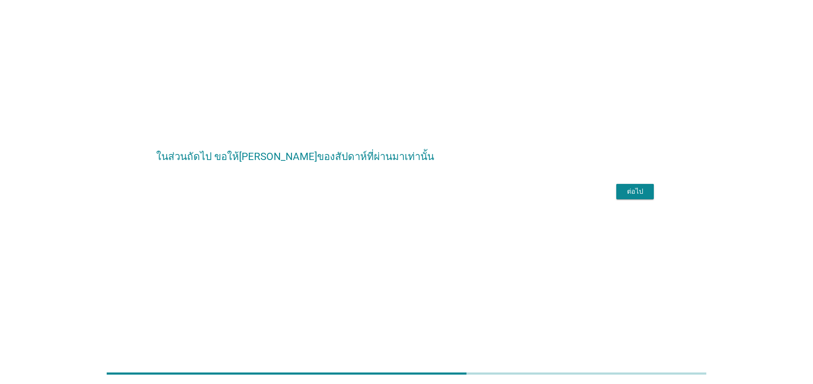
scroll to position [0, 0]
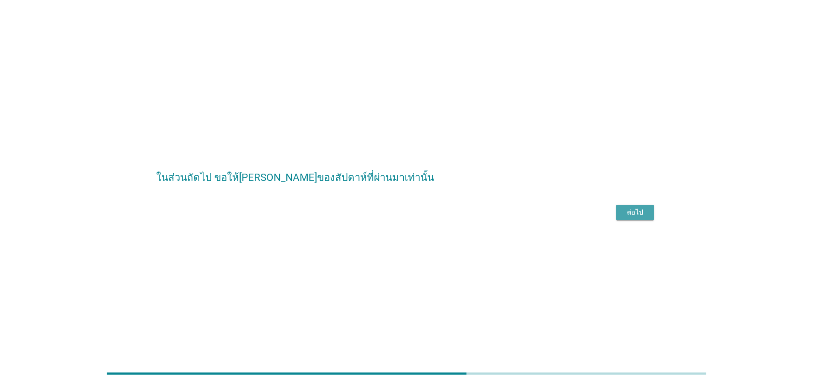
click at [630, 218] on div "ต่อไป" at bounding box center [635, 212] width 24 height 10
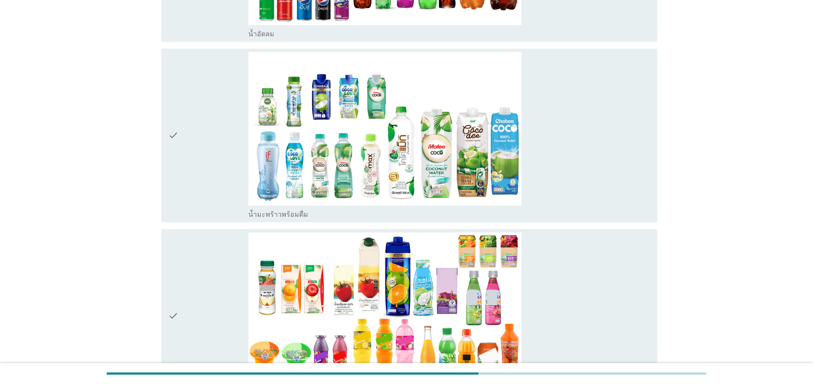
scroll to position [1689, 0]
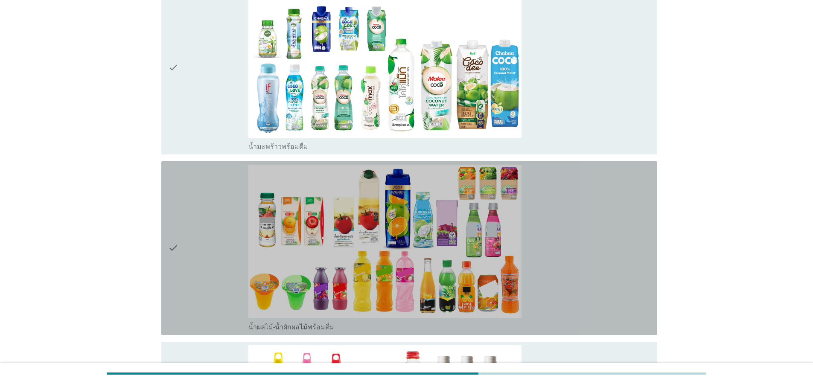
click at [174, 238] on icon "check" at bounding box center [173, 248] width 10 height 167
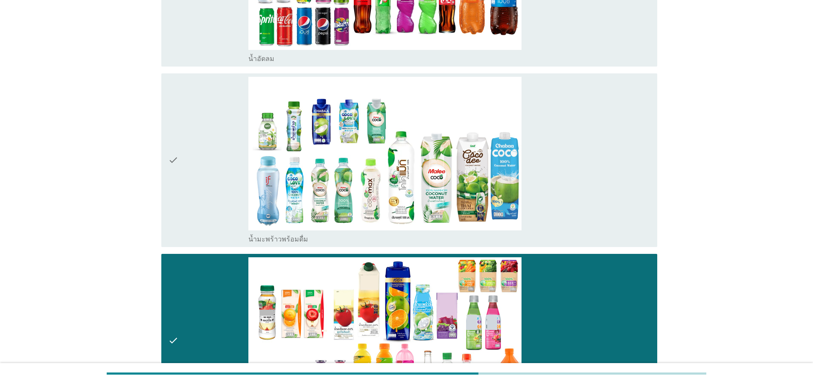
scroll to position [1587, 0]
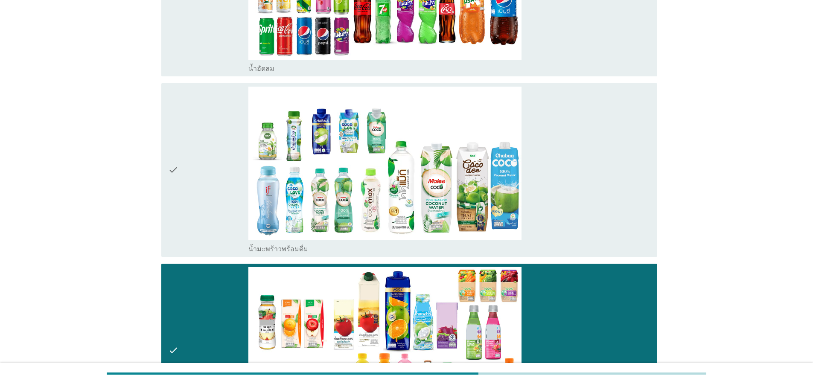
click at [174, 155] on icon "check" at bounding box center [173, 170] width 10 height 167
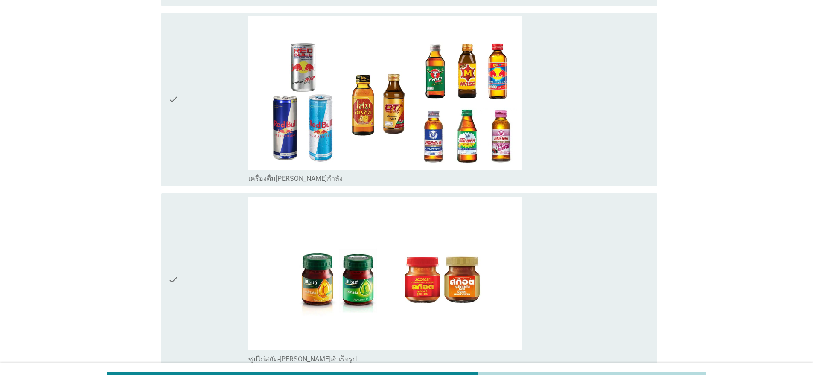
scroll to position [2657, 0]
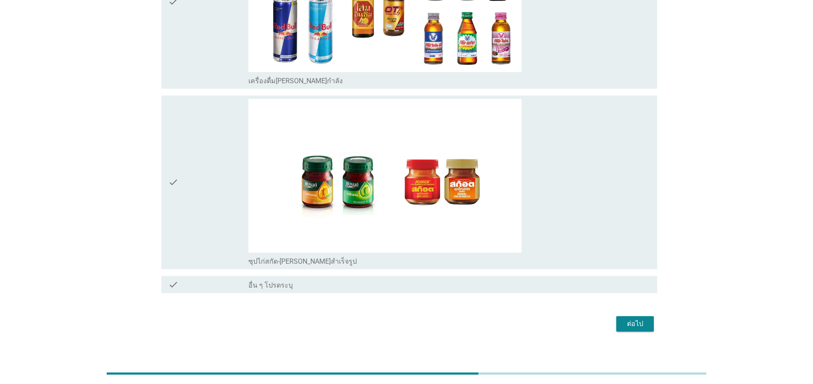
click at [639, 319] on div "ต่อไป" at bounding box center [635, 324] width 24 height 10
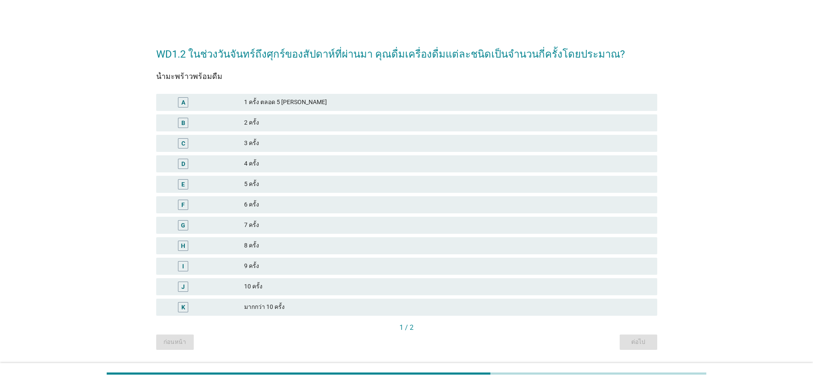
click at [260, 183] on div "5 ครั้ง" at bounding box center [447, 184] width 406 height 10
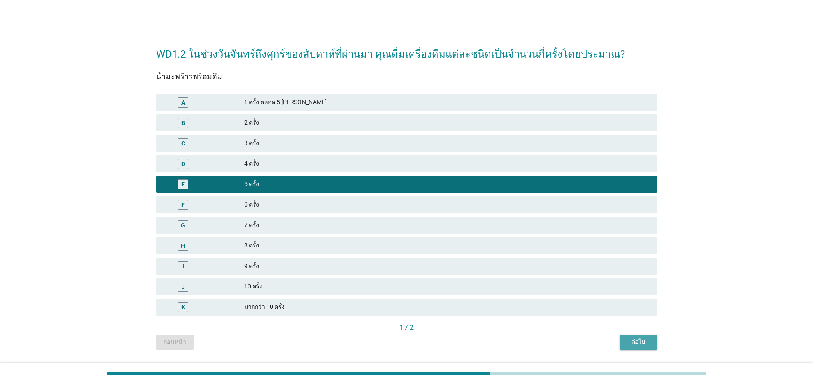
click at [638, 343] on div "ต่อไป" at bounding box center [638, 341] width 24 height 9
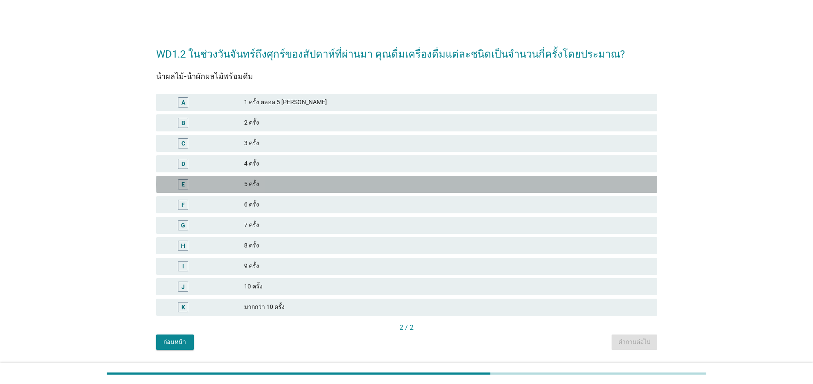
click at [278, 184] on div "5 ครั้ง" at bounding box center [447, 184] width 406 height 10
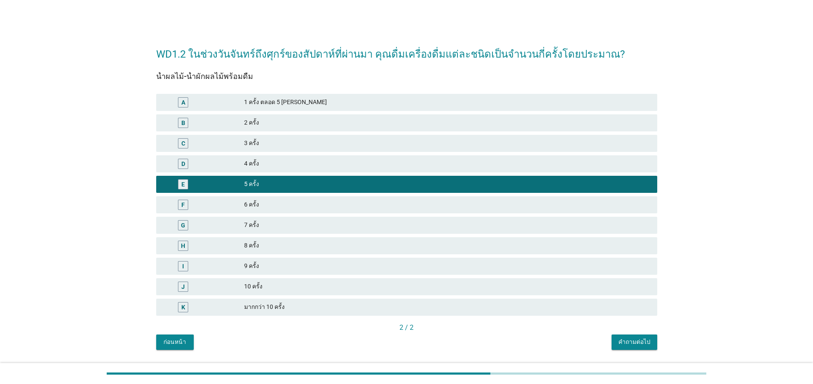
drag, startPoint x: 645, startPoint y: 351, endPoint x: 720, endPoint y: 342, distance: 75.7
click at [724, 344] on div "WD1.2 ในช่วงวันจันทร์ถึงศุกร์ของสัปดาห์ที่ผ่านมา คุณดื่มเครื่องดื่มแต่ละชนิดเป็…" at bounding box center [406, 193] width 772 height 325
click at [641, 342] on div "คำถามต่อไป" at bounding box center [634, 341] width 32 height 9
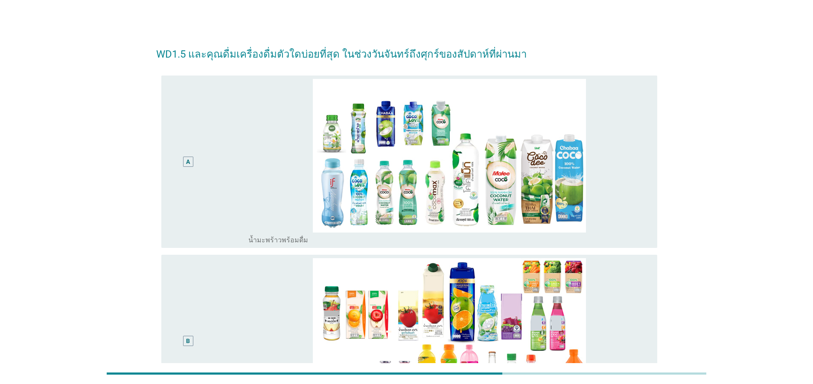
click at [188, 337] on div "B" at bounding box center [188, 340] width 4 height 9
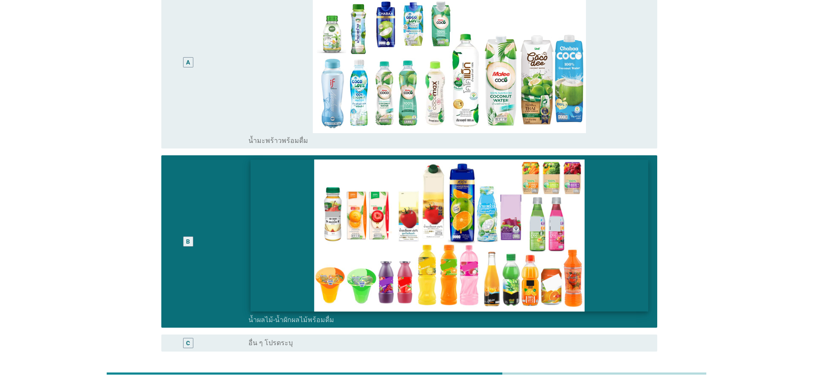
scroll to position [177, 0]
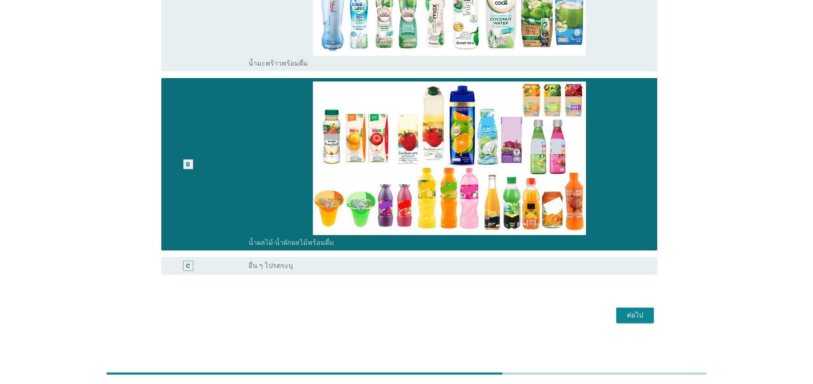
click at [633, 319] on div "ต่อไป" at bounding box center [635, 315] width 24 height 10
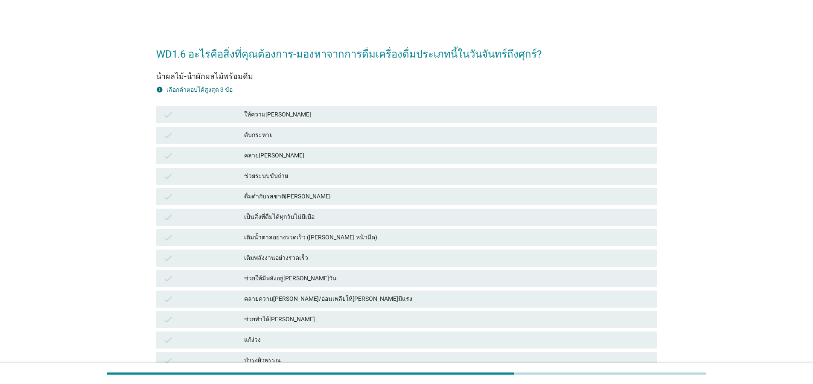
click at [267, 135] on div "ดับกระหาย" at bounding box center [447, 135] width 406 height 10
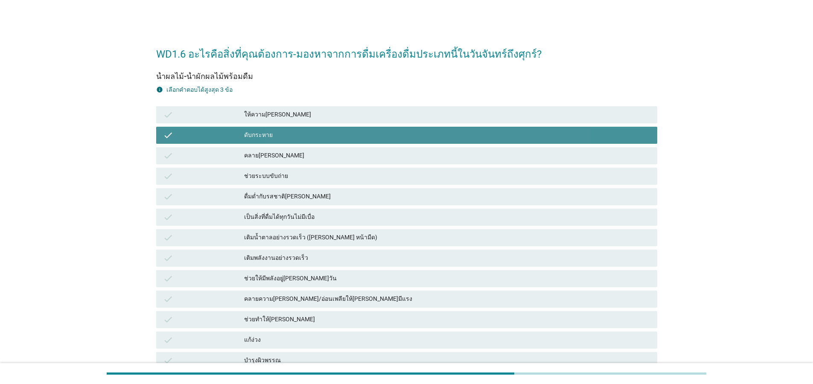
click at [267, 139] on div "ดับกระหาย" at bounding box center [447, 135] width 406 height 10
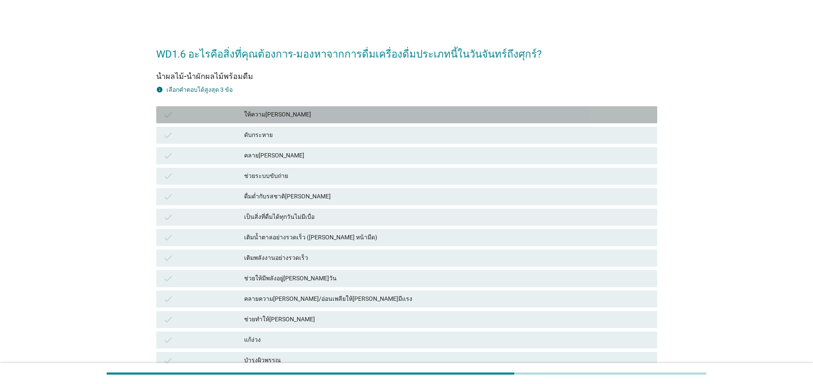
click at [275, 115] on div "ให้ความ[PERSON_NAME]" at bounding box center [447, 115] width 406 height 10
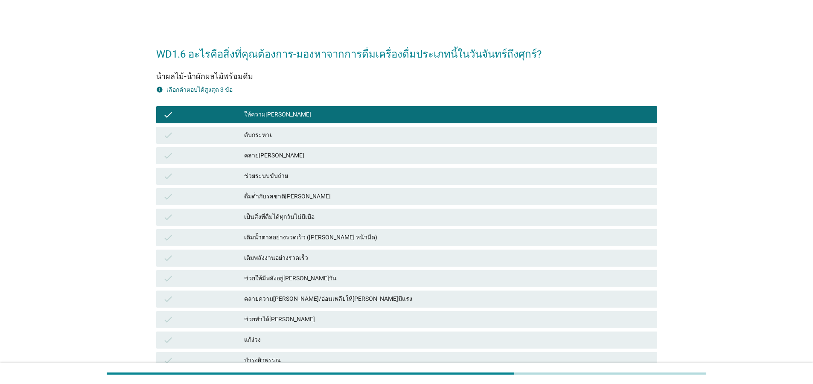
click at [284, 177] on div "ช่วยระบบขับถ่าย" at bounding box center [447, 176] width 406 height 10
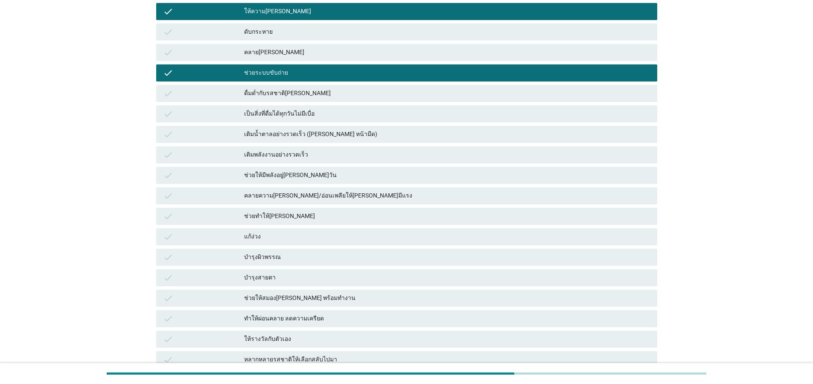
scroll to position [205, 0]
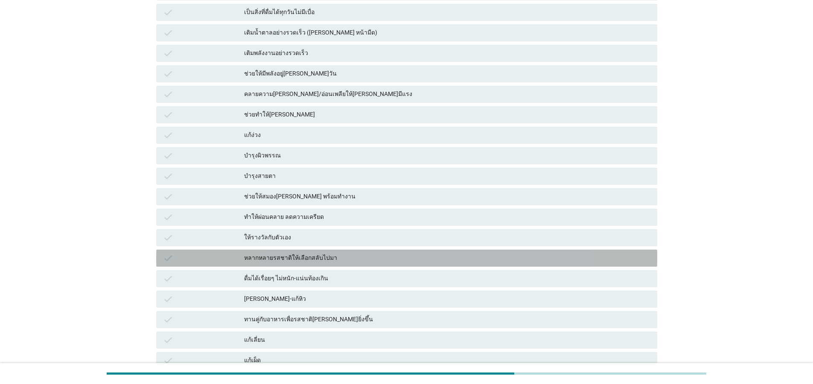
drag, startPoint x: 309, startPoint y: 258, endPoint x: 643, endPoint y: 308, distance: 337.1
click at [310, 258] on div "หลากหลายรสชาติให้เลือกสลับไปมา" at bounding box center [447, 258] width 406 height 10
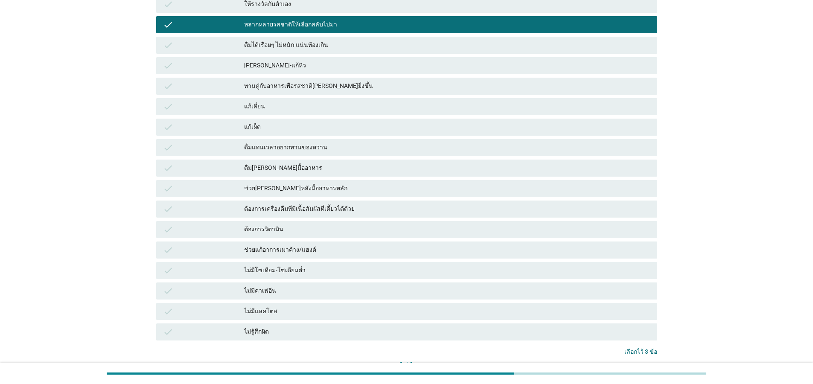
scroll to position [499, 0]
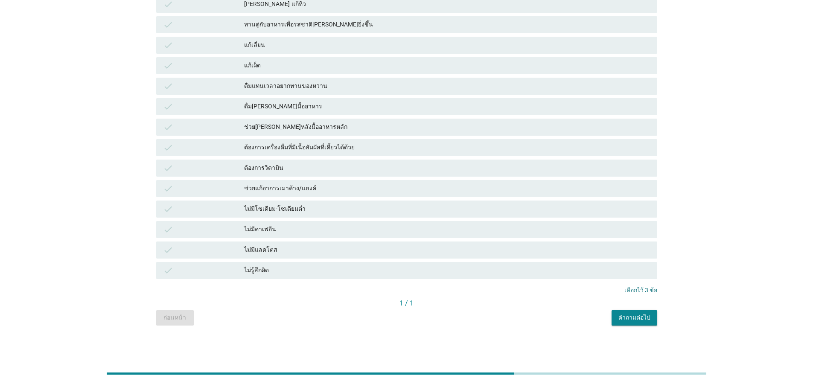
click at [637, 311] on button "คำถามต่อไป" at bounding box center [634, 317] width 46 height 15
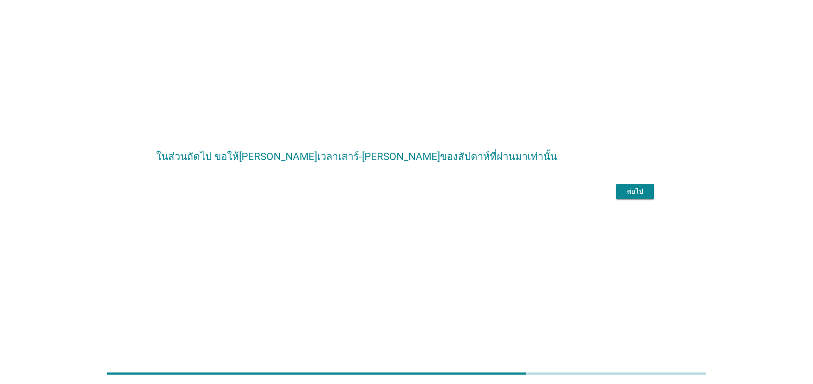
scroll to position [0, 0]
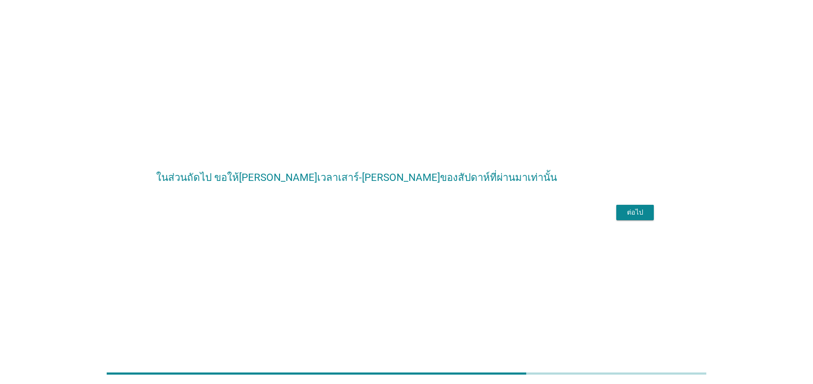
click at [636, 223] on div "ต่อไป" at bounding box center [406, 212] width 501 height 20
click at [637, 218] on div "ต่อไป" at bounding box center [635, 212] width 24 height 10
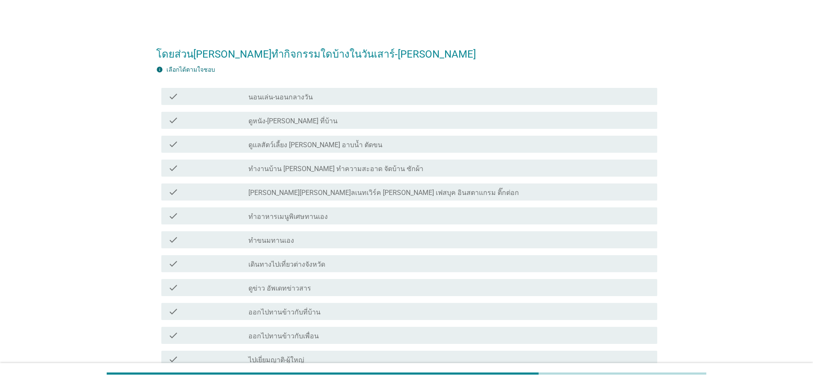
click at [287, 117] on label "ดูหนัง-[PERSON_NAME] ที่บ้าน" at bounding box center [292, 121] width 89 height 9
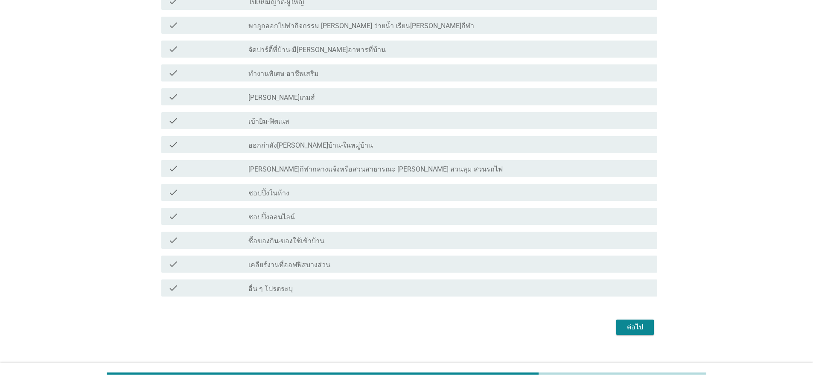
scroll to position [358, 0]
drag, startPoint x: 636, startPoint y: 329, endPoint x: 323, endPoint y: 222, distance: 330.3
click at [490, 335] on div "ต่อไป" at bounding box center [406, 326] width 501 height 20
click at [323, 212] on div "check_box_outline_blank ชอปปิ้งออนไลน์" at bounding box center [449, 216] width 402 height 10
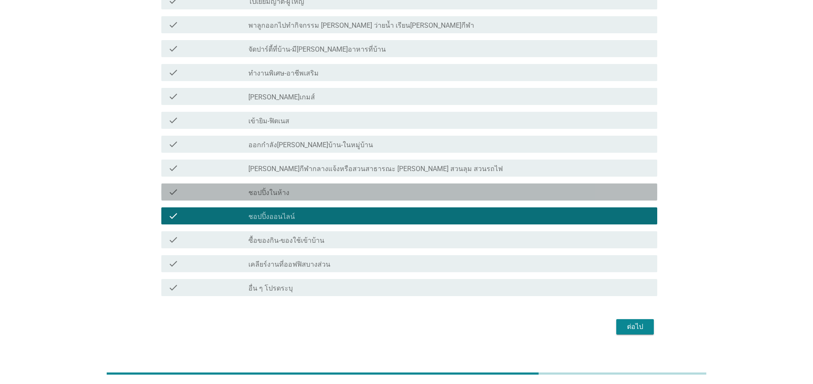
click at [314, 193] on div "check_box_outline_blank ชอปปิ้งในห้าง" at bounding box center [449, 192] width 402 height 10
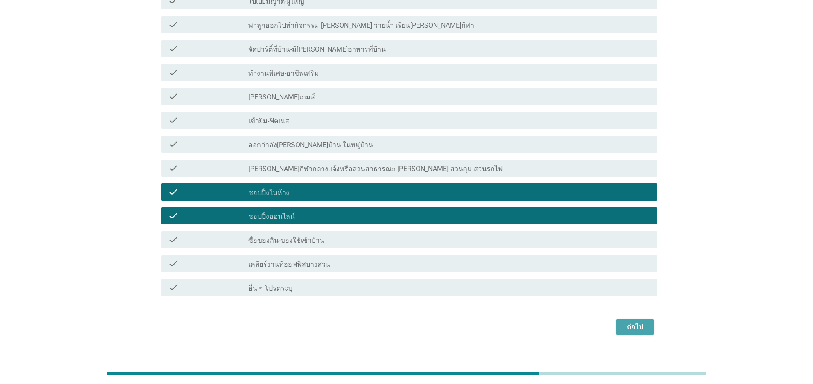
click at [646, 329] on div "ต่อไป" at bounding box center [635, 327] width 24 height 10
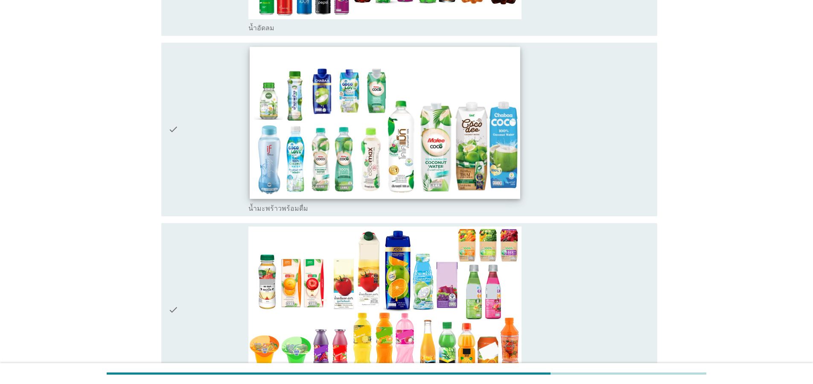
scroll to position [1689, 0]
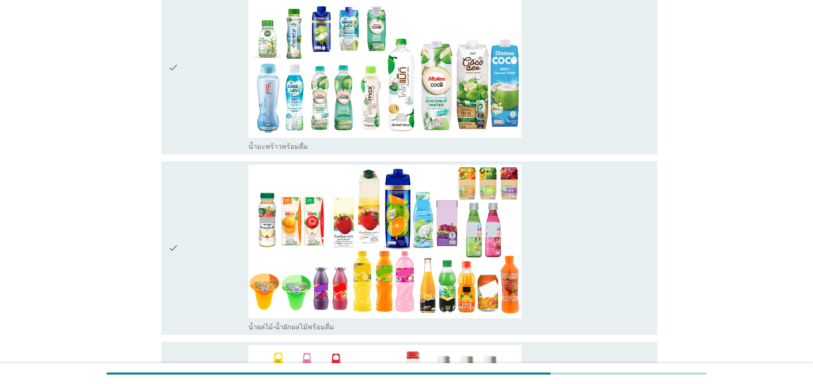
click at [180, 244] on div "check" at bounding box center [208, 248] width 80 height 167
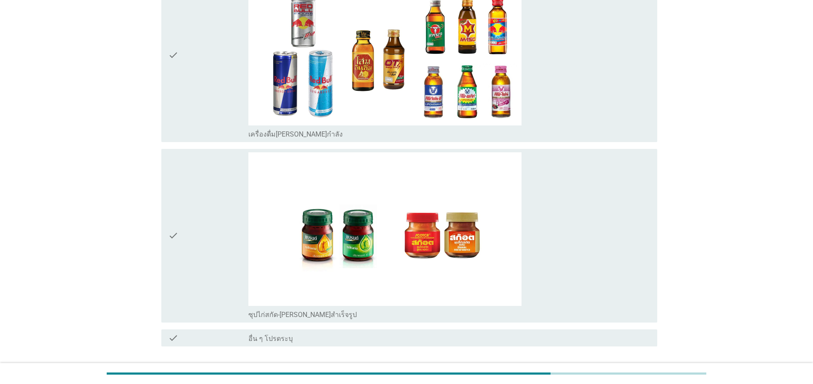
scroll to position [2657, 0]
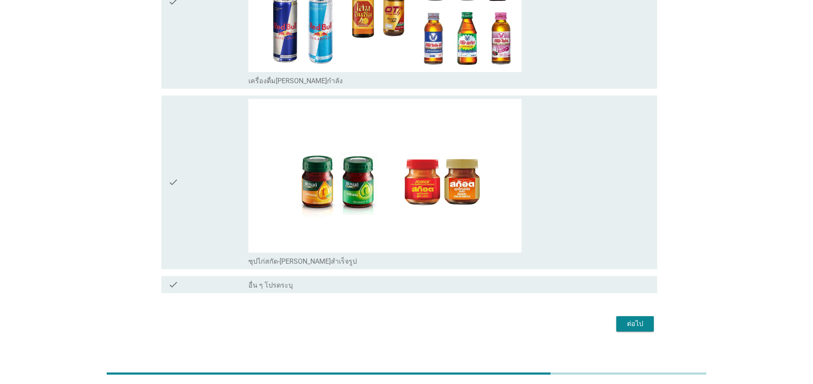
click at [629, 313] on div "ต่อไป" at bounding box center [406, 323] width 501 height 20
click at [635, 319] on div "ต่อไป" at bounding box center [635, 324] width 24 height 10
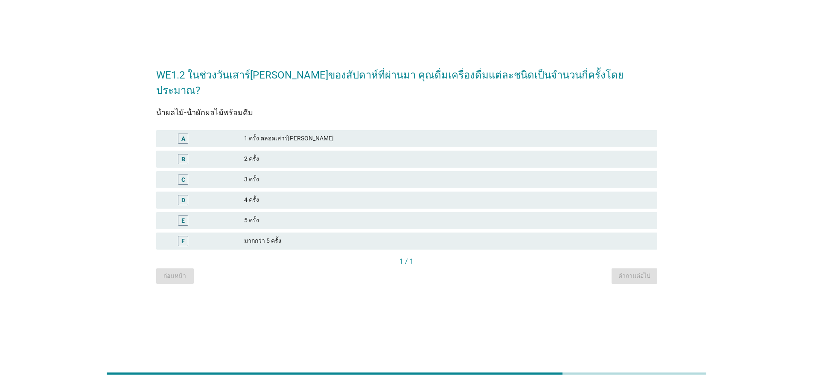
scroll to position [0, 0]
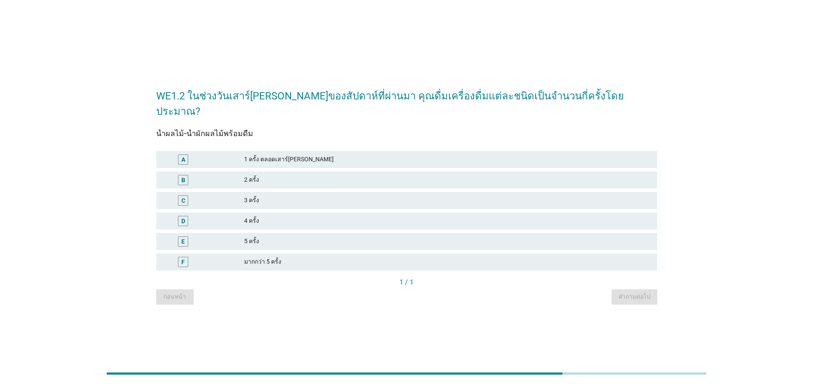
click at [259, 179] on div "B 2 ครั้ง" at bounding box center [406, 179] width 501 height 17
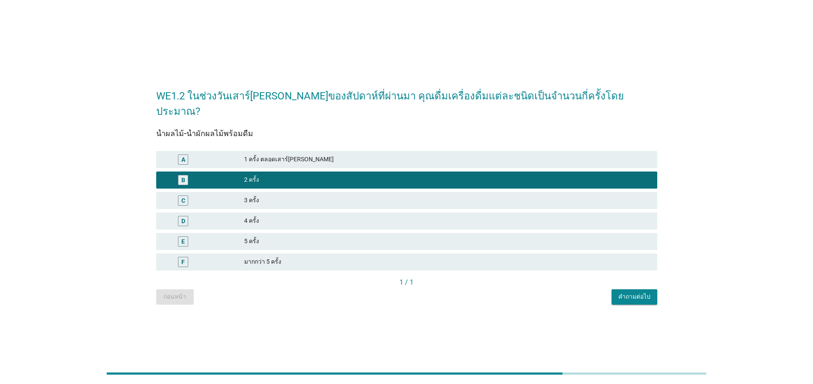
click at [649, 292] on div "คำถามต่อไป" at bounding box center [634, 296] width 32 height 9
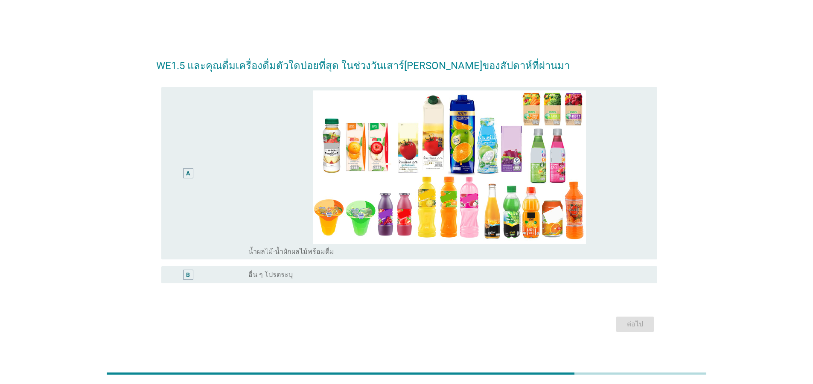
click at [184, 174] on div "A" at bounding box center [188, 173] width 10 height 10
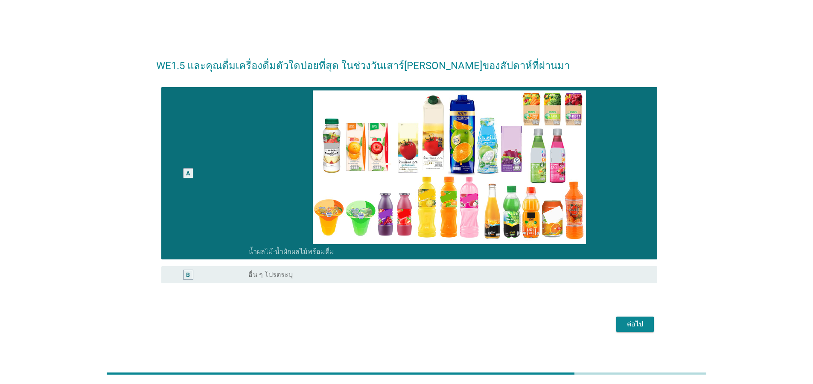
click at [626, 320] on div "ต่อไป" at bounding box center [635, 324] width 24 height 10
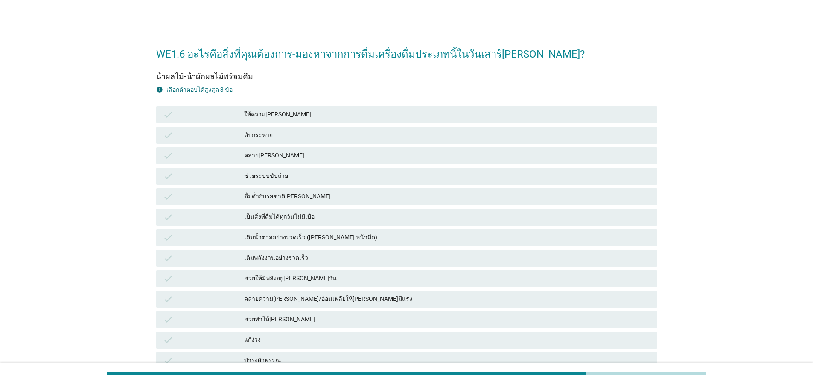
click at [270, 114] on div "ให้ความ[PERSON_NAME]" at bounding box center [447, 115] width 406 height 10
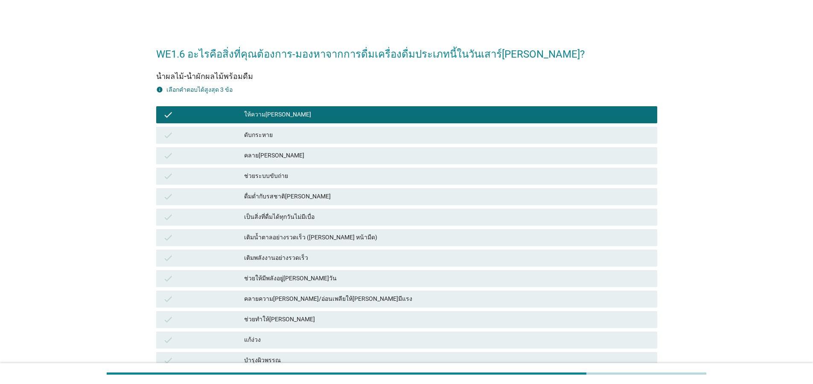
click at [279, 157] on div "คลาย[PERSON_NAME]" at bounding box center [447, 156] width 406 height 10
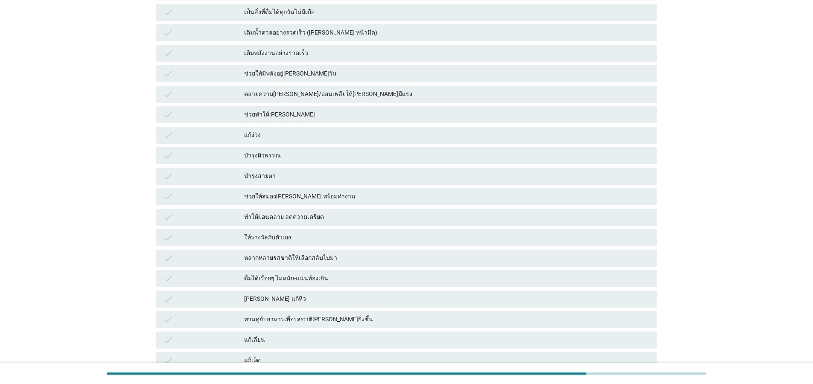
scroll to position [461, 0]
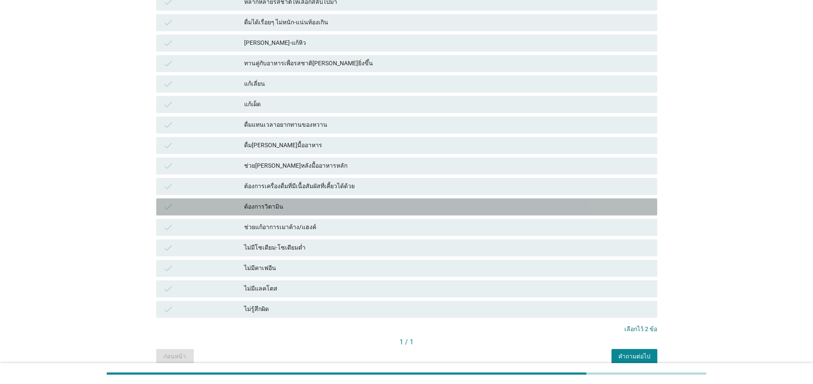
drag, startPoint x: 269, startPoint y: 206, endPoint x: 467, endPoint y: 287, distance: 213.8
click at [271, 205] on div "ต้องการวิตามิน" at bounding box center [447, 207] width 406 height 10
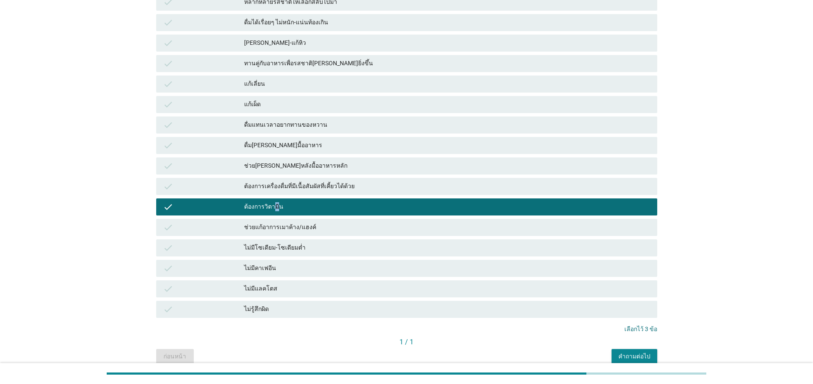
click at [635, 354] on div "คำถามต่อไป" at bounding box center [634, 356] width 32 height 9
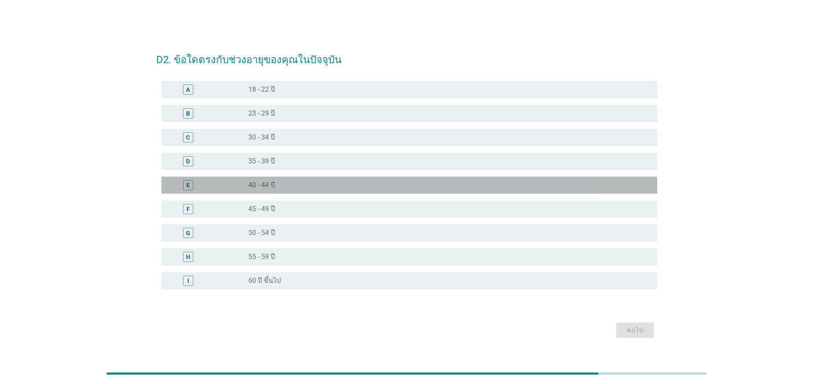
click at [265, 189] on div "radio_button_unchecked 40 - 44 ปี" at bounding box center [449, 185] width 402 height 10
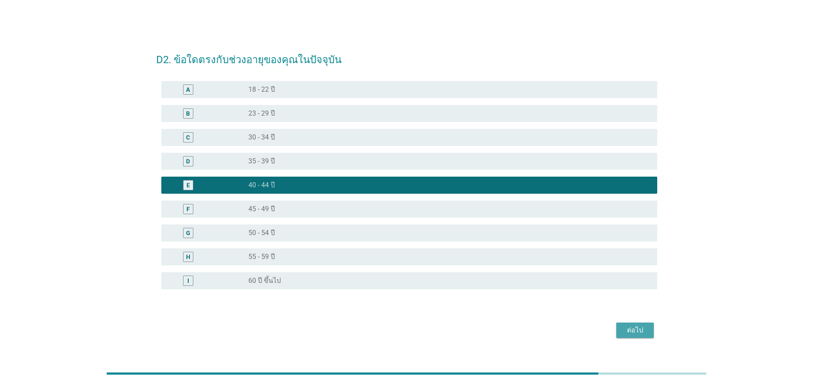
click at [632, 330] on div "ต่อไป" at bounding box center [635, 330] width 24 height 10
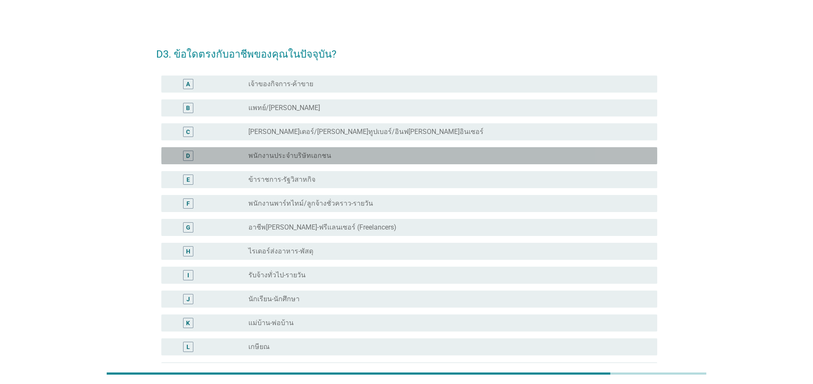
drag, startPoint x: 334, startPoint y: 157, endPoint x: 591, endPoint y: 282, distance: 286.3
click at [334, 157] on div "radio_button_unchecked พนักงานประจำบริษัทเอกชน" at bounding box center [445, 155] width 395 height 9
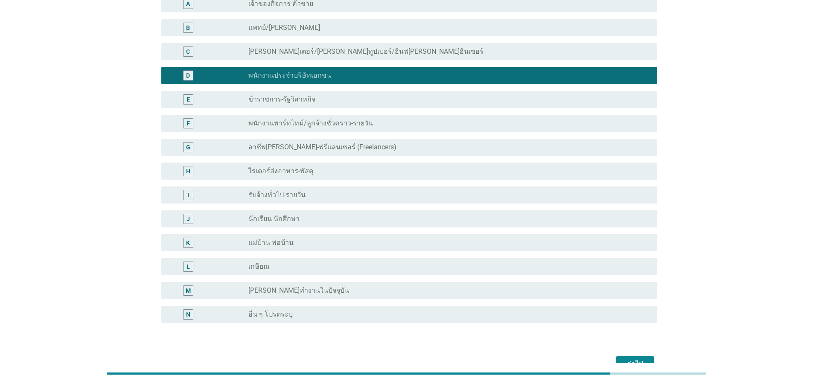
scroll to position [129, 0]
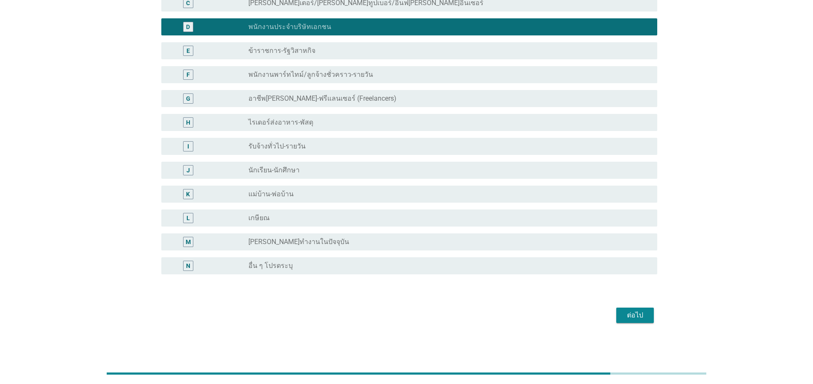
click at [629, 312] on div "ต่อไป" at bounding box center [635, 315] width 24 height 10
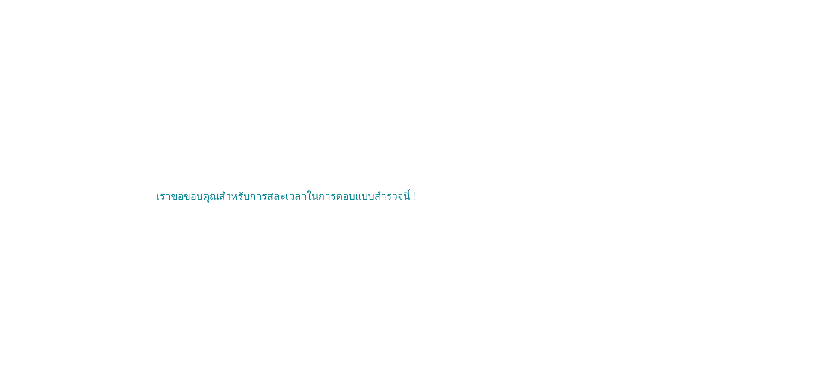
scroll to position [0, 0]
